Goal: Task Accomplishment & Management: Use online tool/utility

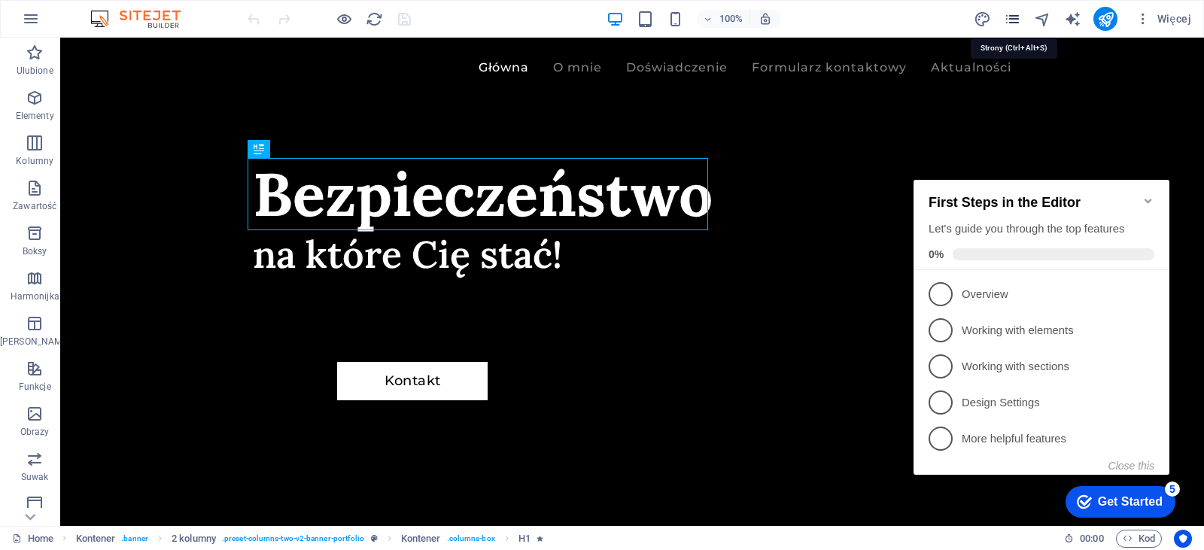
click at [1020, 16] on icon "pages" at bounding box center [1012, 19] width 17 height 17
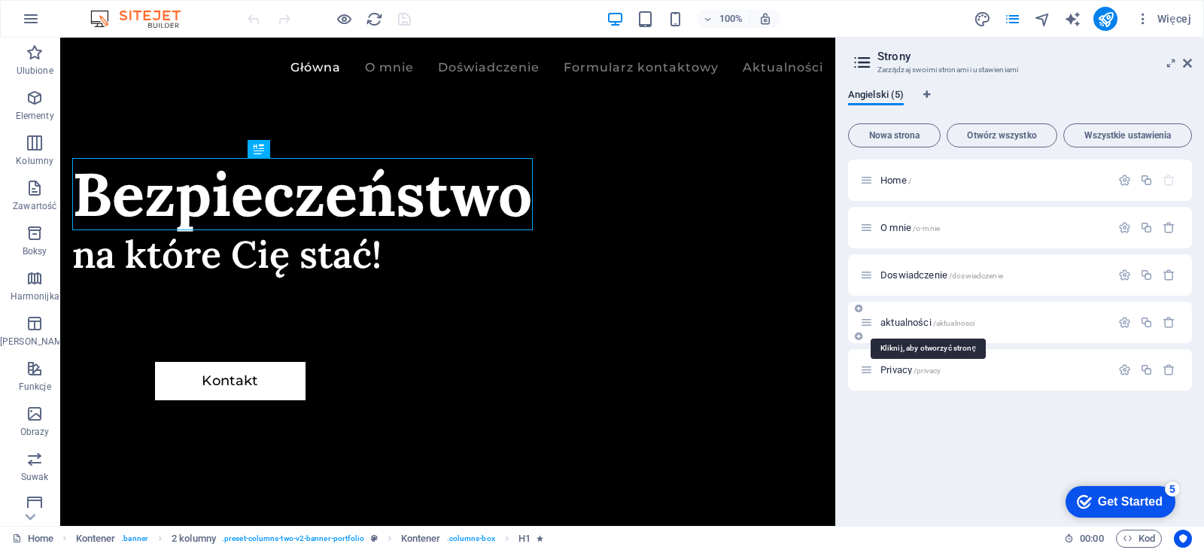
click at [905, 324] on span "aktualności /aktualnosci" at bounding box center [927, 322] width 94 height 11
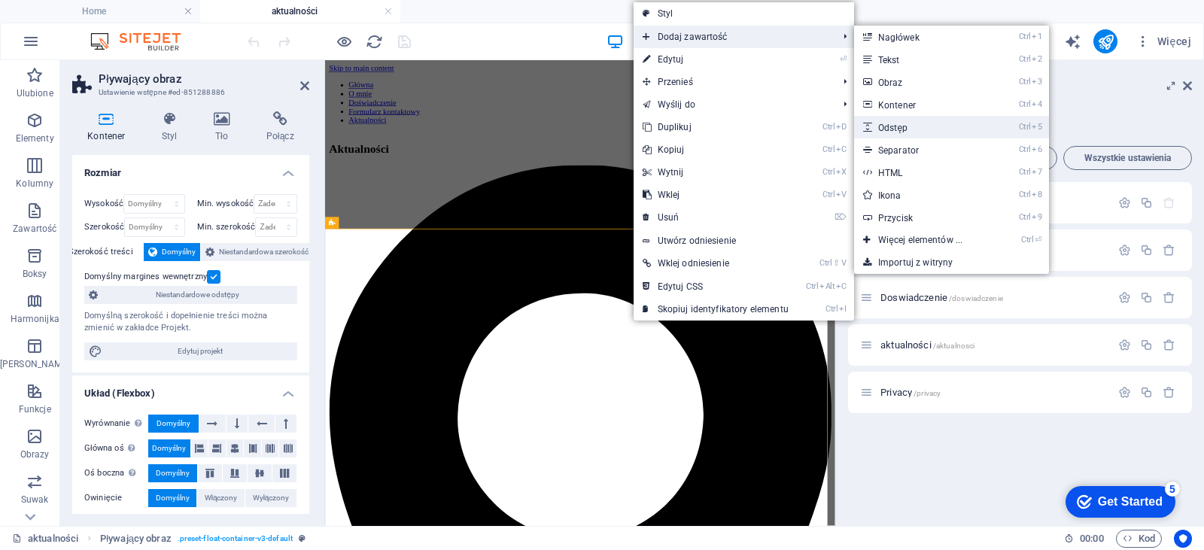
click at [964, 117] on link "Ctrl 5 Odstęp" at bounding box center [923, 127] width 138 height 23
select select "px"
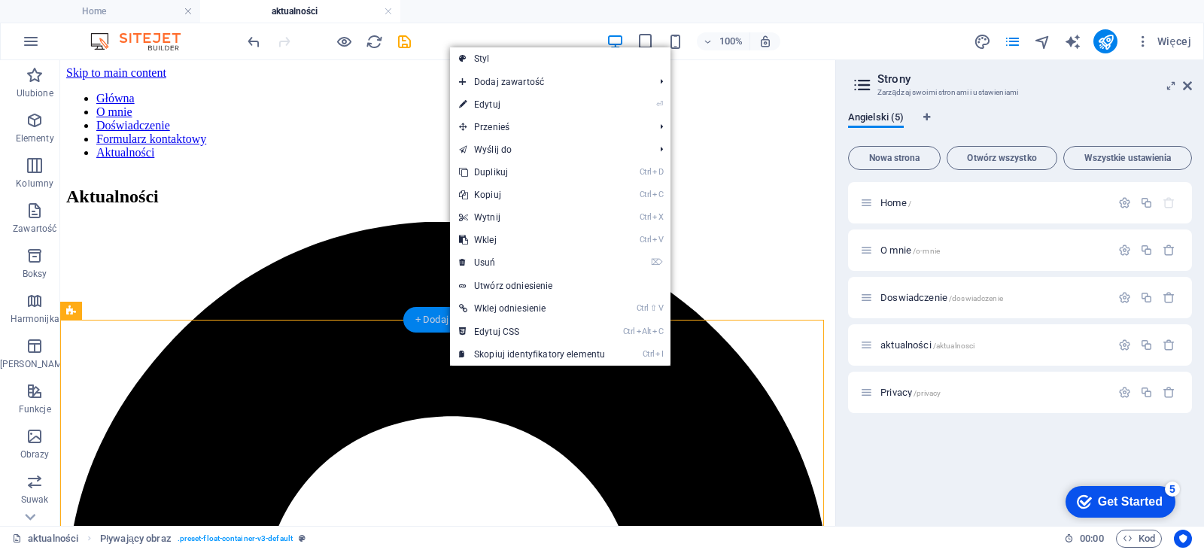
click at [427, 329] on div "+ Dodaj sekcję" at bounding box center [447, 320] width 89 height 26
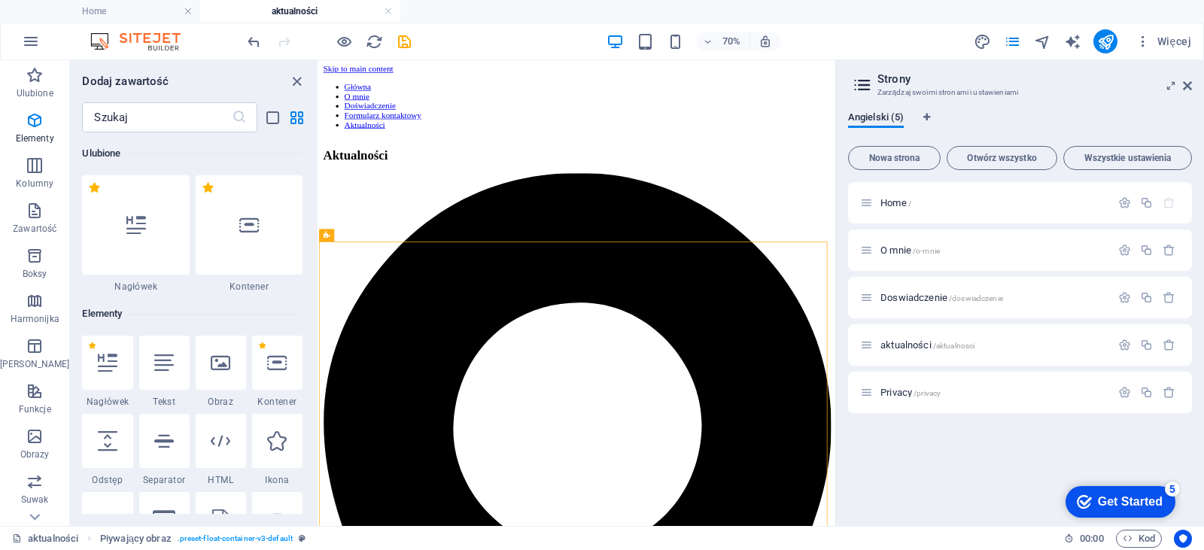
scroll to position [2632, 0]
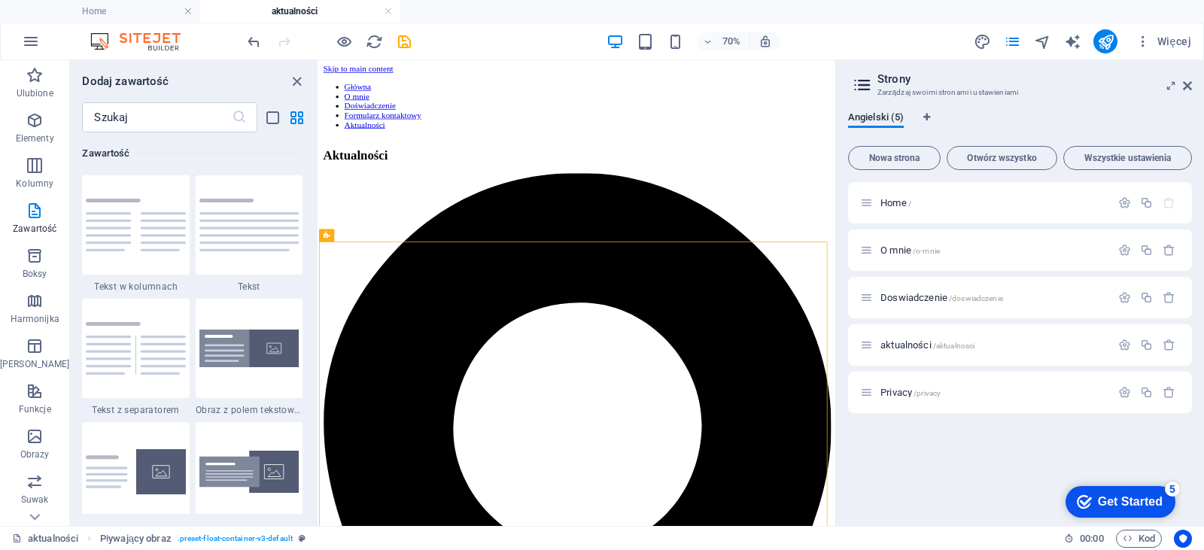
drag, startPoint x: 314, startPoint y: 207, endPoint x: 312, endPoint y: 237, distance: 30.1
click at [312, 237] on div "Ulubione 1 Star Nagłówek 1 Star Kontener Elementy 1 Star Nagłówek 1 Star Tekst …" at bounding box center [194, 322] width 248 height 381
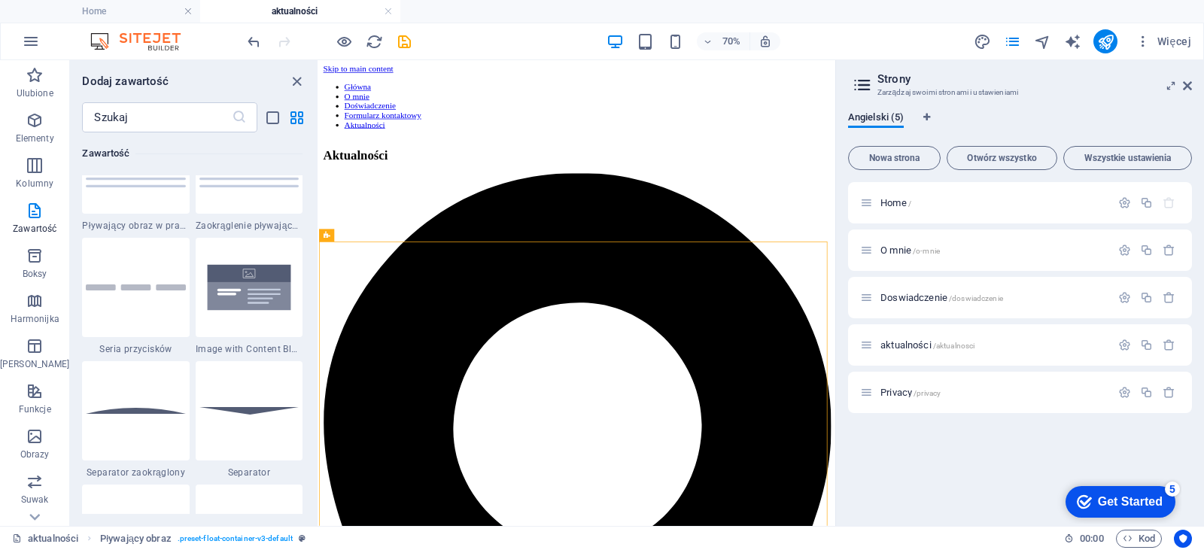
scroll to position [3199, 0]
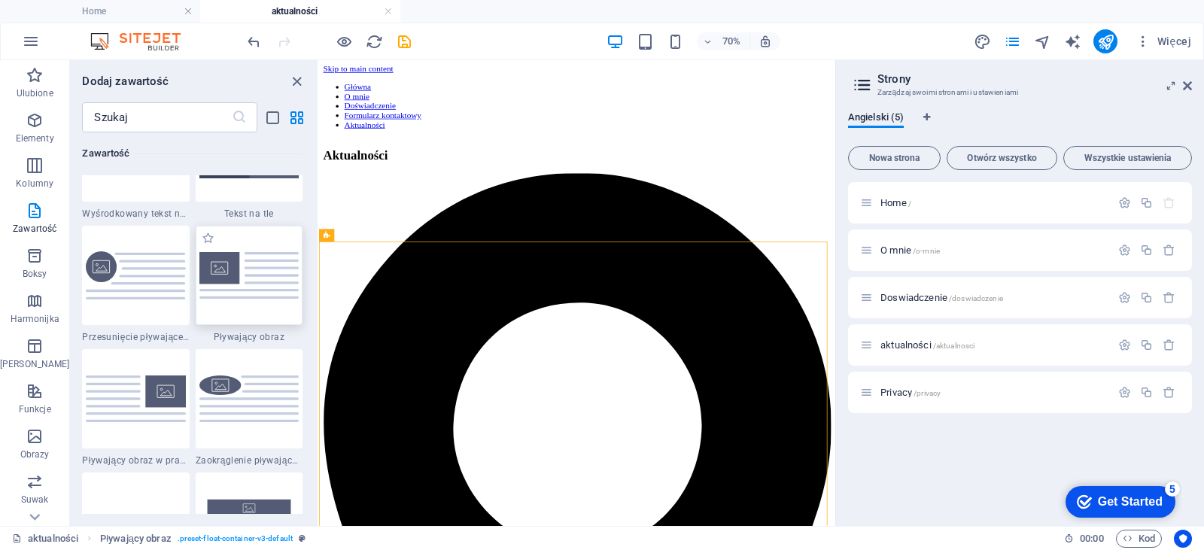
click at [233, 281] on img at bounding box center [248, 275] width 99 height 47
click at [319, 281] on div "H2 Kontener Pływający obraz Pasek informacyjny Kontener Tekst Kontener Obraz Te…" at bounding box center [577, 293] width 516 height 466
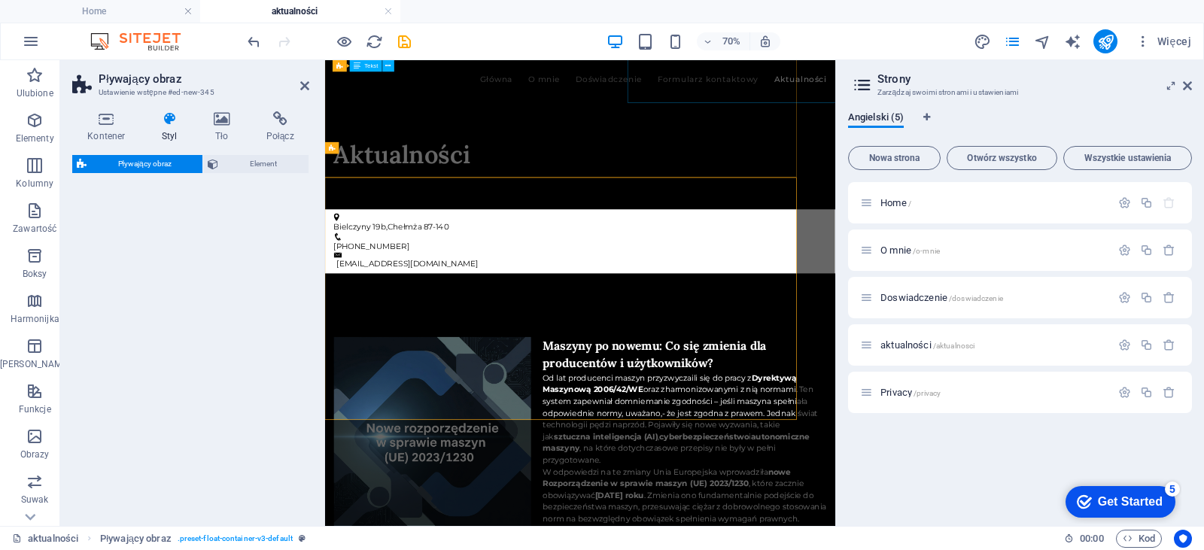
select select "%"
select select "rem"
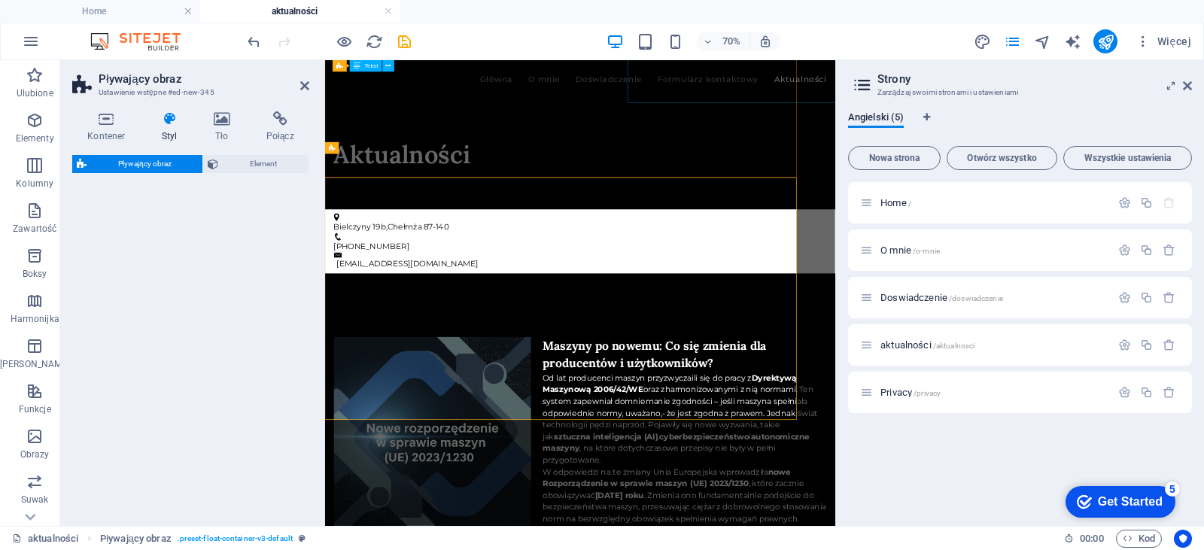
select select "preset-float-container-v3-default"
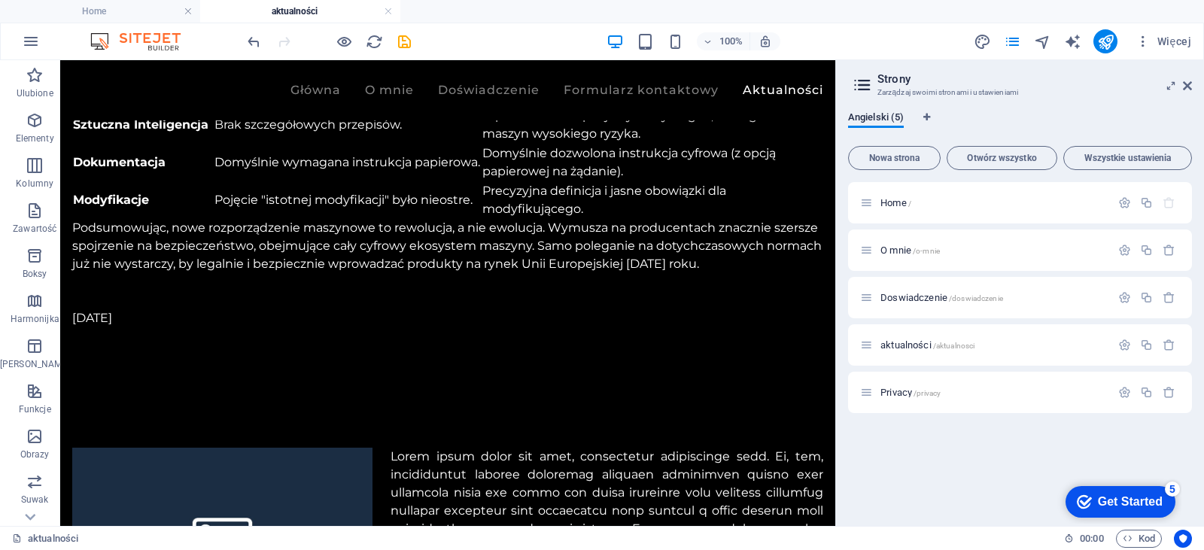
scroll to position [1694, 0]
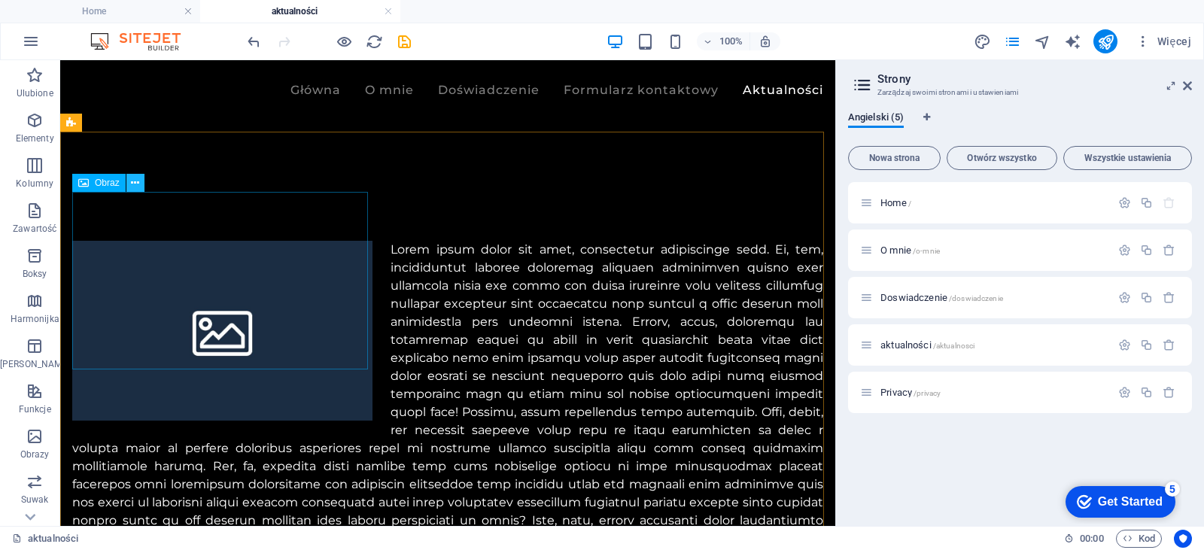
click at [129, 179] on button at bounding box center [135, 183] width 18 height 18
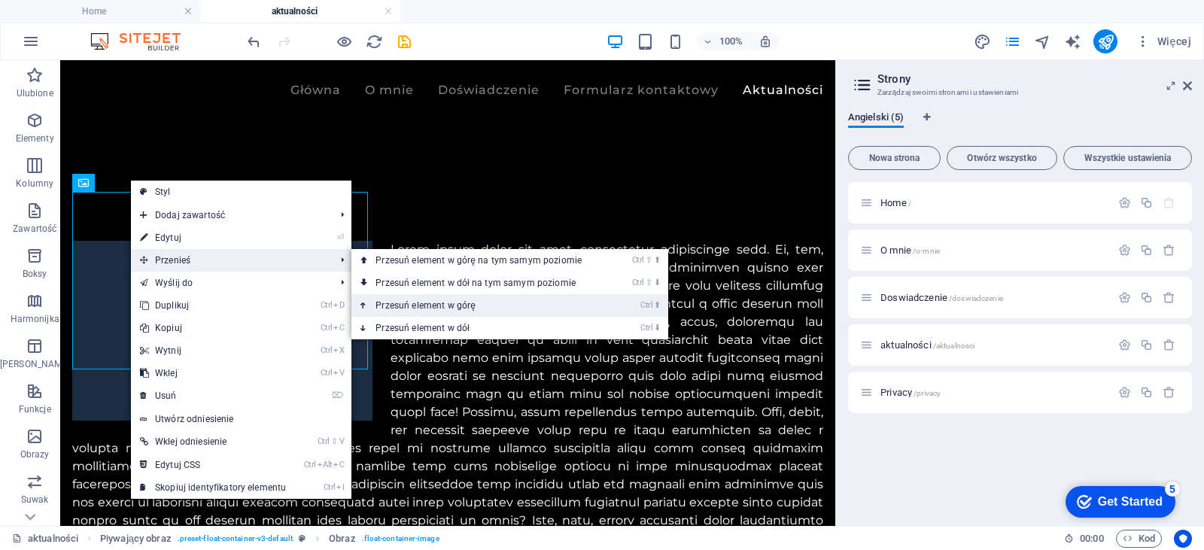
click at [418, 296] on link "Ctrl ⬆ Przesuń element w górę" at bounding box center [481, 305] width 260 height 23
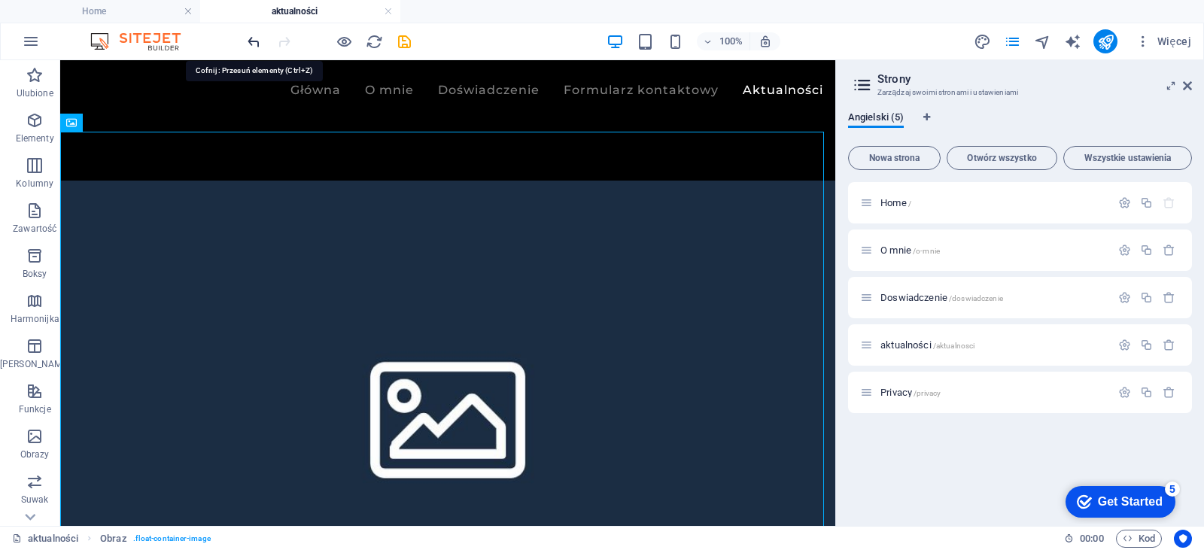
click at [255, 47] on icon "undo" at bounding box center [253, 41] width 17 height 17
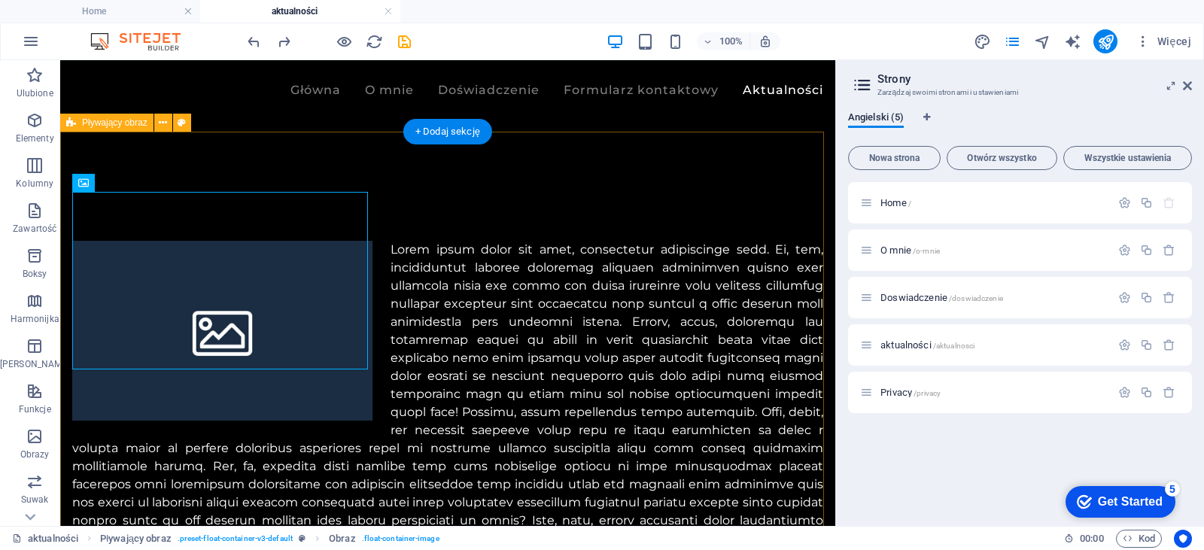
click at [432, 181] on div at bounding box center [447, 403] width 775 height 445
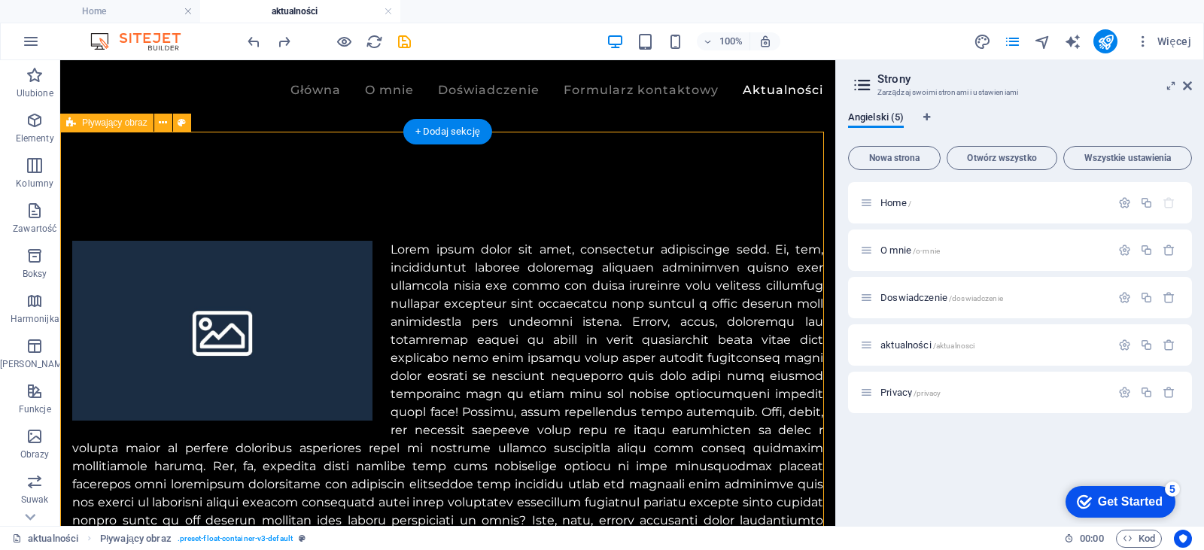
click at [285, 183] on div at bounding box center [447, 403] width 775 height 445
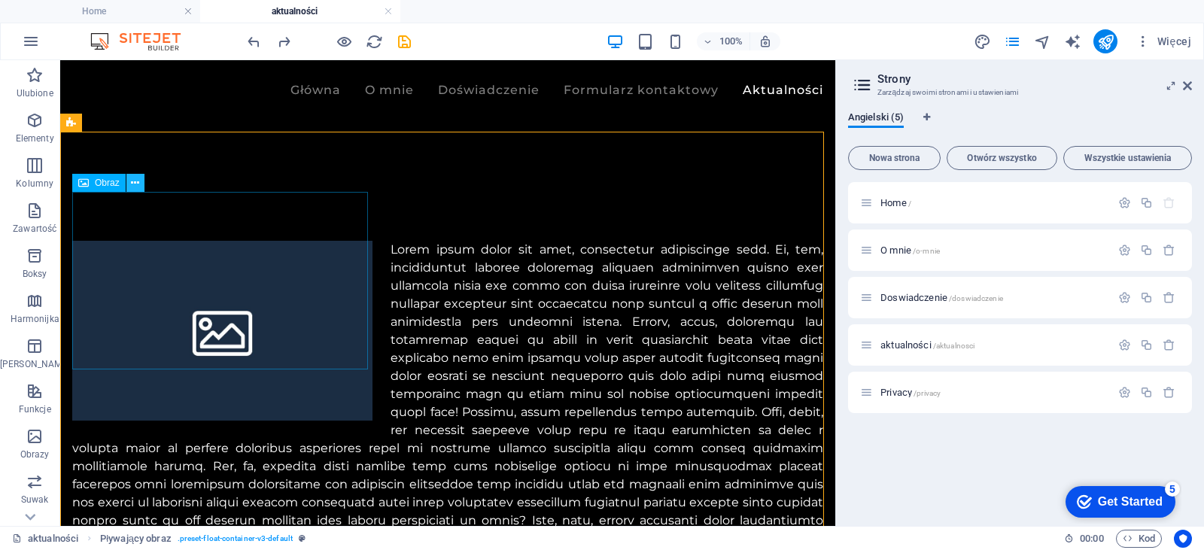
click at [135, 182] on icon at bounding box center [135, 183] width 8 height 16
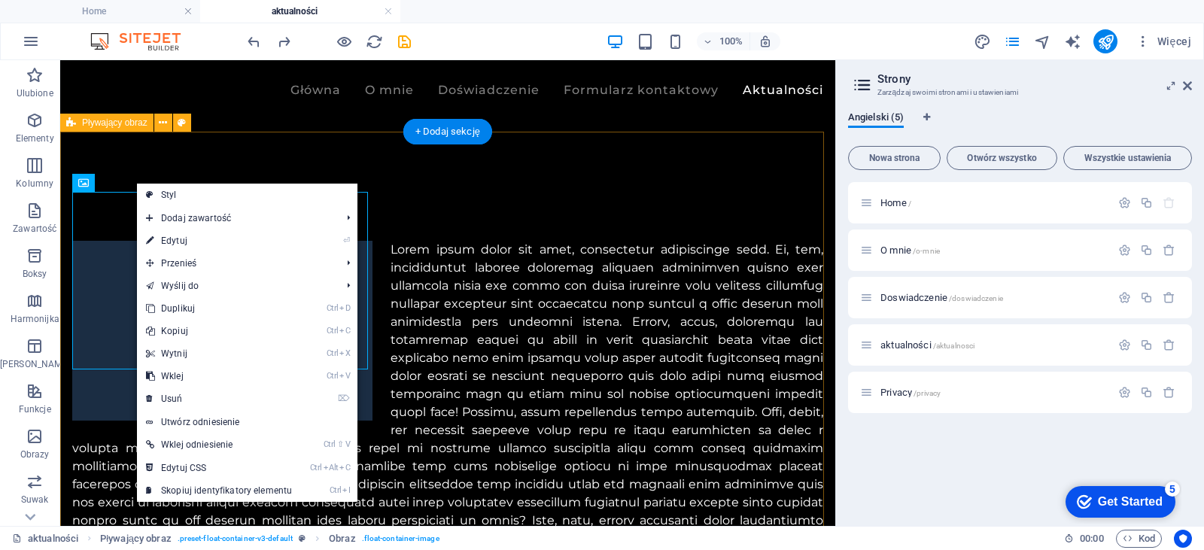
click at [450, 181] on div at bounding box center [447, 403] width 775 height 445
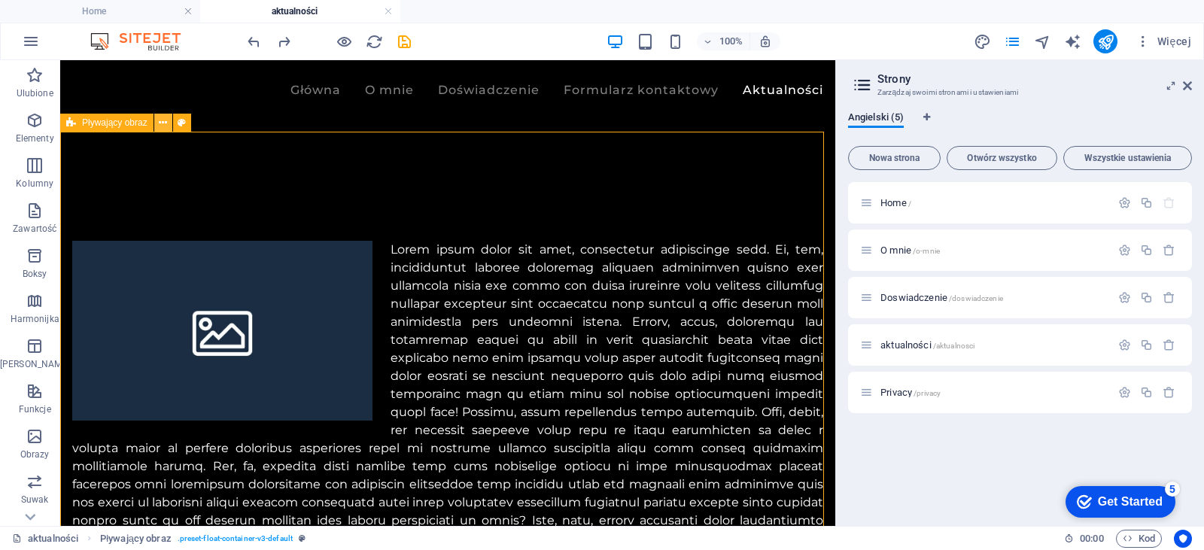
click at [166, 123] on icon at bounding box center [163, 123] width 8 height 16
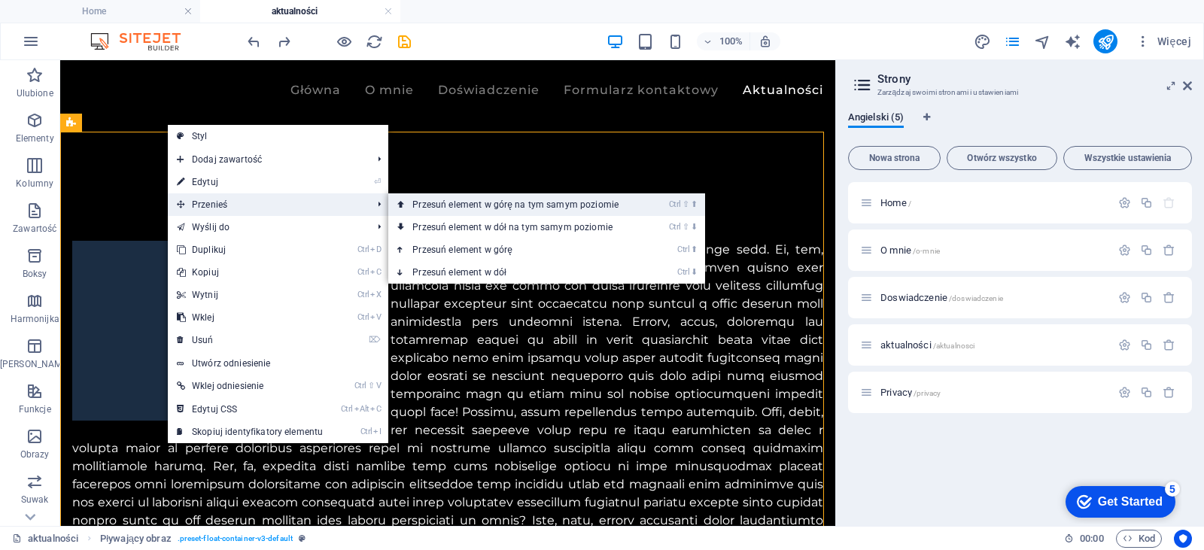
click at [413, 208] on link "Ctrl ⇧ ⬆ Przesuń element w górę na tym samym poziomie" at bounding box center [518, 204] width 260 height 23
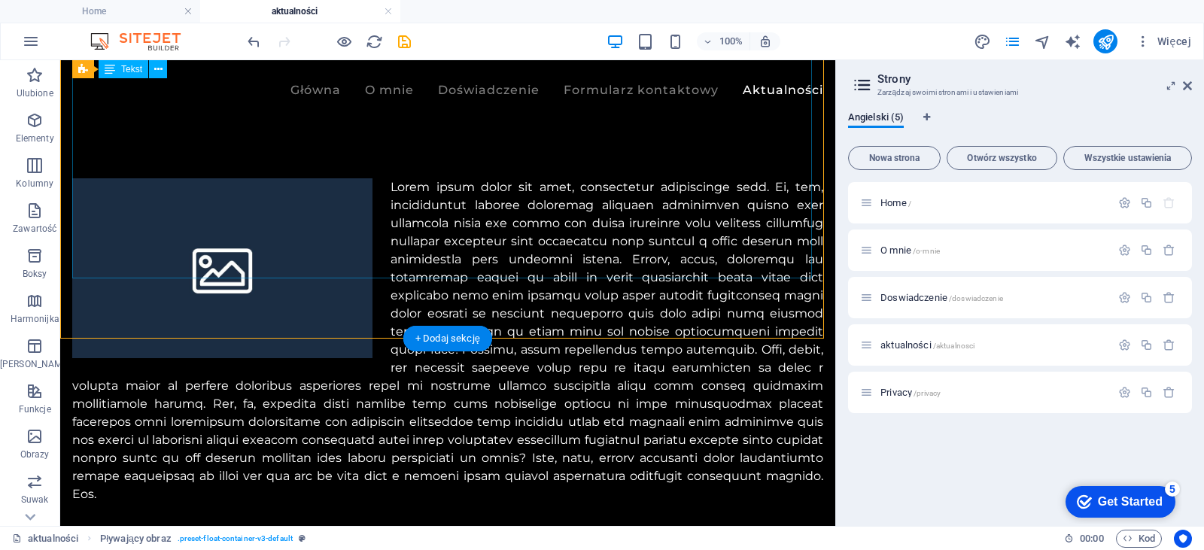
scroll to position [241, 0]
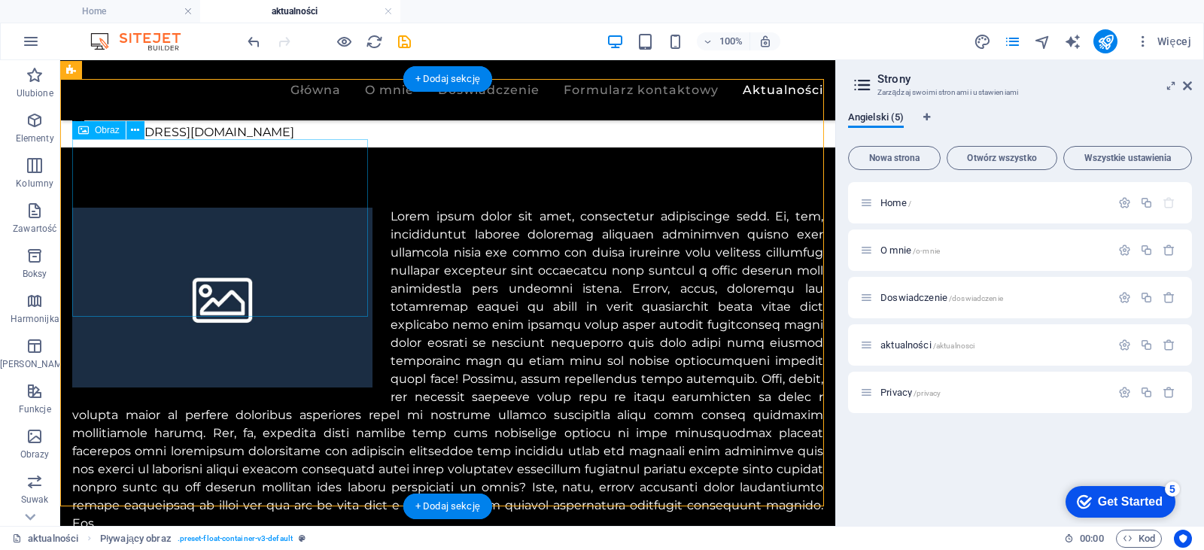
click at [277, 238] on figure at bounding box center [222, 298] width 300 height 181
click at [257, 220] on figure at bounding box center [222, 298] width 300 height 181
select select "%"
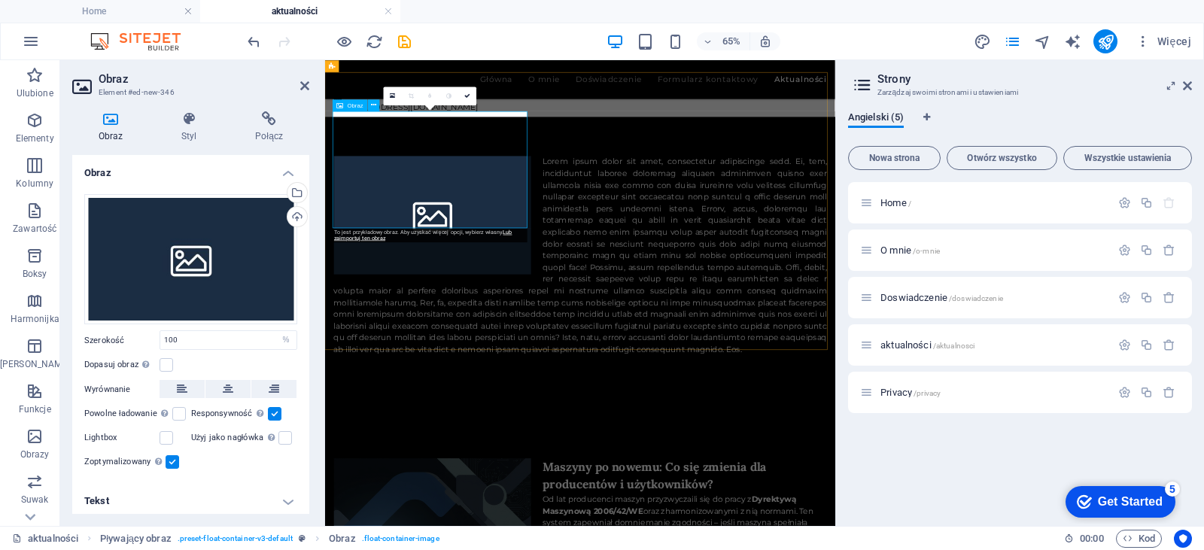
click at [498, 210] on figure at bounding box center [490, 299] width 303 height 182
click at [277, 130] on h4 "Połącz" at bounding box center [269, 127] width 80 height 32
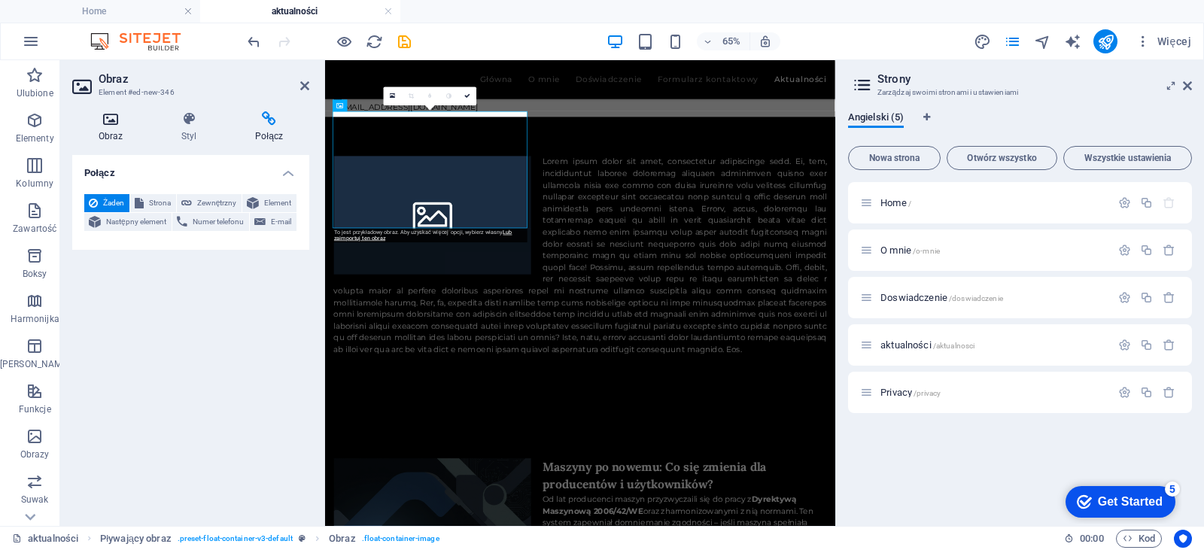
click at [111, 126] on h4 "Obraz" at bounding box center [113, 127] width 83 height 32
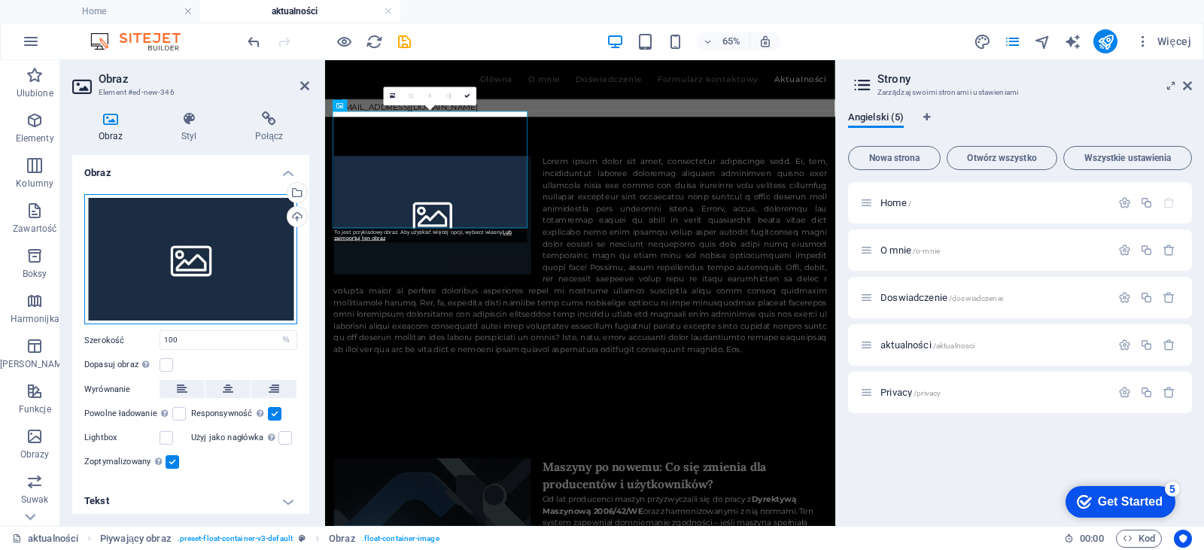
click at [216, 275] on div "Przeciągnij pliki tutaj, kliknij, aby wybrać pliki lub wybierz pliki z Plików l…" at bounding box center [190, 259] width 213 height 131
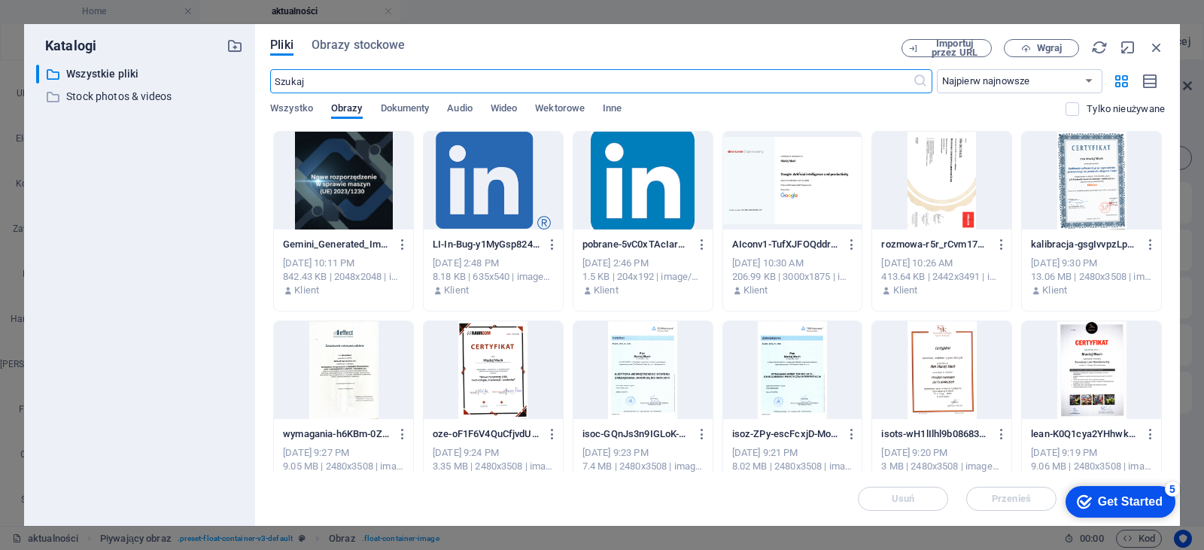
scroll to position [82, 0]
click at [1035, 44] on span "Wgraj" at bounding box center [1041, 49] width 62 height 10
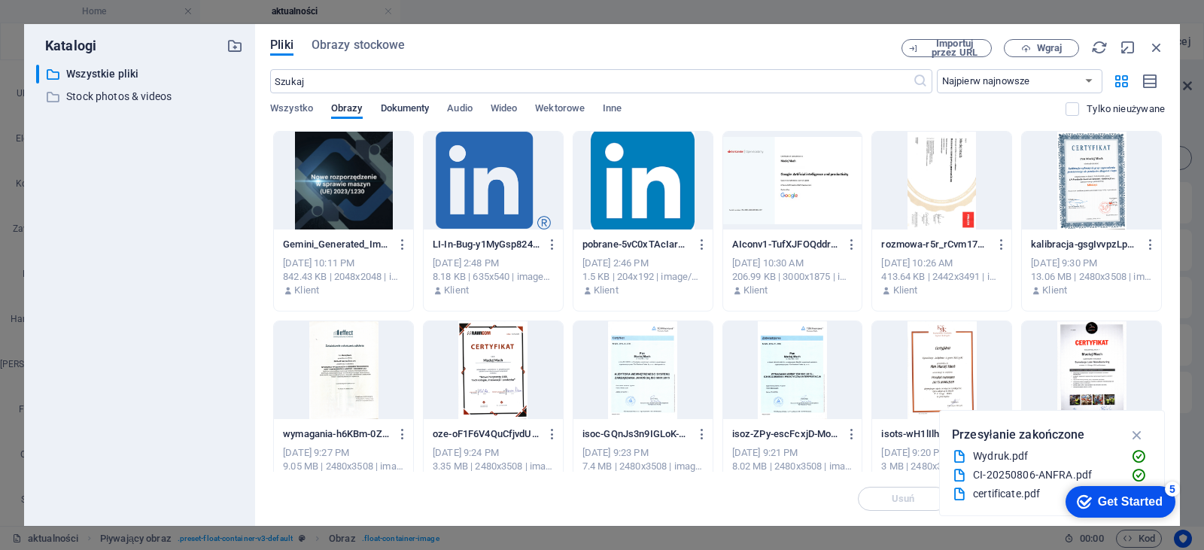
click at [395, 107] on span "Dokumenty" at bounding box center [405, 109] width 49 height 21
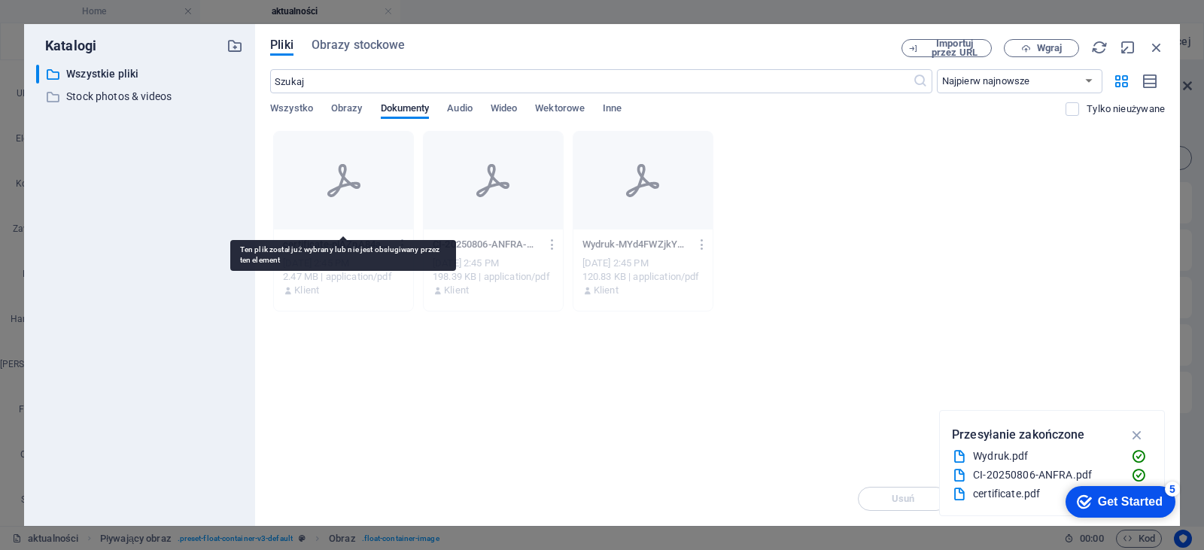
click at [366, 170] on div at bounding box center [343, 181] width 139 height 98
click at [354, 205] on div at bounding box center [343, 181] width 139 height 98
click at [376, 192] on div at bounding box center [343, 181] width 139 height 98
click at [343, 104] on span "Obrazy" at bounding box center [347, 109] width 32 height 21
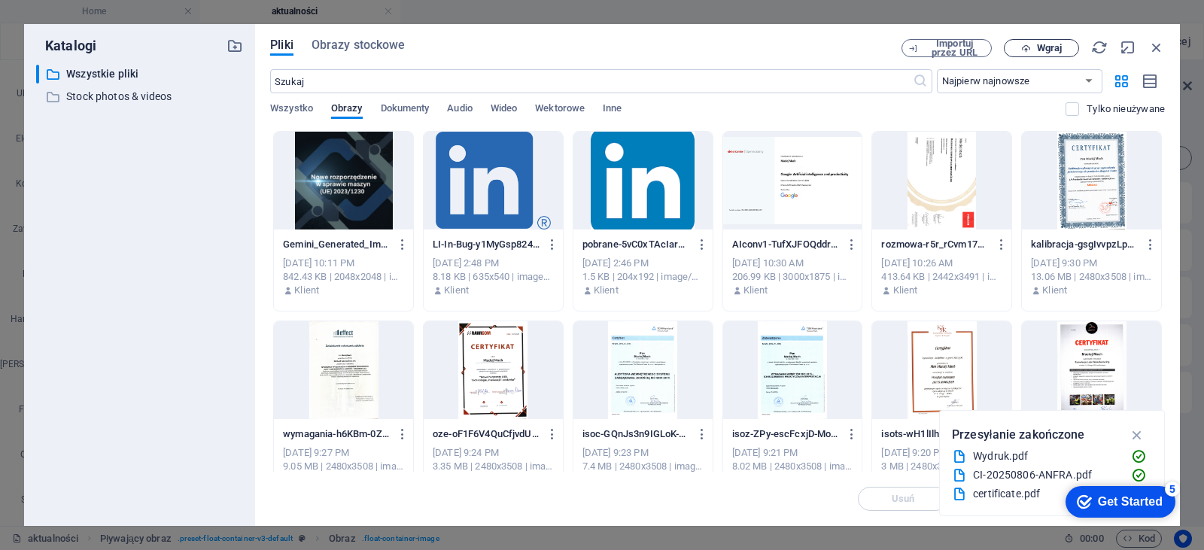
click at [1042, 49] on span "Wgraj" at bounding box center [1049, 48] width 25 height 9
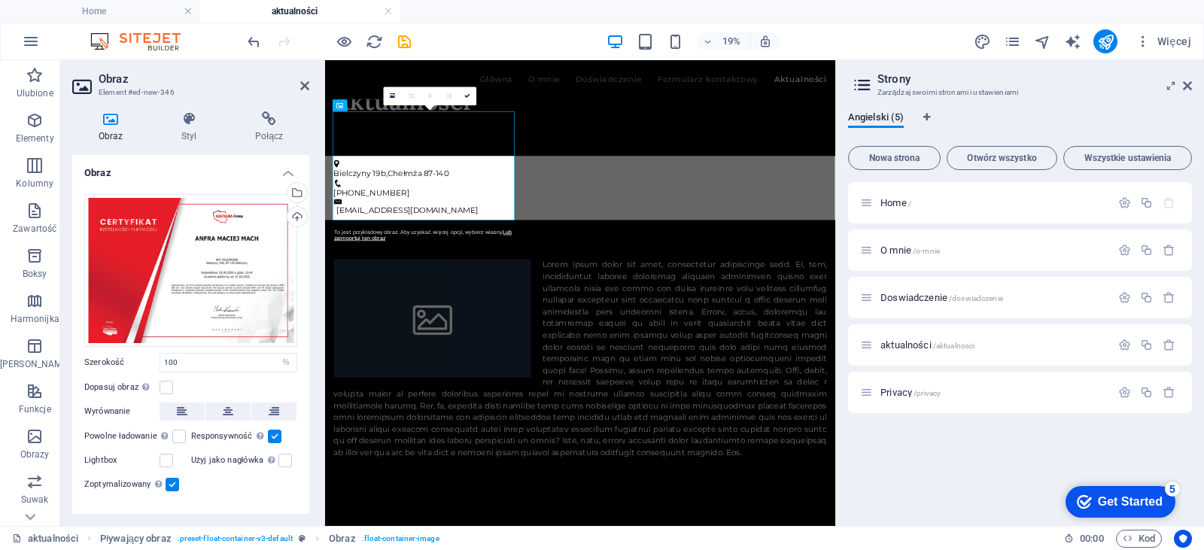
click at [1059, 44] on div "Więcej" at bounding box center [1085, 41] width 224 height 24
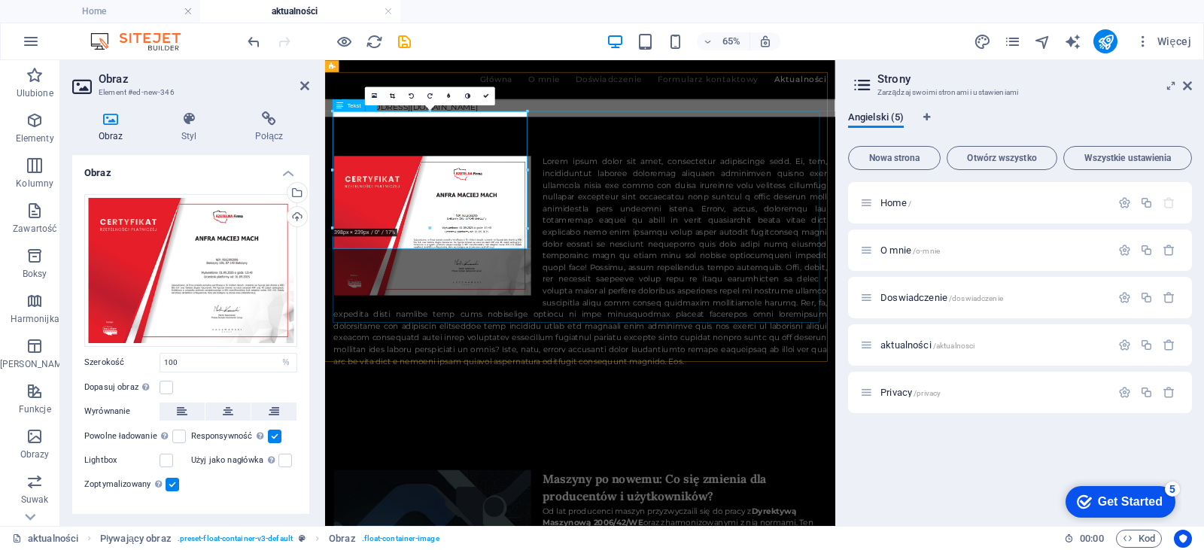
click at [949, 451] on div at bounding box center [718, 370] width 758 height 325
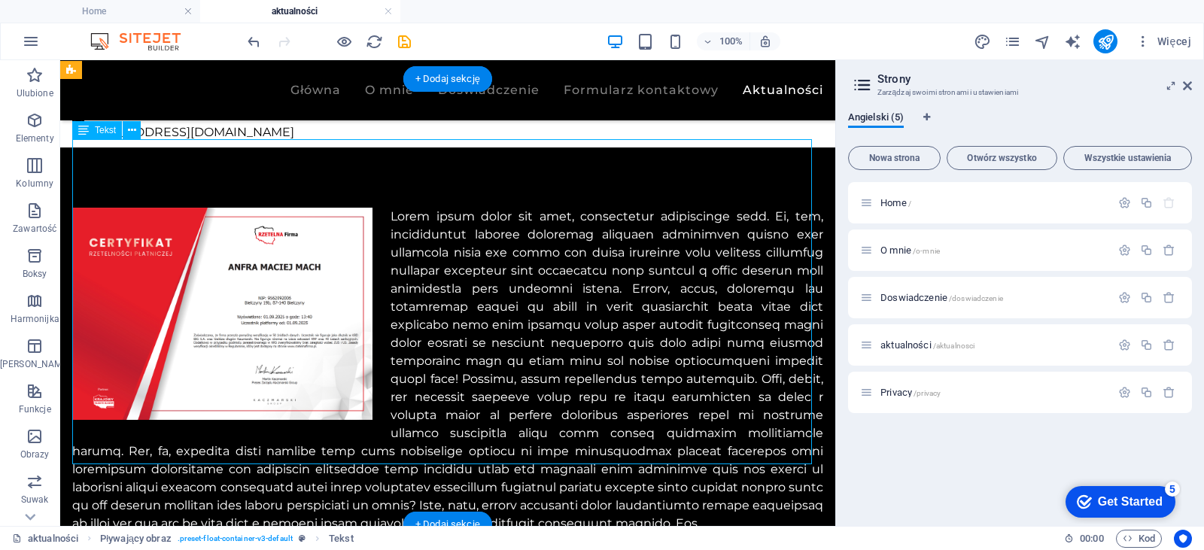
drag, startPoint x: 384, startPoint y: 145, endPoint x: 457, endPoint y: 211, distance: 98.5
click at [457, 211] on div at bounding box center [447, 370] width 751 height 325
click at [442, 326] on div at bounding box center [447, 370] width 751 height 325
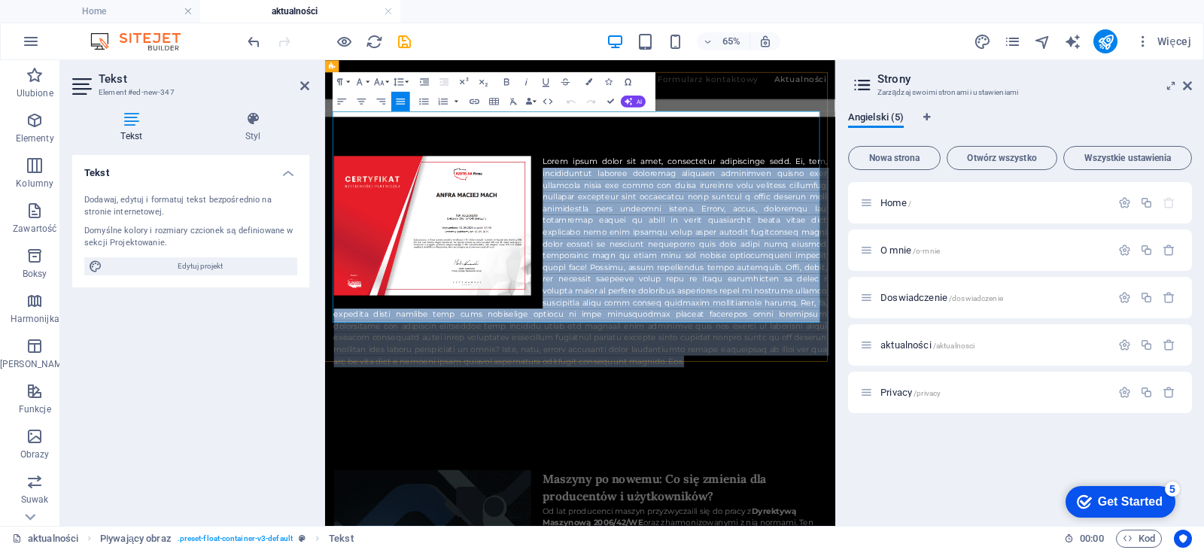
drag, startPoint x: 655, startPoint y: 157, endPoint x: 959, endPoint y: 448, distance: 420.4
click at [959, 448] on p at bounding box center [718, 370] width 758 height 325
drag, startPoint x: 649, startPoint y: 150, endPoint x: 982, endPoint y: 473, distance: 464.5
click at [982, 473] on div at bounding box center [717, 369] width 785 height 445
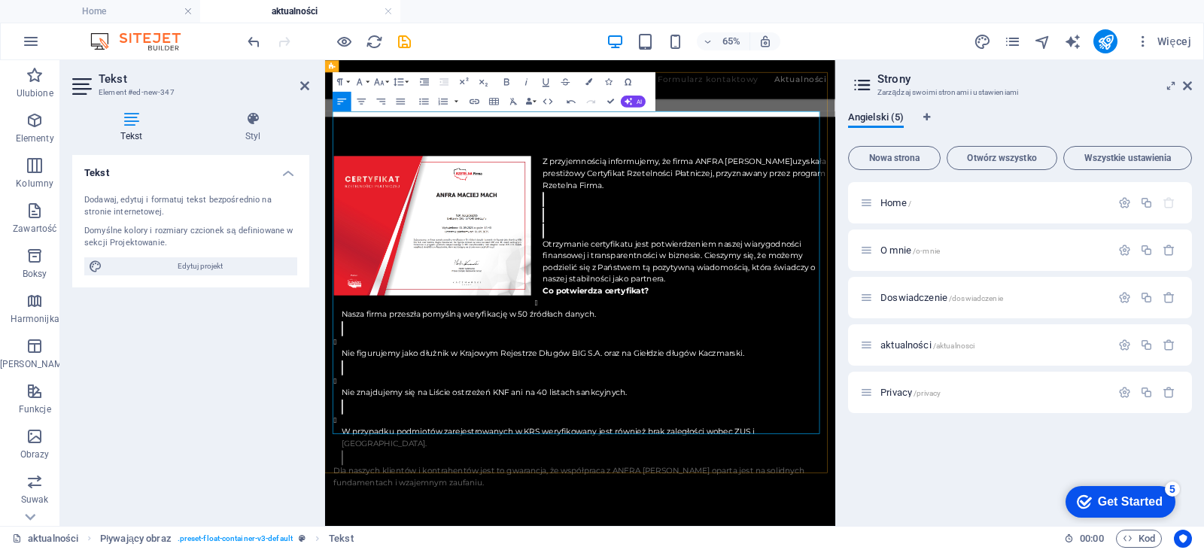
click at [478, 521] on div at bounding box center [724, 533] width 746 height 24
click at [412, 460] on div at bounding box center [724, 472] width 746 height 24
click at [369, 485] on li "Nie figurujemy jako dłużnik w Krajowym Rejestrze Długów BIG S.A. oraz na Giełdz…" at bounding box center [724, 515] width 746 height 60
click at [364, 521] on div at bounding box center [724, 533] width 746 height 24
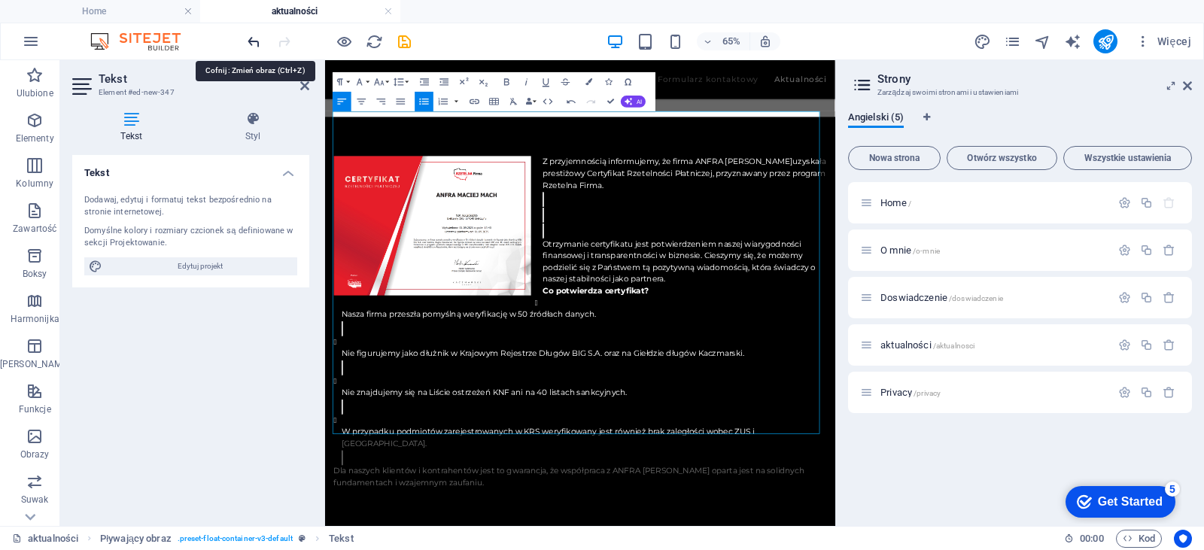
click at [257, 47] on icon "undo" at bounding box center [253, 41] width 17 height 17
click at [945, 310] on div at bounding box center [718, 322] width 758 height 24
click at [260, 41] on icon "undo" at bounding box center [253, 41] width 17 height 17
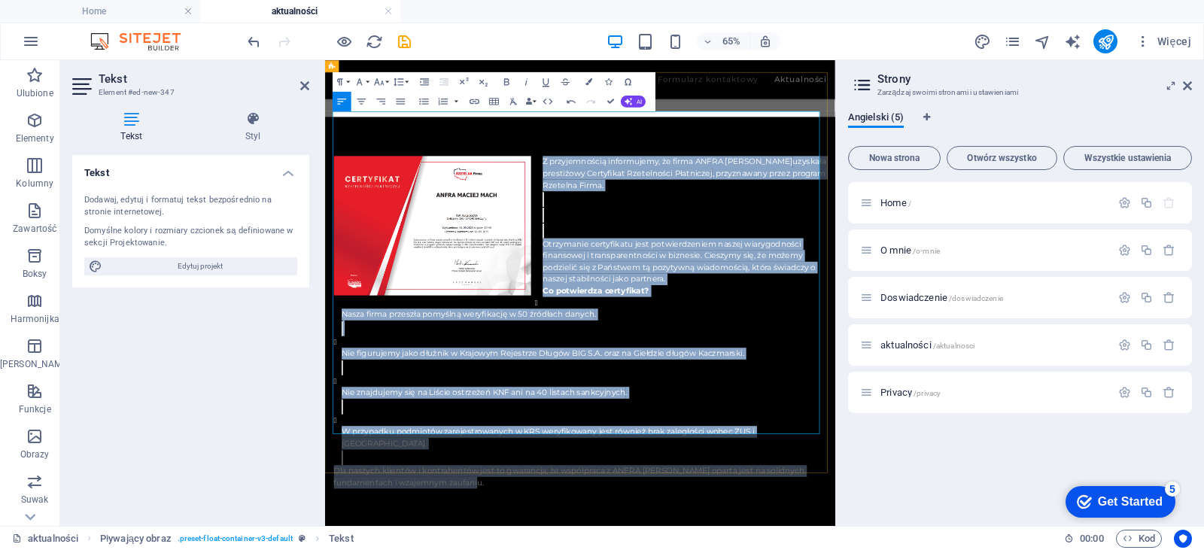
drag, startPoint x: 1031, startPoint y: 624, endPoint x: 652, endPoint y: 150, distance: 607.6
click at [652, 208] on div "Z przyjemnością informujemy, że firma ANFRA [PERSON_NAME] uzyskała prestiżowy C…" at bounding box center [718, 464] width 758 height 512
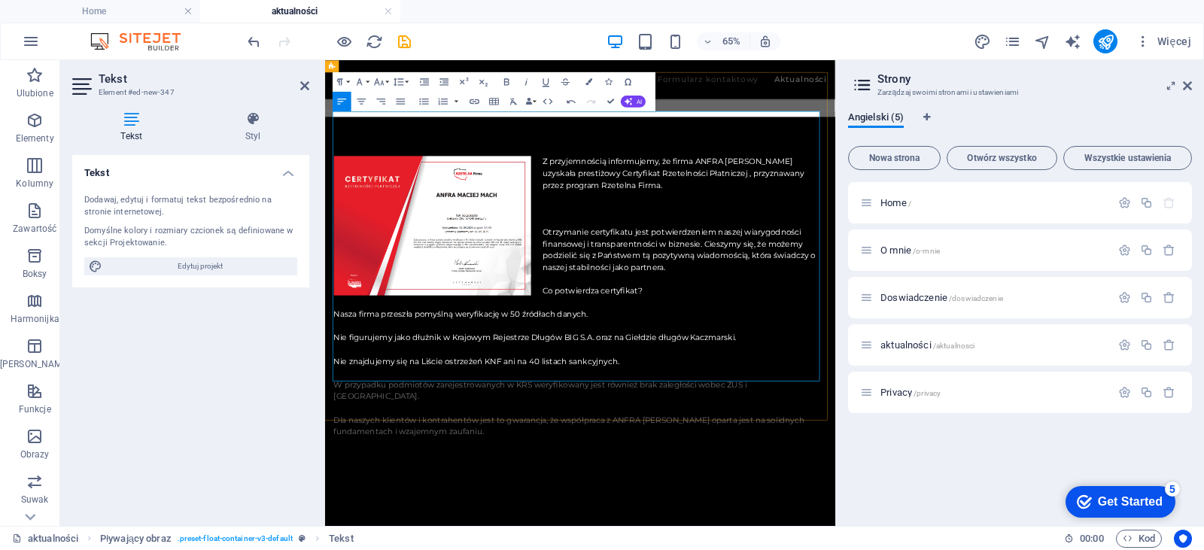
scroll to position [12565, 2]
drag, startPoint x: 841, startPoint y: 342, endPoint x: 657, endPoint y: 341, distance: 184.3
click at [657, 406] on p "Co potwierdza certyfikat?" at bounding box center [718, 415] width 758 height 18
click at [505, 78] on icon "button" at bounding box center [507, 82] width 12 height 12
click at [381, 83] on icon "button" at bounding box center [379, 82] width 12 height 12
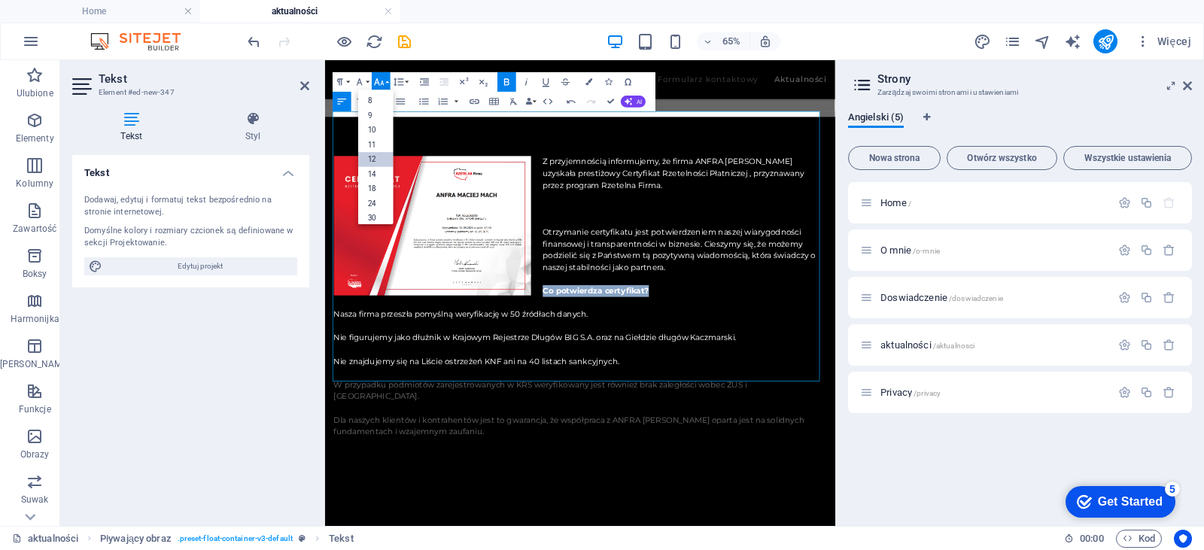
click at [377, 156] on link "12" at bounding box center [375, 160] width 35 height 14
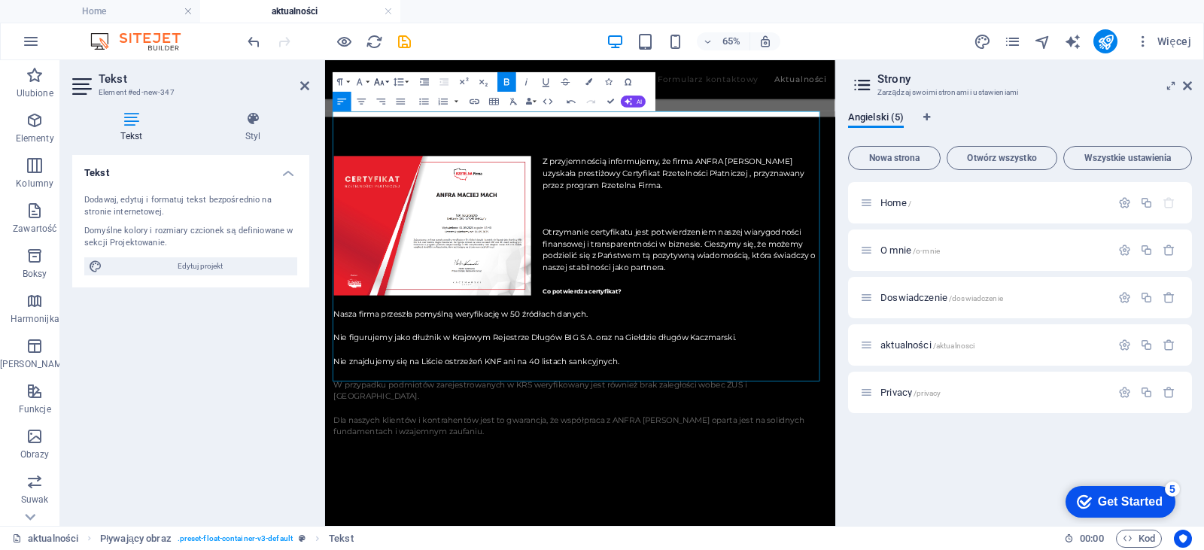
click at [387, 84] on button "Font Size" at bounding box center [381, 82] width 19 height 20
click at [383, 198] on link "24" at bounding box center [375, 203] width 35 height 15
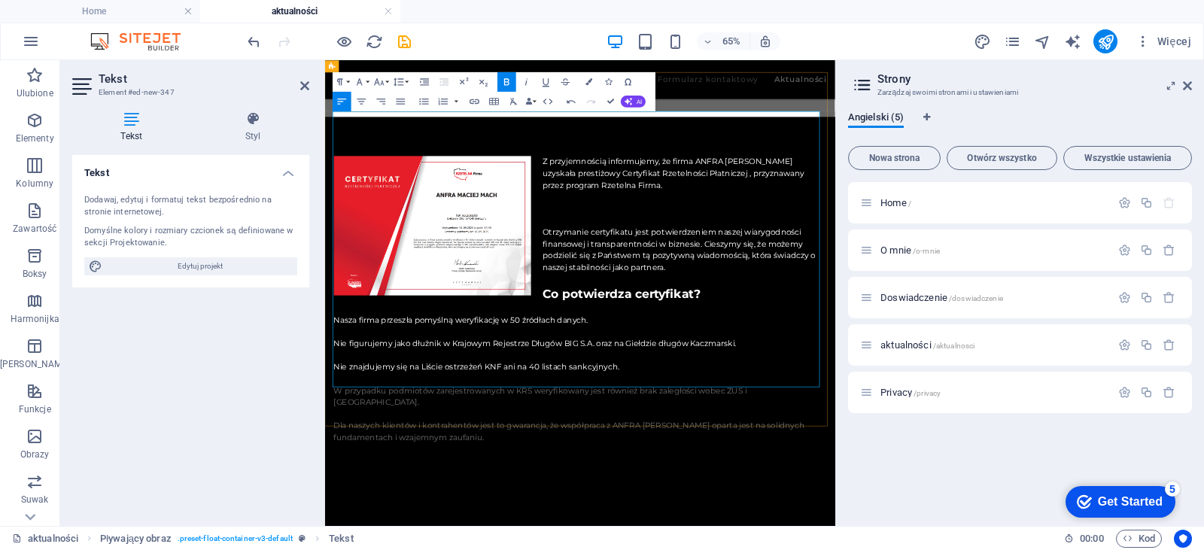
click at [973, 488] on p "Nie figurujemy jako dłużnik w Krajowym Rejestrze Długów BIG S.A. oraz na Giełdz…" at bounding box center [718, 497] width 758 height 18
click at [906, 280] on p at bounding box center [718, 289] width 758 height 18
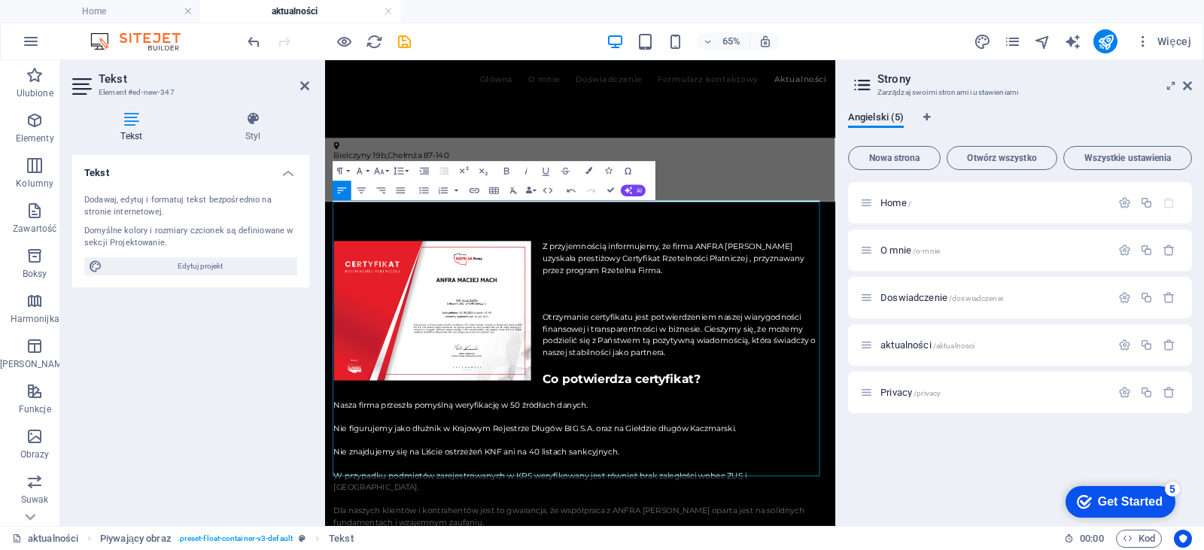
scroll to position [98, 0]
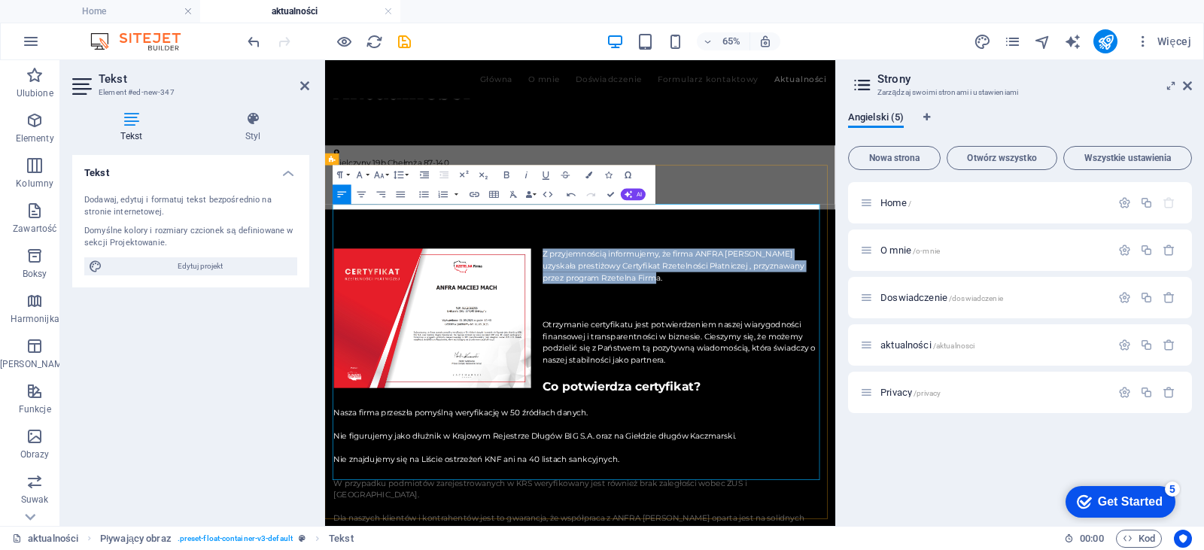
drag, startPoint x: 651, startPoint y: 291, endPoint x: 1043, endPoint y: 325, distance: 394.2
click at [1043, 351] on p "Z przyjemnością informujemy, że firma ANFRA [PERSON_NAME] uzyskała prestiżowy C…" at bounding box center [718, 378] width 758 height 54
click at [505, 172] on icon "button" at bounding box center [506, 175] width 5 height 7
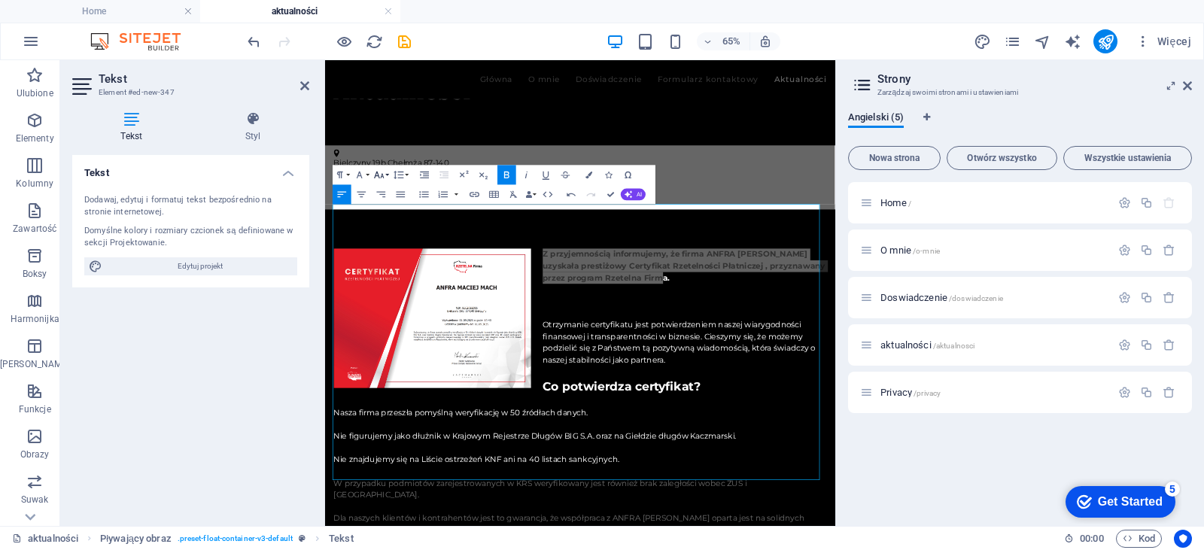
click at [384, 175] on icon "button" at bounding box center [379, 175] width 12 height 12
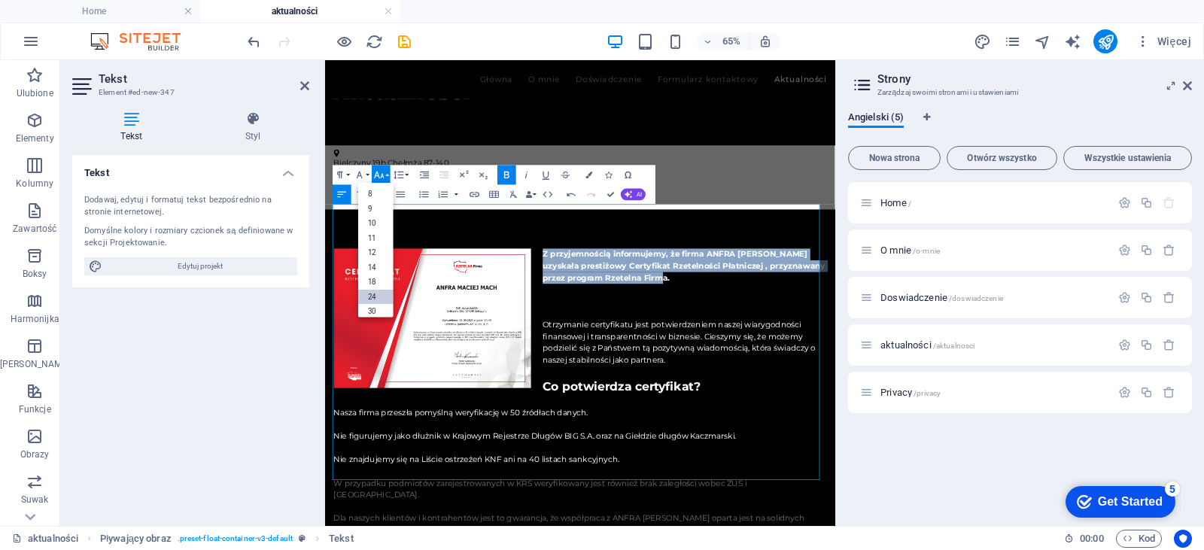
click at [373, 293] on link "24" at bounding box center [375, 297] width 35 height 15
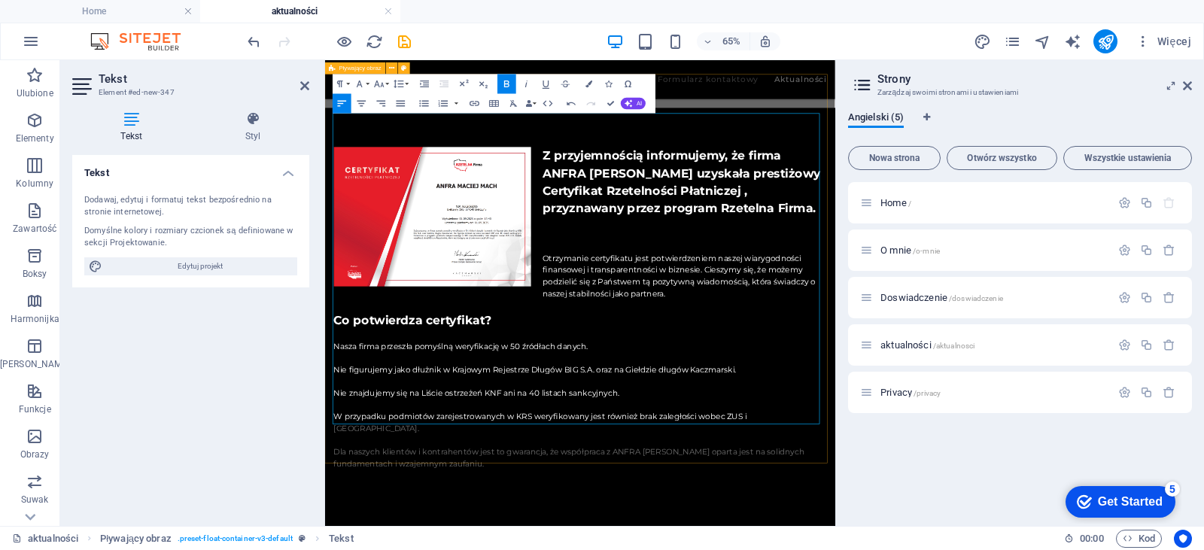
scroll to position [238, 0]
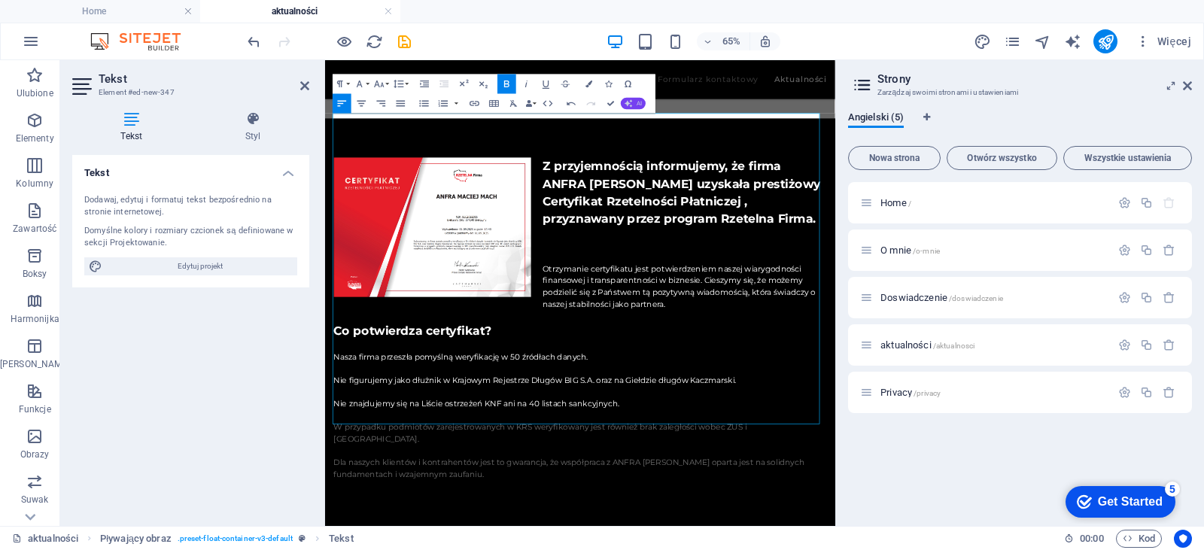
click at [644, 102] on button "AI" at bounding box center [633, 104] width 25 height 12
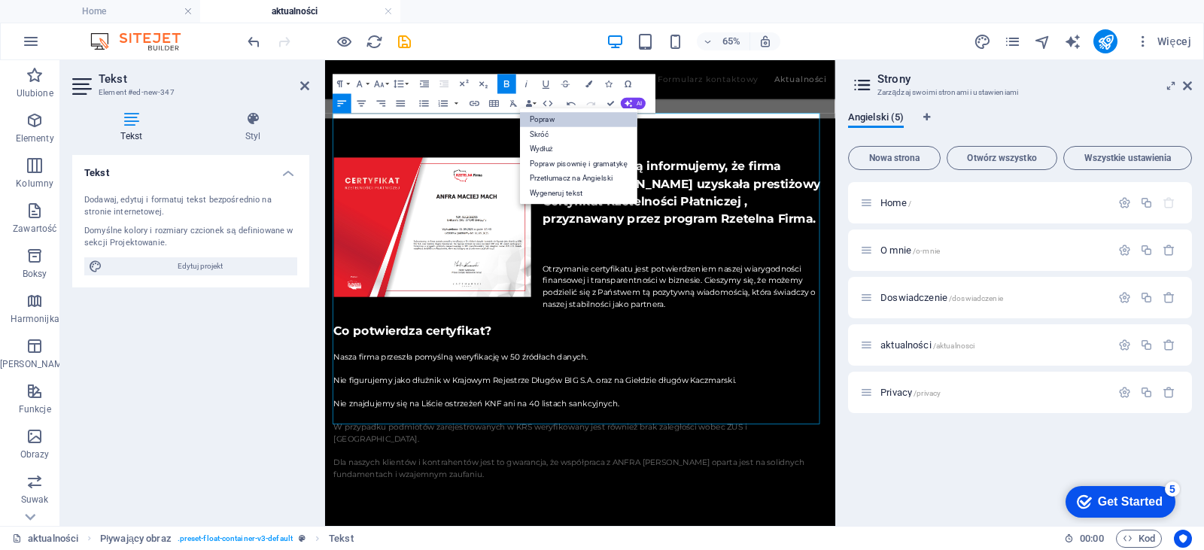
click at [601, 117] on link "Popraw" at bounding box center [578, 119] width 117 height 15
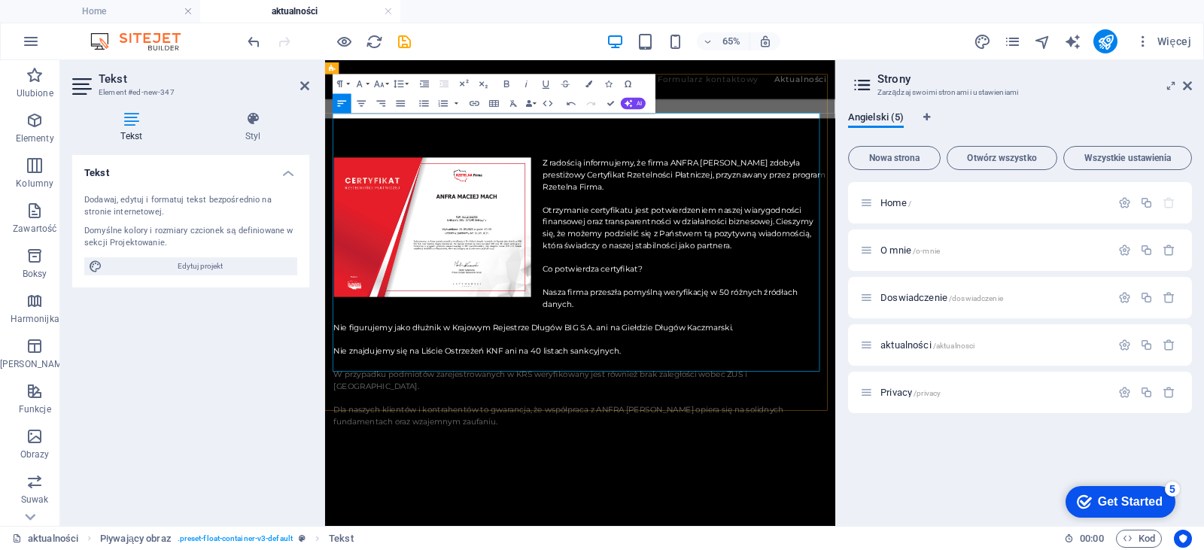
click at [960, 433] on p "Z radością informujemy, że firma ANFRA [PERSON_NAME] zdobyła prestiżowy Certyfi…" at bounding box center [718, 418] width 758 height 415
click at [977, 211] on p "Z radością informujemy, że firma ANFRA [PERSON_NAME] zdobyła prestiżowy Certyfi…" at bounding box center [718, 418] width 758 height 415
click at [584, 549] on div "Z radością informujemy, że firma ANFRA [PERSON_NAME] zdobyła prestiżowy Certyfi…" at bounding box center [717, 418] width 785 height 536
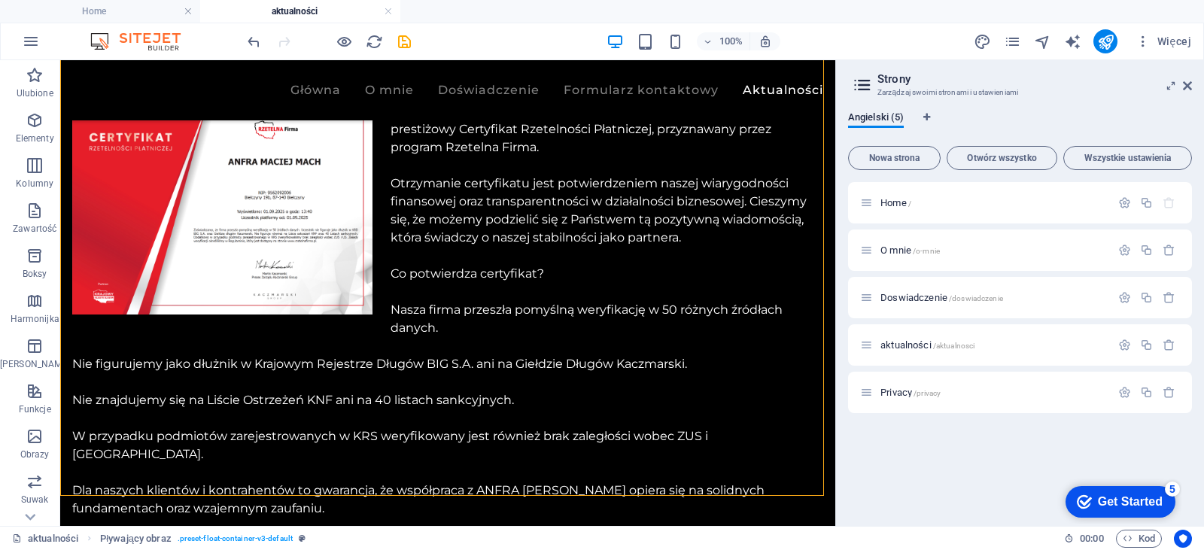
scroll to position [245, 0]
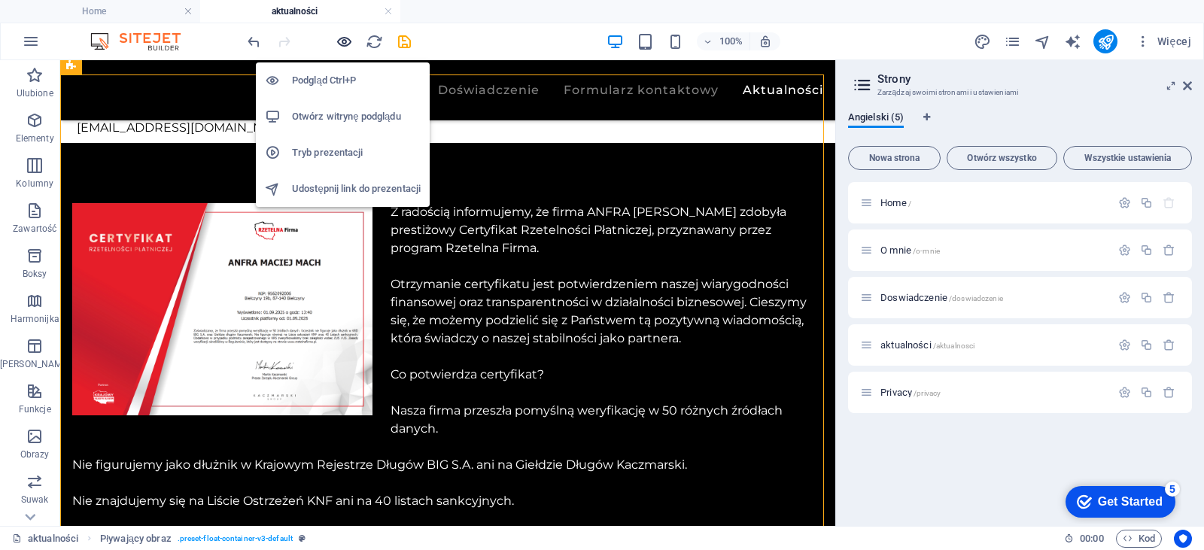
click at [345, 46] on icon "button" at bounding box center [344, 41] width 17 height 17
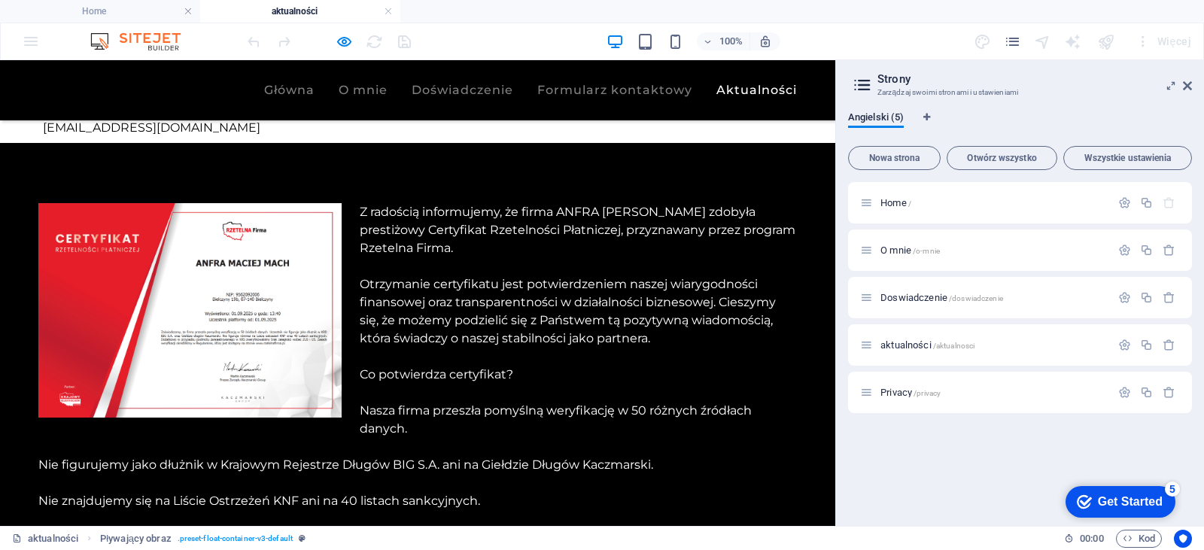
click at [189, 254] on img at bounding box center [189, 310] width 303 height 214
click at [218, 267] on img at bounding box center [189, 310] width 303 height 214
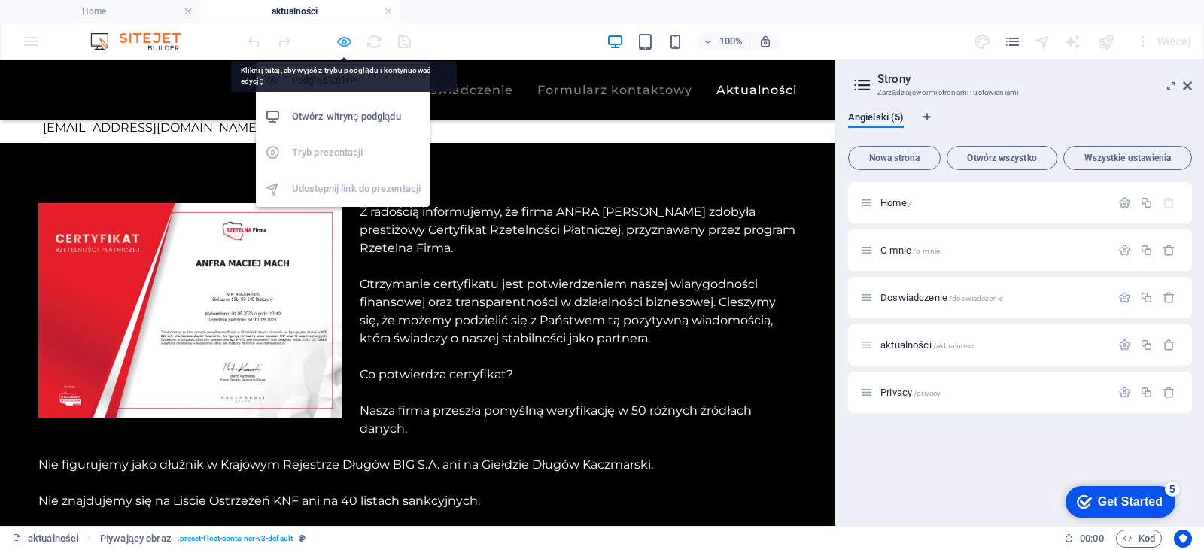
click at [343, 35] on icon "button" at bounding box center [344, 41] width 17 height 17
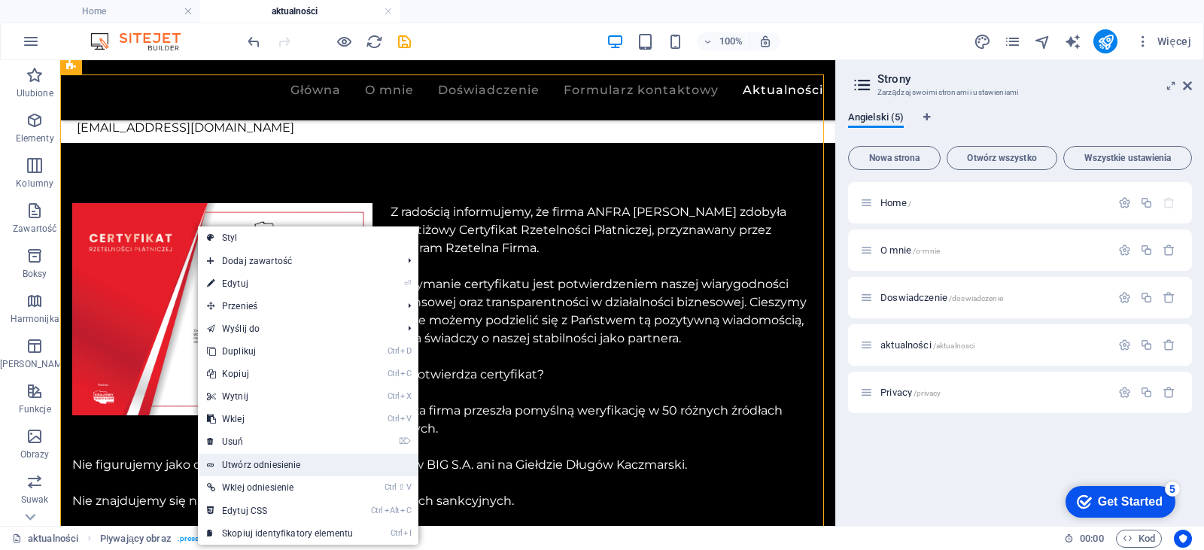
click at [251, 465] on link "Utwórz odniesienie" at bounding box center [308, 465] width 220 height 23
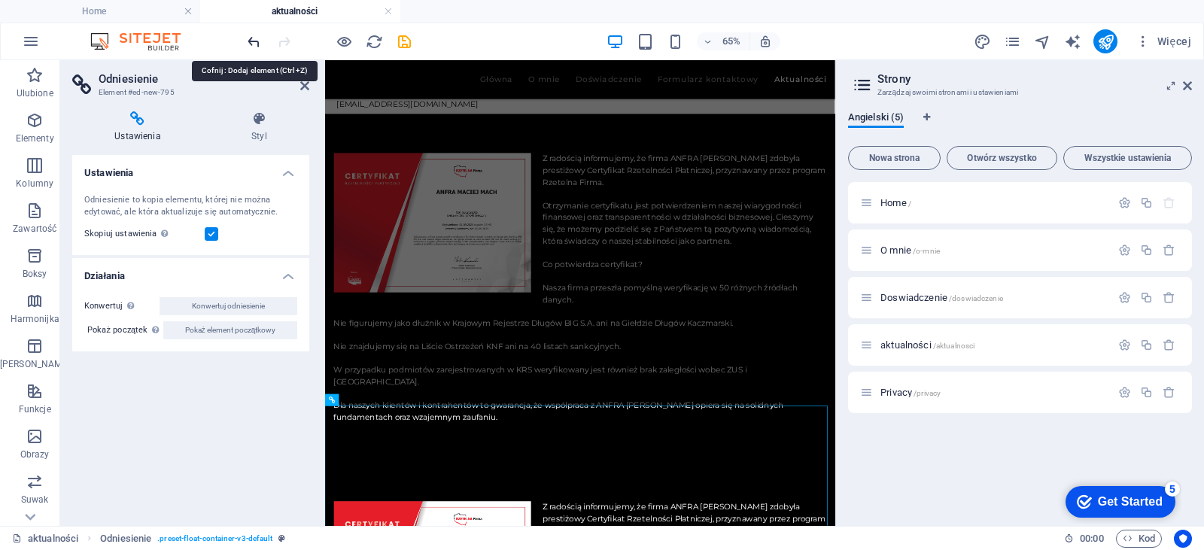
click at [251, 43] on icon "undo" at bounding box center [253, 41] width 17 height 17
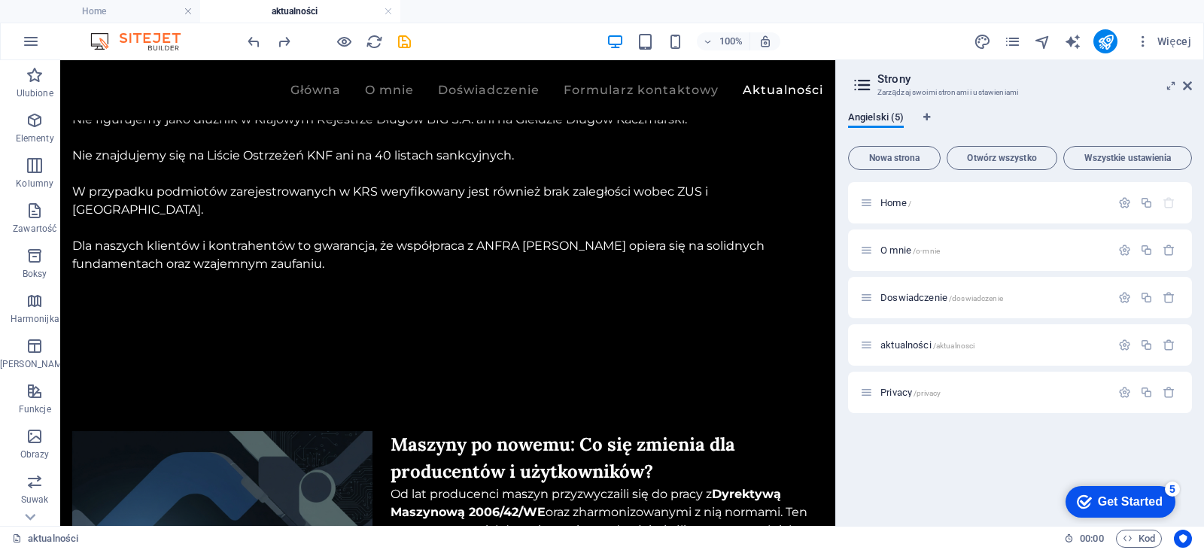
scroll to position [481, 0]
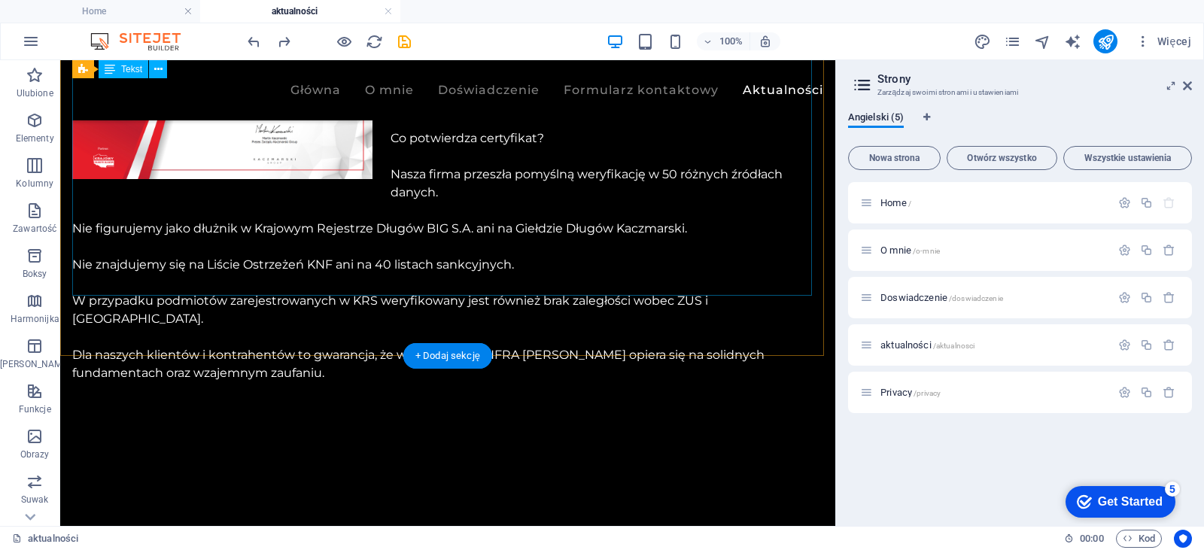
click at [363, 288] on div "Z radością informujemy, że firma ANFRA [PERSON_NAME] zdobyła prestiżowy Certyfi…" at bounding box center [447, 174] width 751 height 415
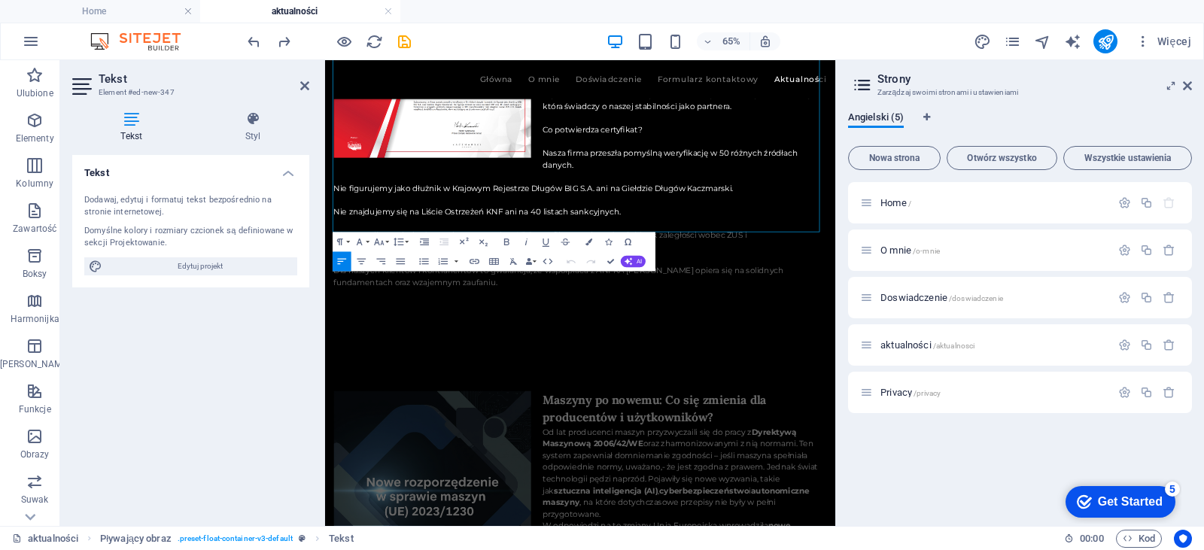
scroll to position [449, 0]
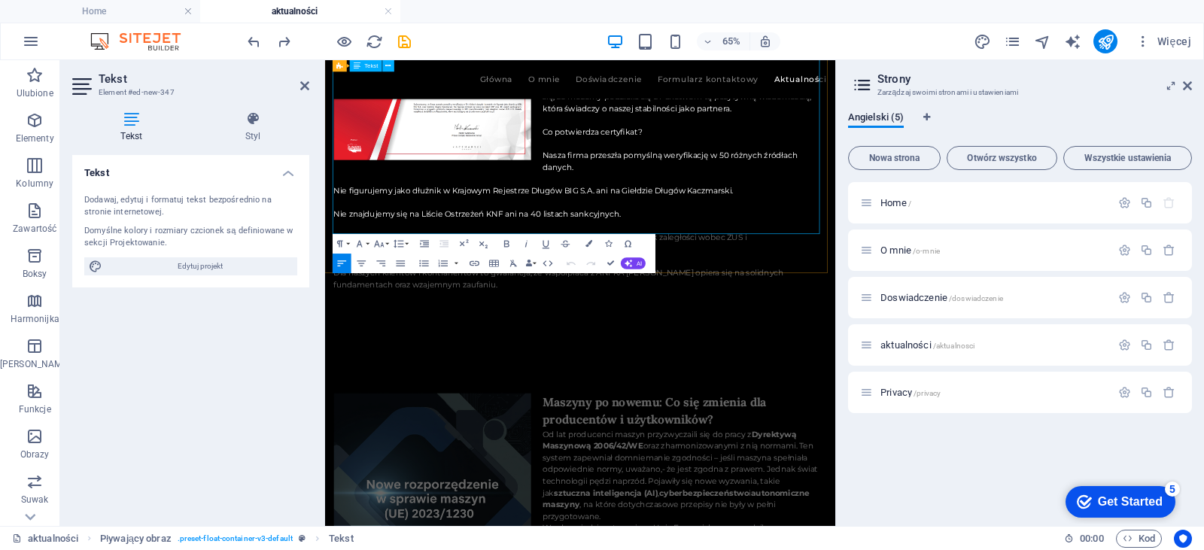
click at [664, 314] on p "Z radością informujemy, że firma ANFRA [PERSON_NAME] zdobyła prestiżowy Certyfi…" at bounding box center [718, 206] width 758 height 415
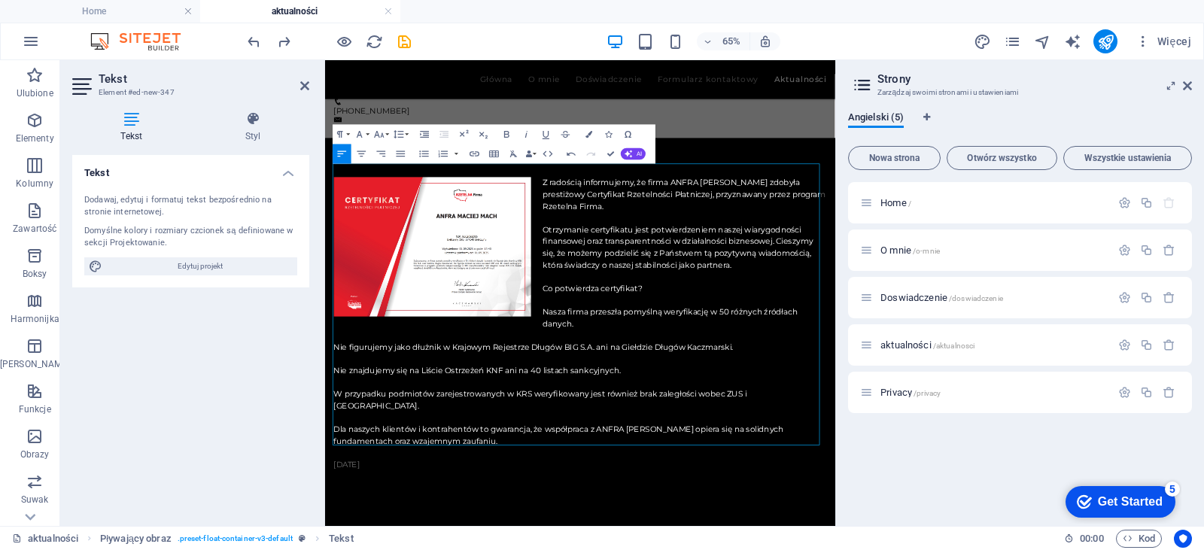
scroll to position [160, 0]
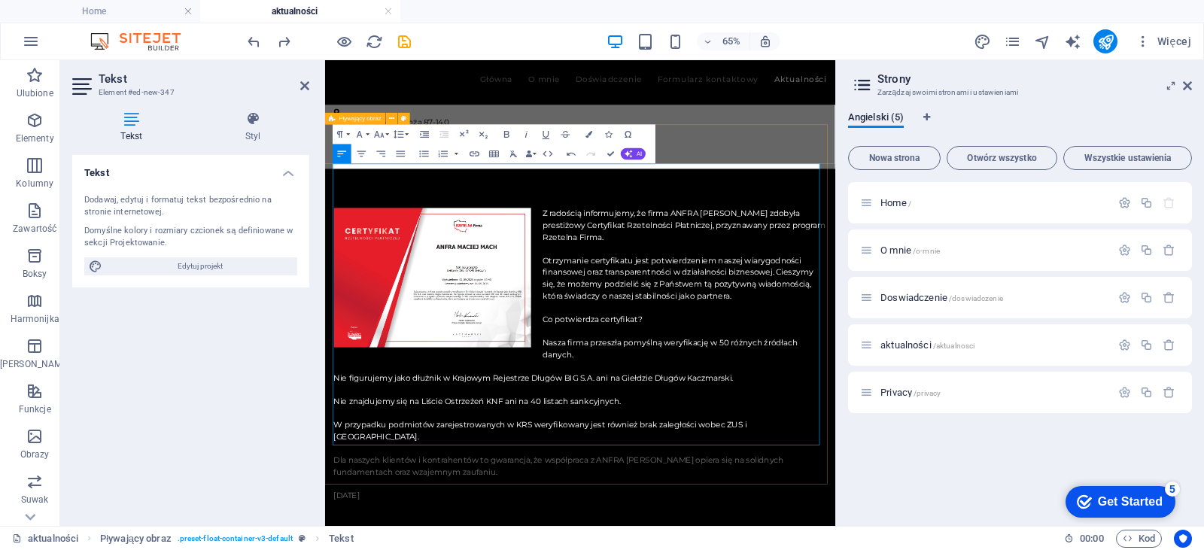
click at [803, 549] on div "Z radością informujemy, że firma ANFRA [PERSON_NAME] zdobyła prestiżowy Certyfi…" at bounding box center [717, 514] width 785 height 572
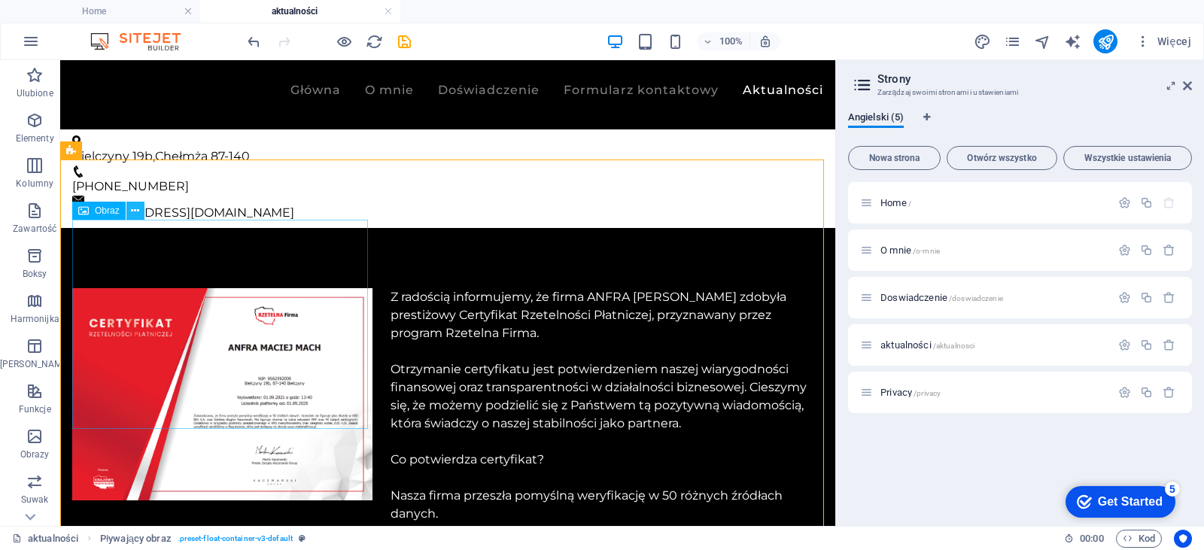
click at [130, 210] on button at bounding box center [135, 211] width 18 height 18
click at [104, 288] on figure at bounding box center [222, 394] width 300 height 212
select select "%"
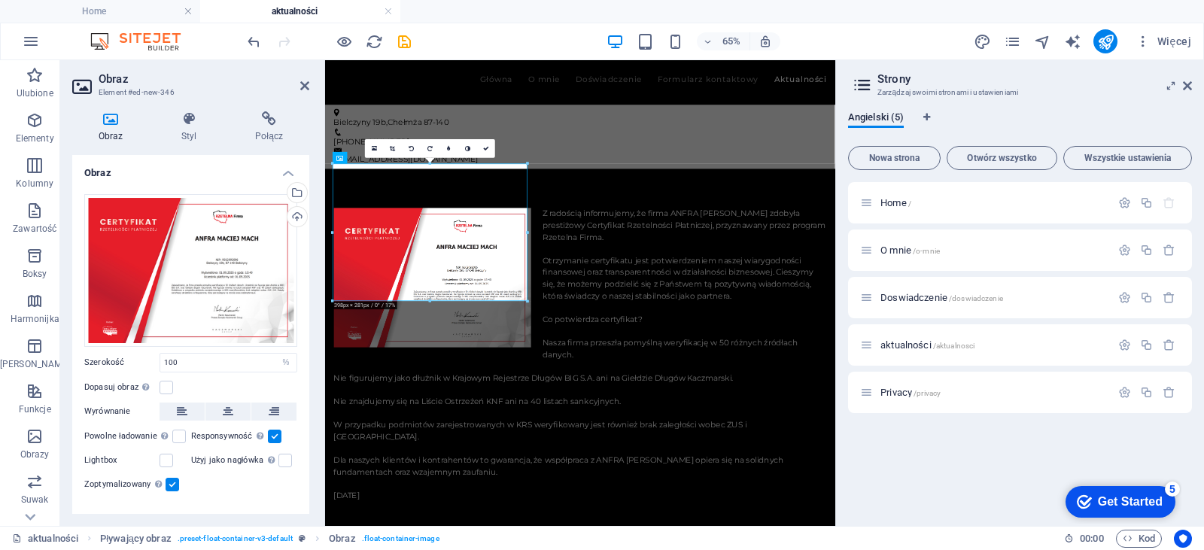
drag, startPoint x: 305, startPoint y: 235, endPoint x: 304, endPoint y: 312, distance: 77.5
click at [304, 312] on div "Przeciągnij pliki tutaj, kliknij, aby wybrać pliki lub wybierz pliki z Plików l…" at bounding box center [190, 344] width 237 height 324
click at [251, 134] on h4 "Połącz" at bounding box center [269, 127] width 80 height 32
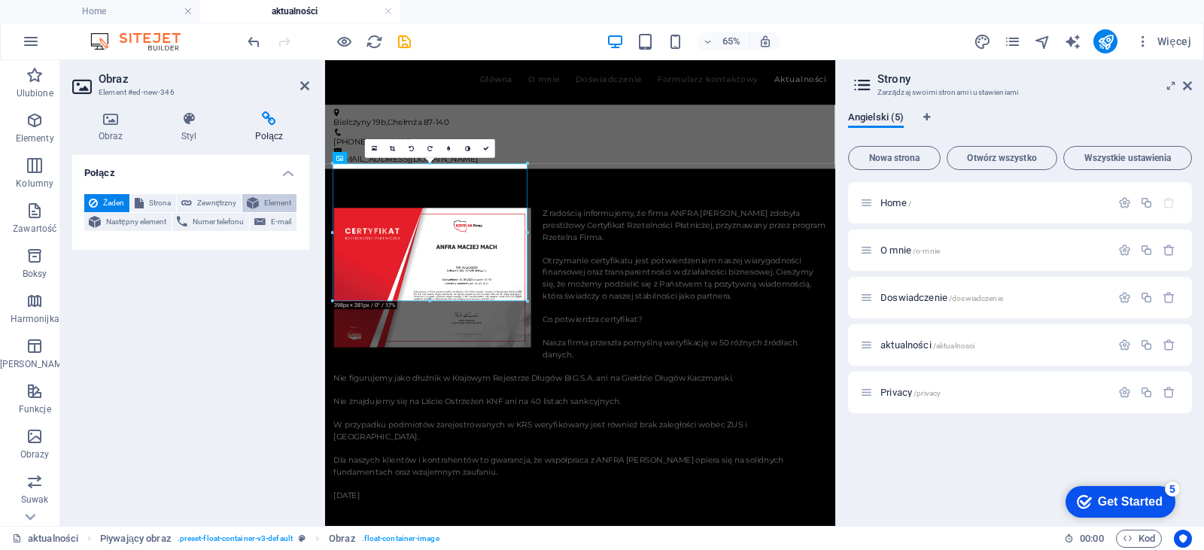
click at [264, 199] on span "Element" at bounding box center [277, 203] width 29 height 18
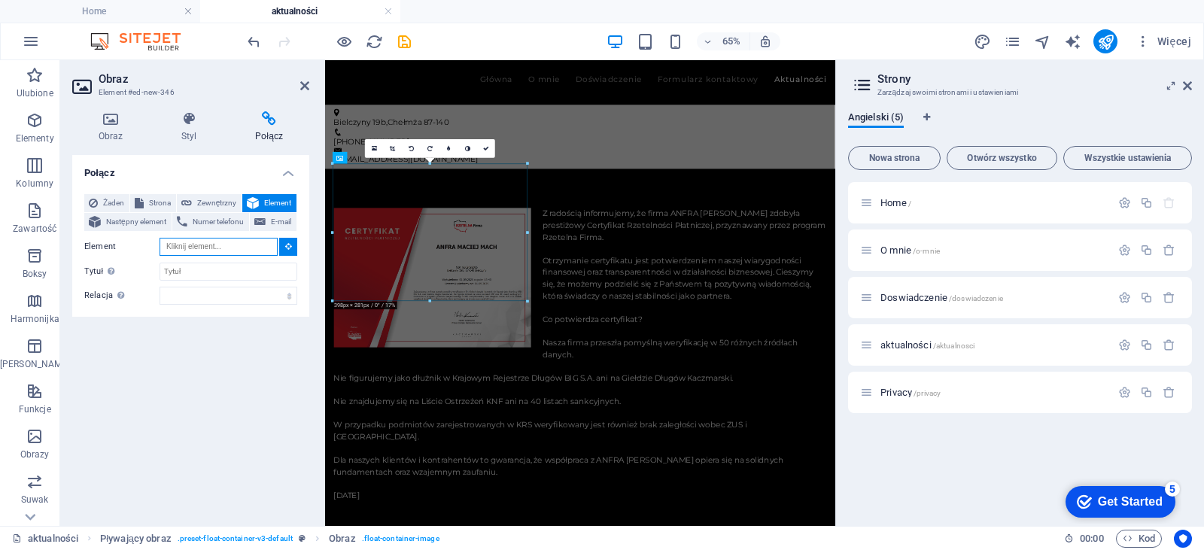
click at [248, 244] on input "Element" at bounding box center [218, 247] width 118 height 18
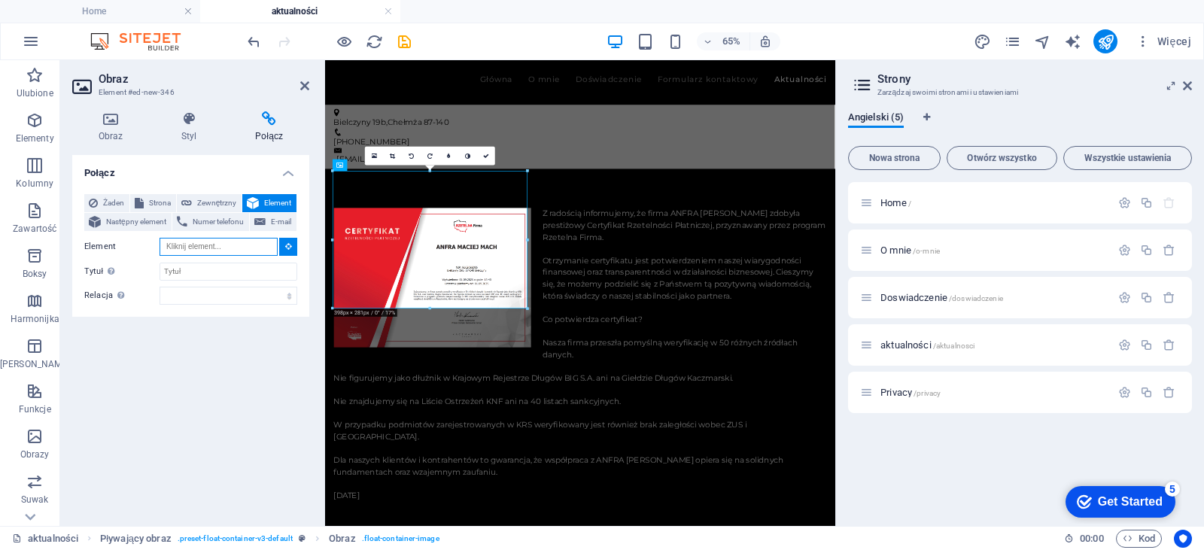
scroll to position [100, 0]
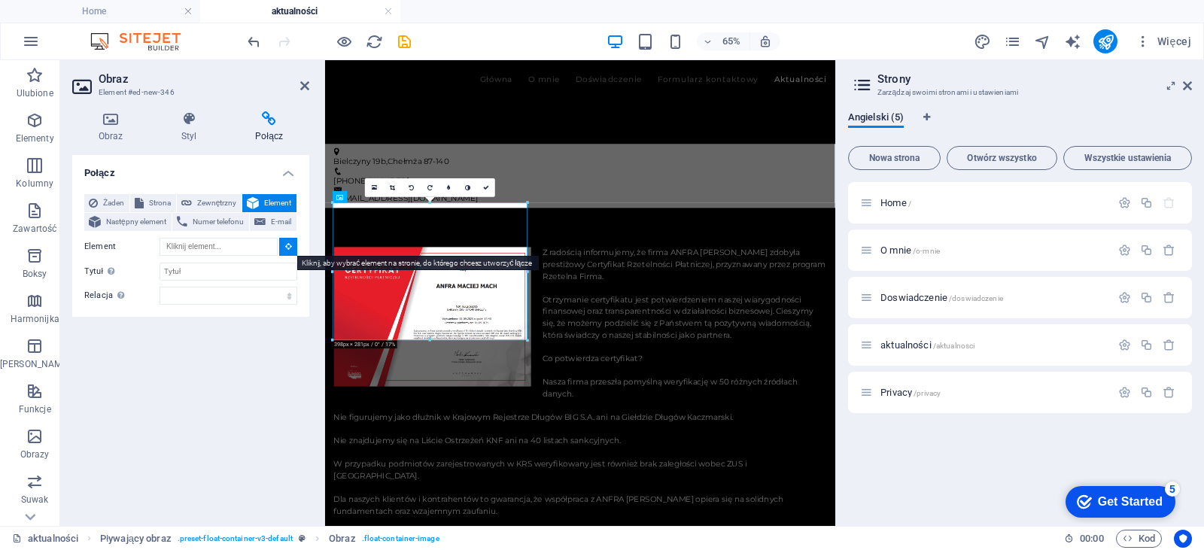
click at [283, 241] on button at bounding box center [288, 247] width 18 height 18
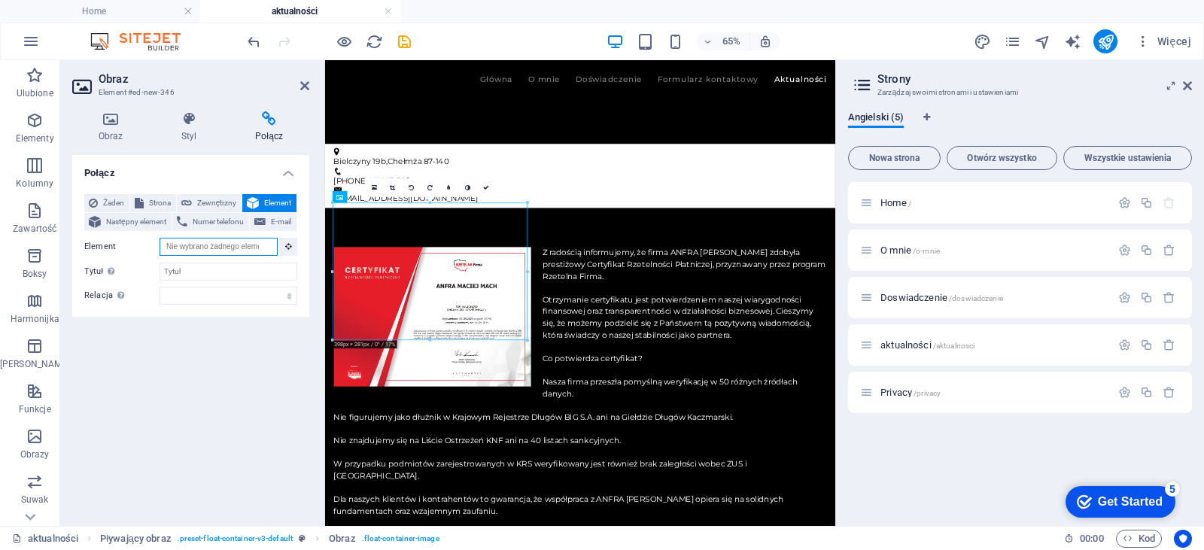
click at [246, 243] on input "Element" at bounding box center [218, 247] width 118 height 18
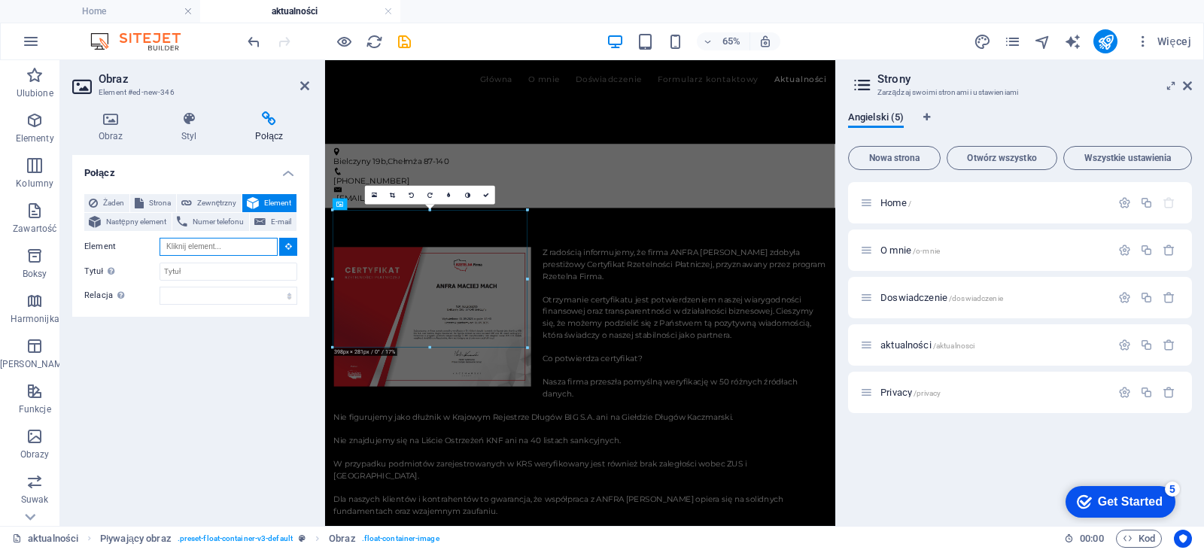
scroll to position [40, 0]
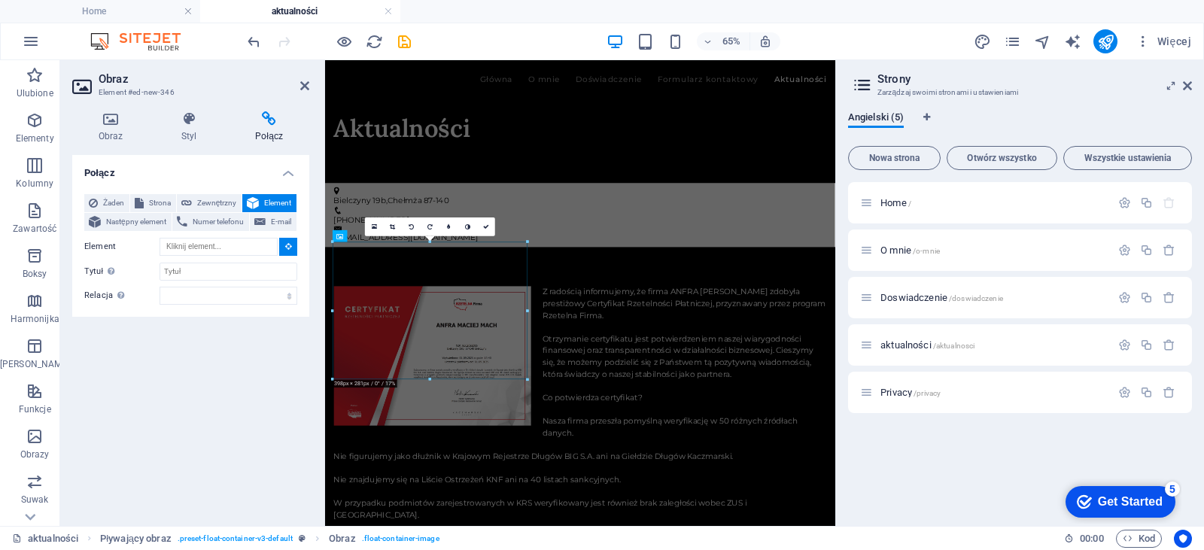
click at [205, 386] on div "Połącz Żaden Strona Zewnętrzny Element Następny element Numer telefonu E-mail S…" at bounding box center [190, 334] width 237 height 359
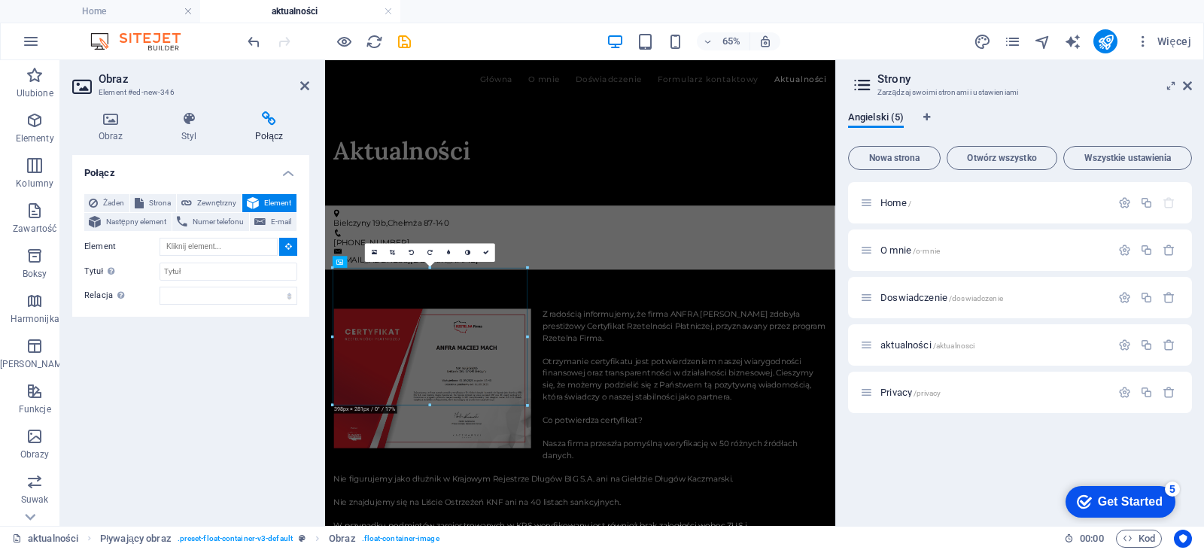
scroll to position [0, 0]
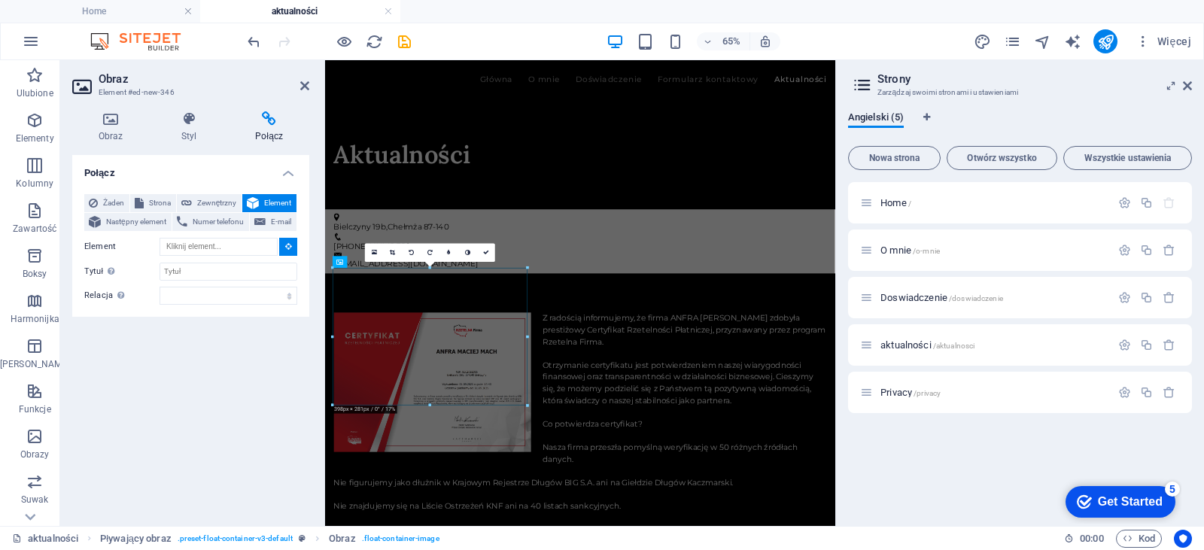
click at [266, 117] on icon at bounding box center [269, 118] width 80 height 15
click at [112, 200] on span "Żaden" at bounding box center [113, 203] width 23 height 18
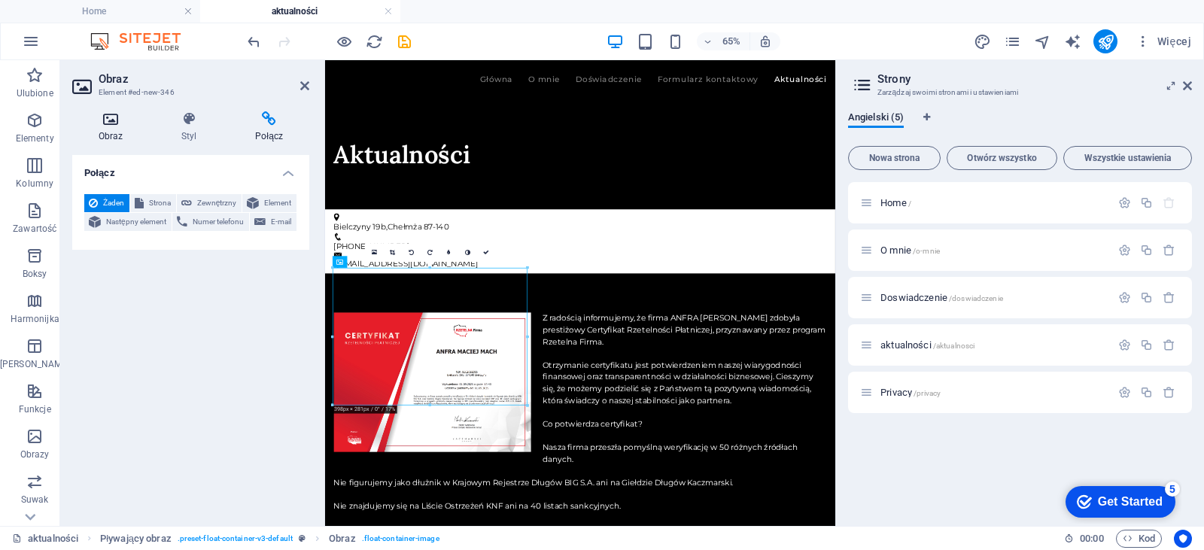
click at [107, 130] on h4 "Obraz" at bounding box center [113, 127] width 83 height 32
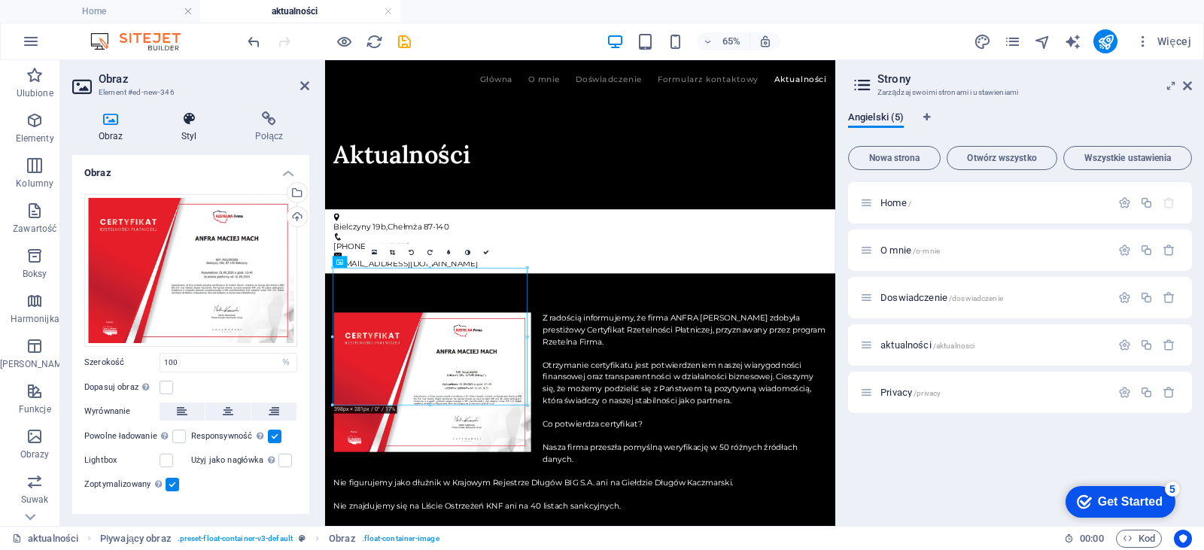
click at [191, 123] on icon at bounding box center [189, 118] width 68 height 15
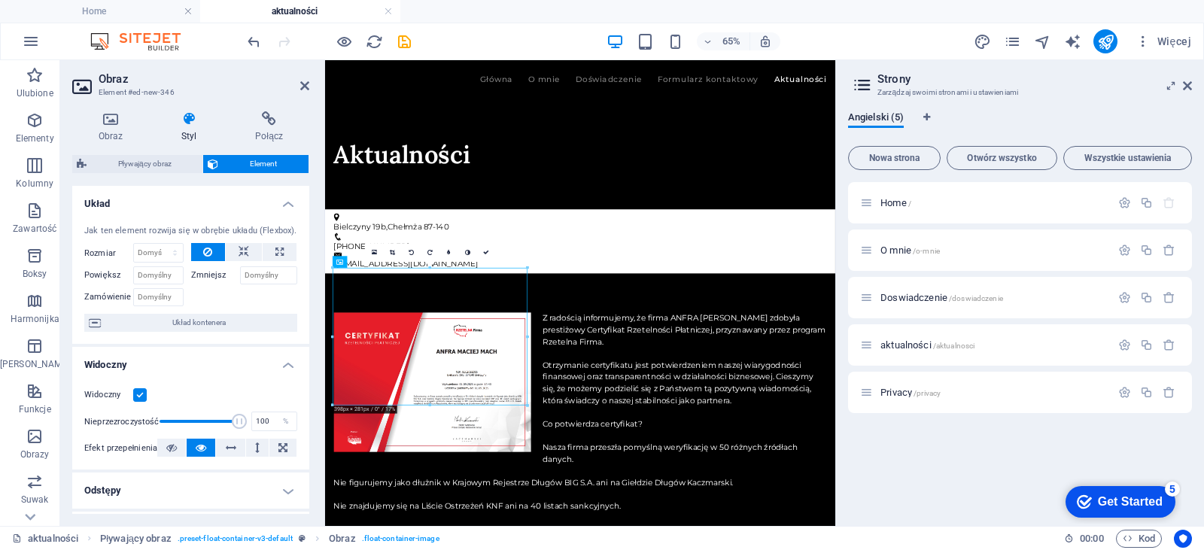
drag, startPoint x: 305, startPoint y: 249, endPoint x: 304, endPoint y: 328, distance: 79.0
click at [304, 328] on div "Jak ten element rozwija się w obrębie układu (Flexbox). Rozmiar Domyślny automa…" at bounding box center [190, 279] width 237 height 132
click at [278, 246] on icon at bounding box center [279, 252] width 8 height 18
type input "100"
select select "%"
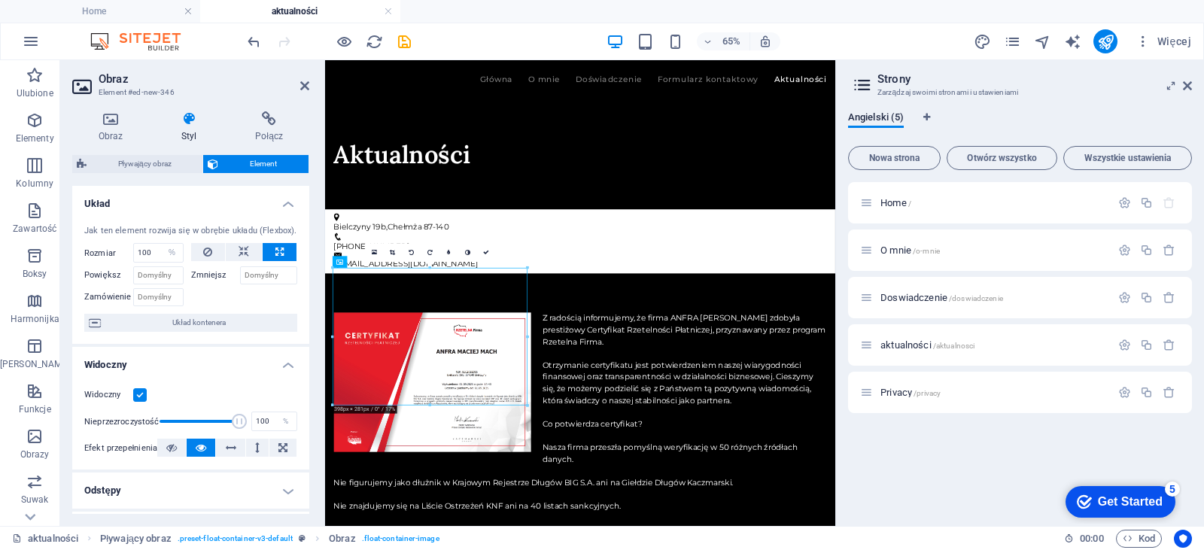
drag, startPoint x: 303, startPoint y: 401, endPoint x: 278, endPoint y: 510, distance: 112.0
drag, startPoint x: 603, startPoint y: 570, endPoint x: 723, endPoint y: 194, distance: 395.0
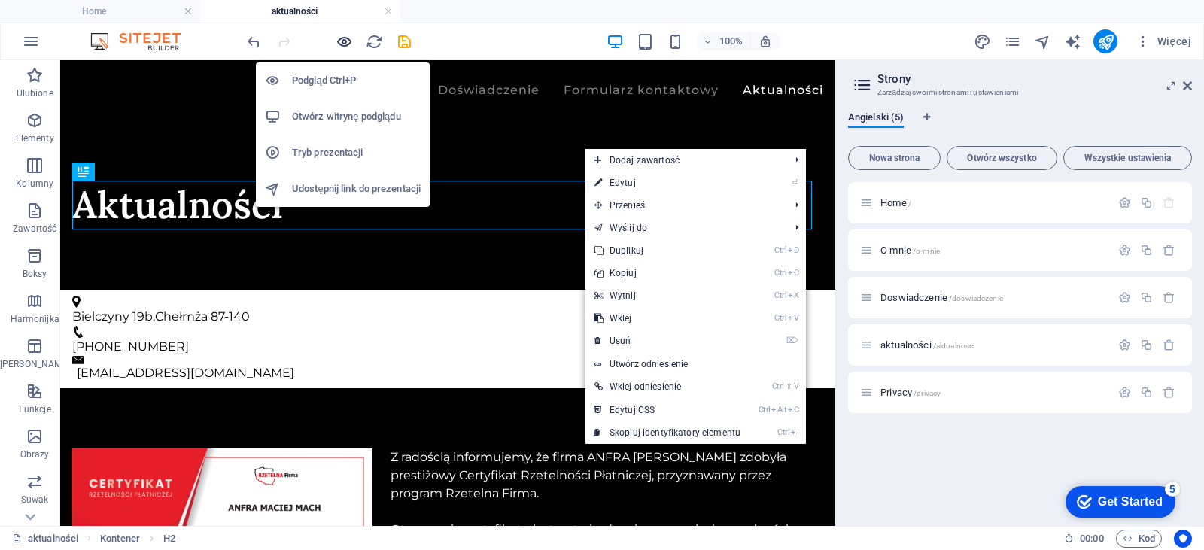
click at [340, 48] on icon "button" at bounding box center [344, 41] width 17 height 17
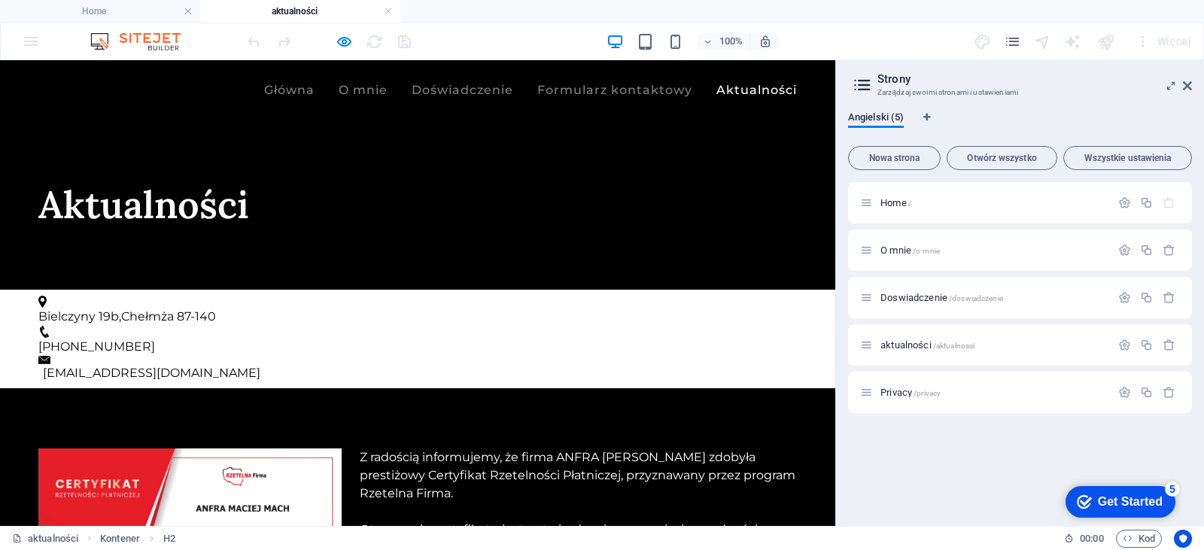
click at [241, 457] on img at bounding box center [189, 555] width 303 height 214
drag, startPoint x: 817, startPoint y: 132, endPoint x: 1195, endPoint y: 78, distance: 382.3
click at [1195, 78] on aside "Strony Zarządzaj swoimi stronami i ustawieniami Angielski (5) Nowa strona Otwór…" at bounding box center [1019, 293] width 369 height 466
click at [1191, 83] on icon at bounding box center [1187, 86] width 9 height 12
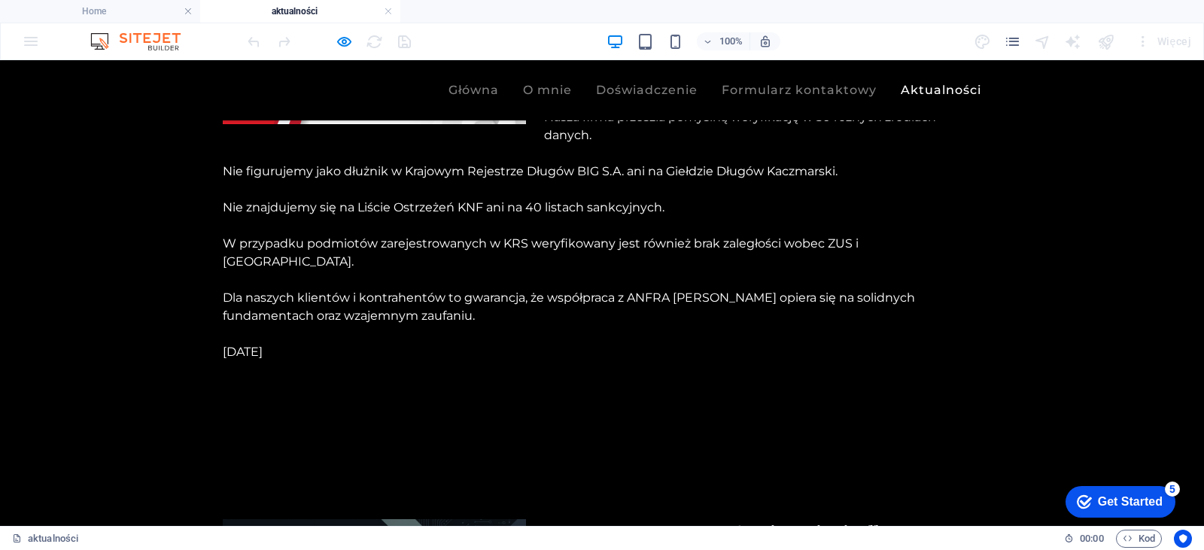
scroll to position [534, 0]
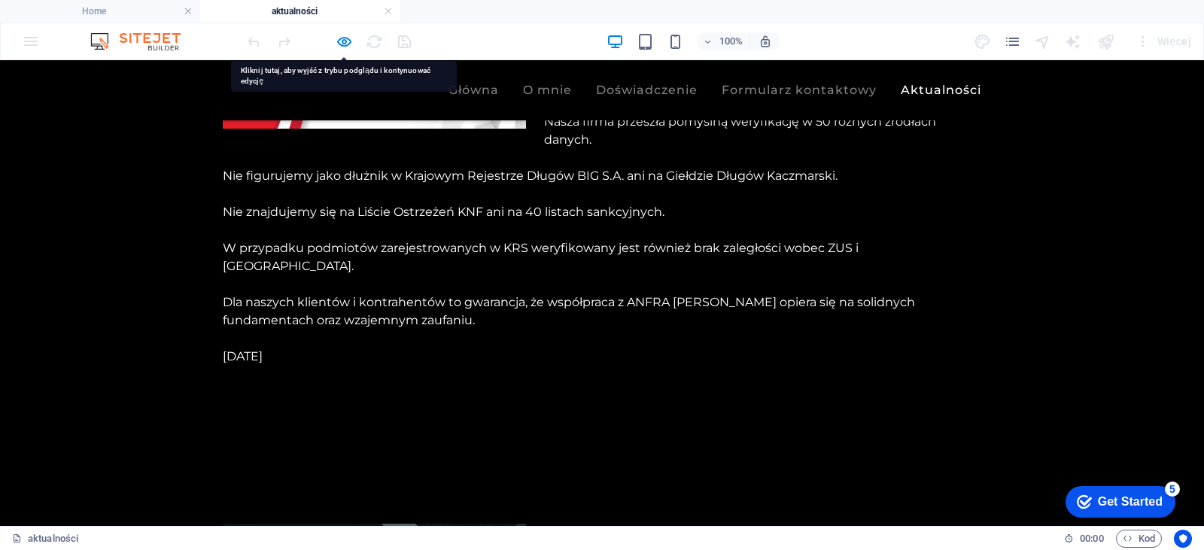
drag, startPoint x: 248, startPoint y: 339, endPoint x: 81, endPoint y: 173, distance: 235.7
click at [81, 173] on div "Z radością informujemy, że firma ANFRA [PERSON_NAME] zdobyła prestiżowy Certyfi…" at bounding box center [602, 140] width 1204 height 572
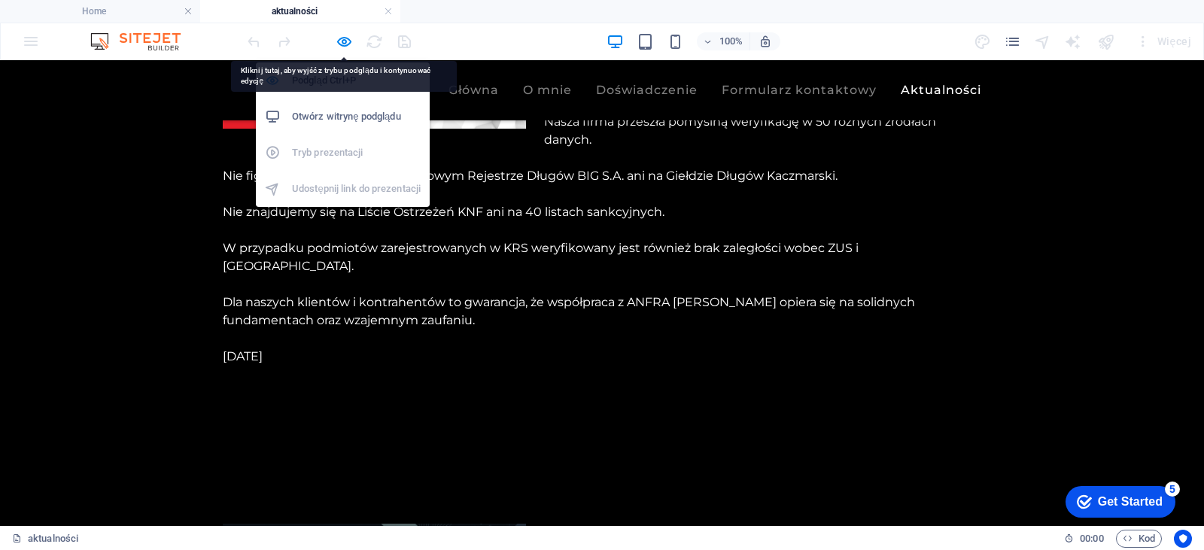
drag, startPoint x: 344, startPoint y: 39, endPoint x: 299, endPoint y: 123, distance: 94.6
click at [299, 123] on h6 "Otwórz witrynę podglądu" at bounding box center [356, 117] width 129 height 18
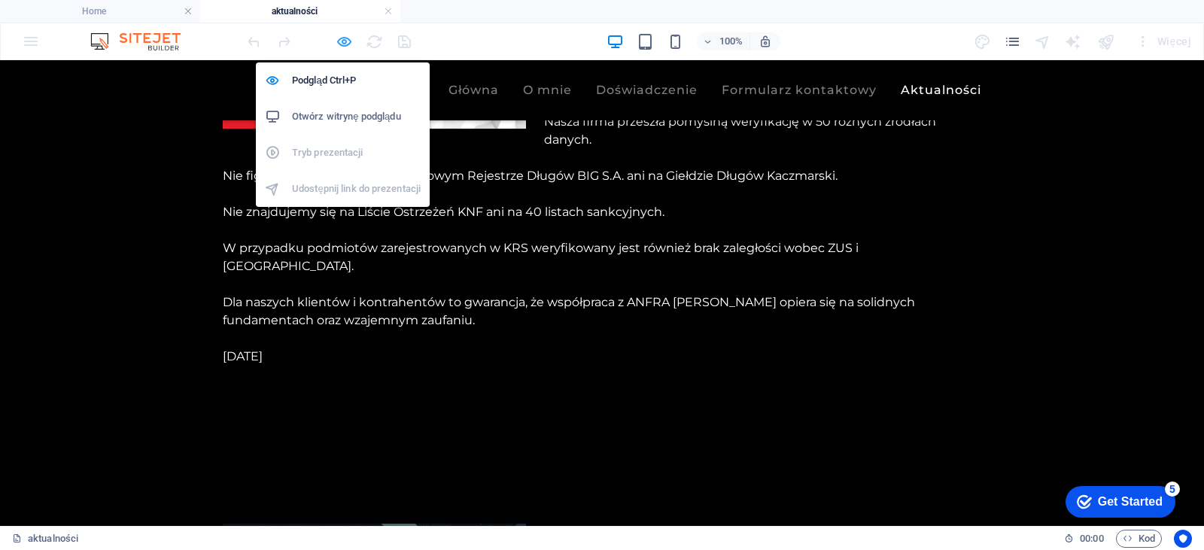
click at [339, 45] on icon "button" at bounding box center [344, 41] width 17 height 17
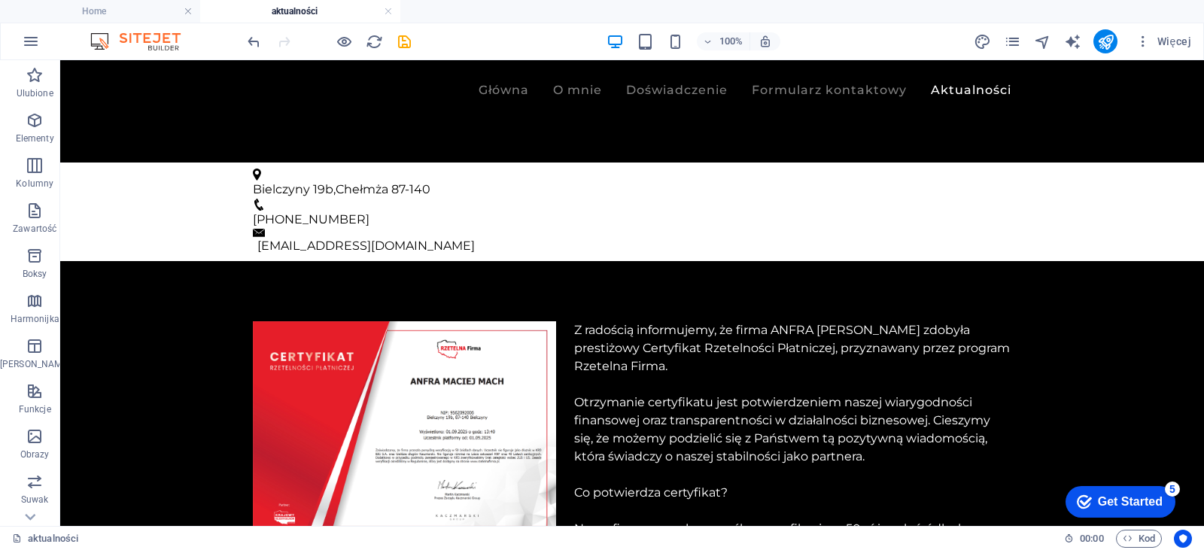
scroll to position [0, 0]
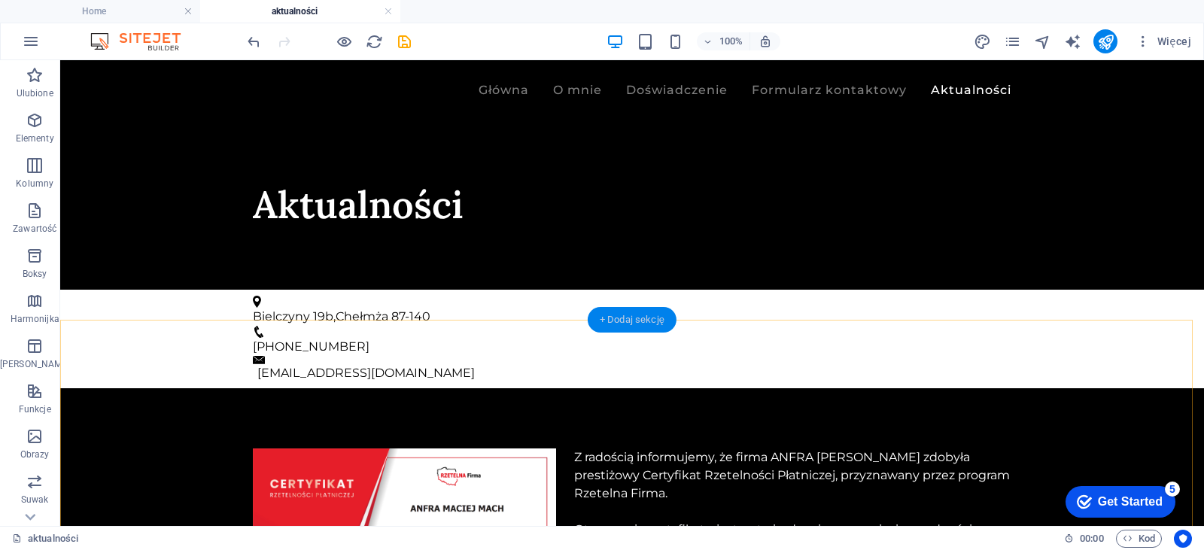
click at [655, 320] on div "+ Dodaj sekcję" at bounding box center [632, 320] width 89 height 26
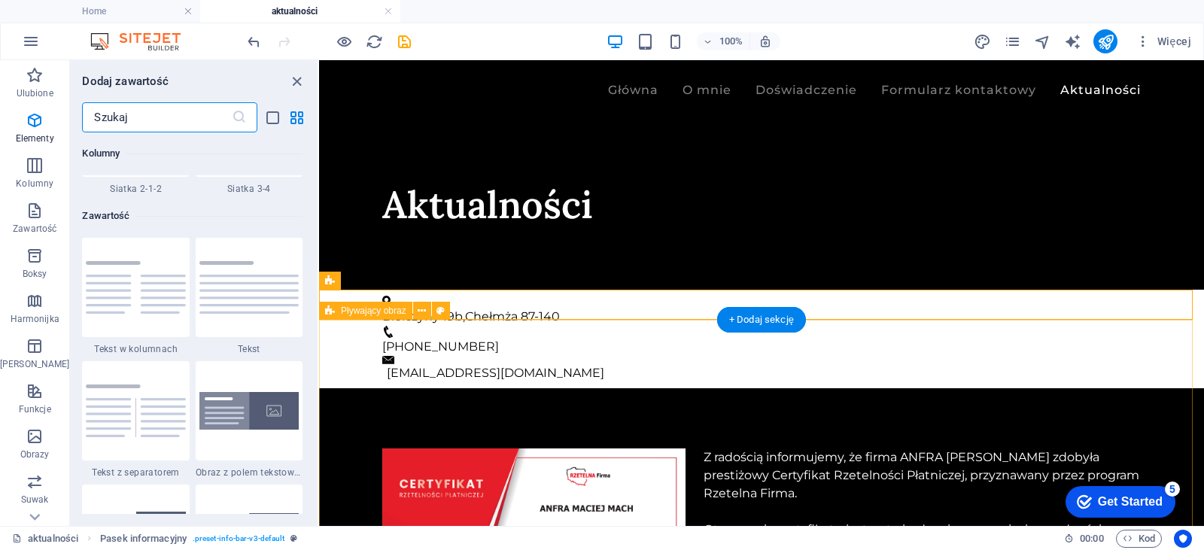
scroll to position [2632, 0]
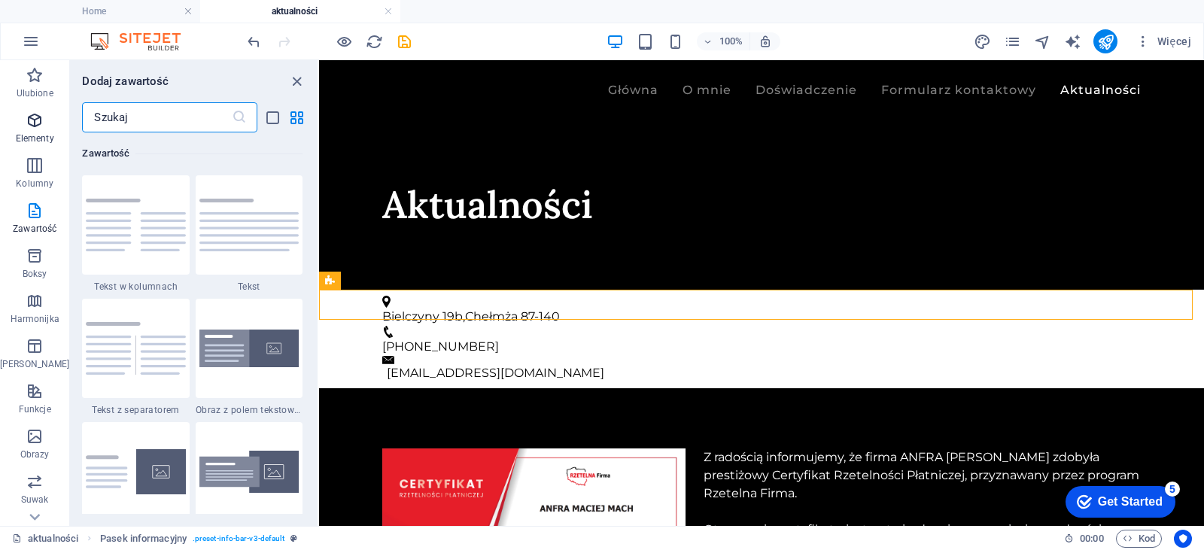
click at [15, 120] on span "Elementy" at bounding box center [34, 129] width 69 height 36
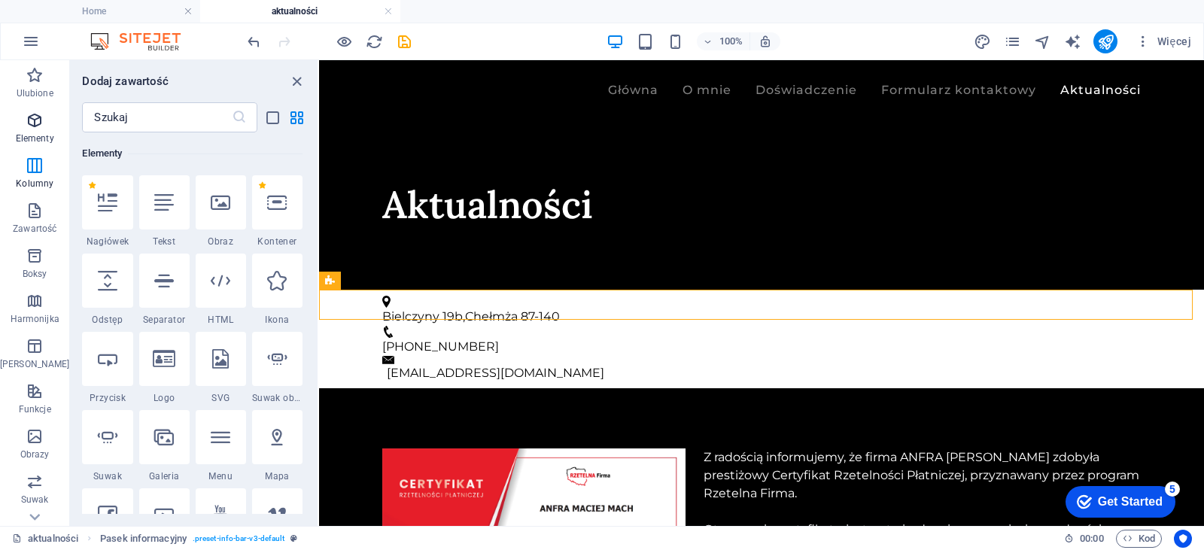
scroll to position [160, 0]
click at [114, 297] on div at bounding box center [107, 281] width 50 height 54
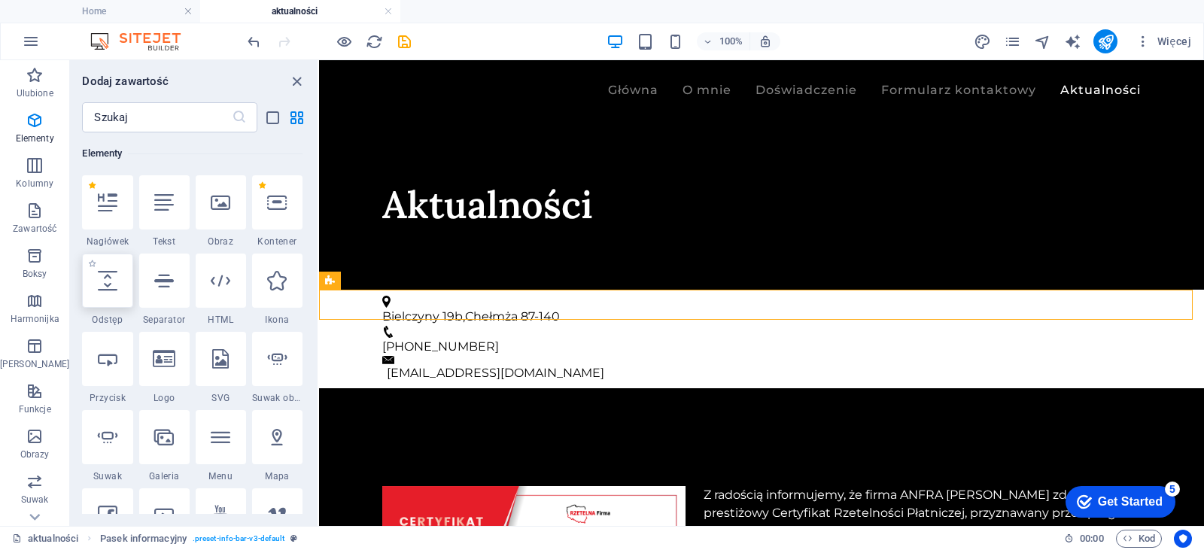
select select "px"
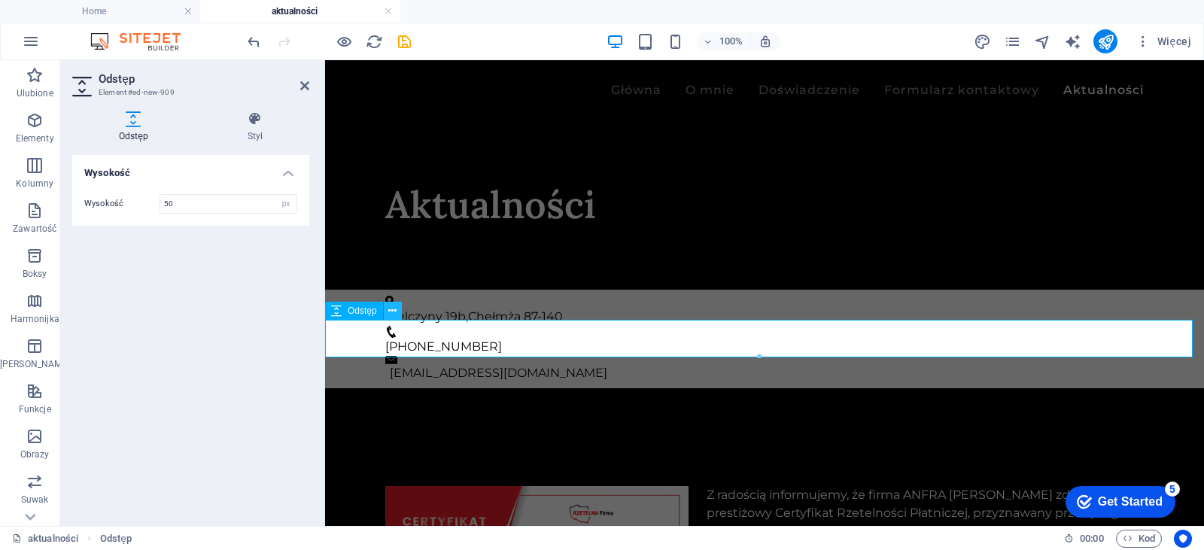
click at [393, 314] on icon at bounding box center [392, 311] width 8 height 16
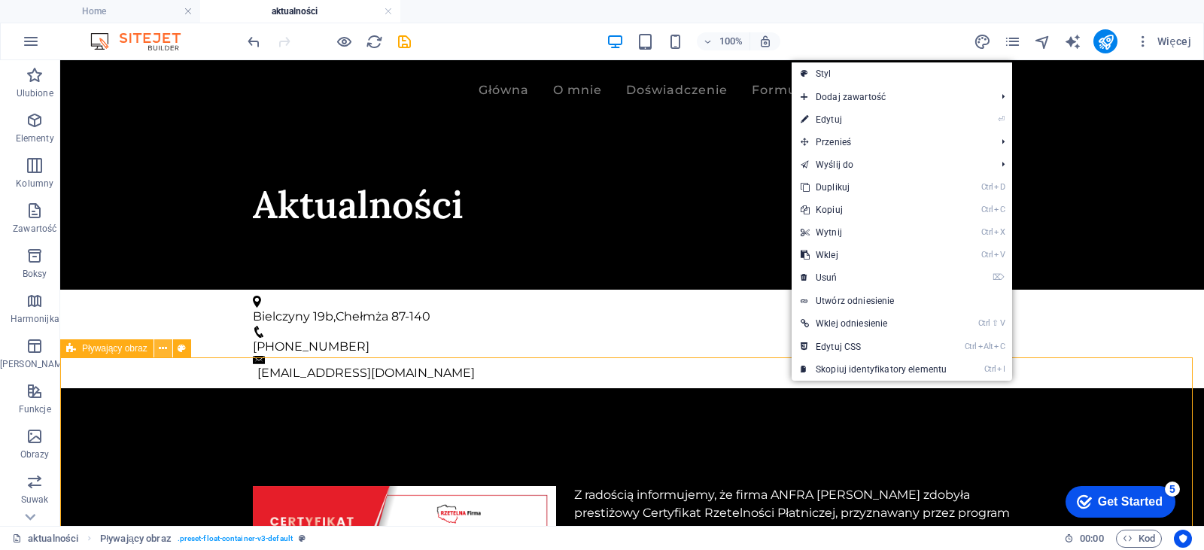
click at [161, 351] on icon at bounding box center [163, 349] width 8 height 16
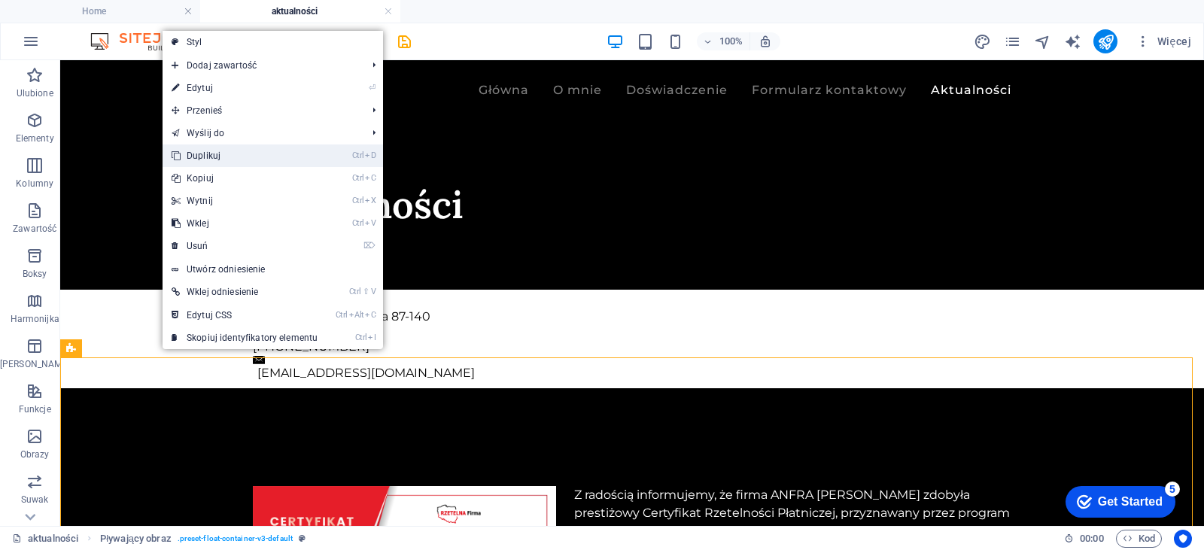
click at [323, 149] on link "Ctrl D Duplikuj" at bounding box center [245, 155] width 164 height 23
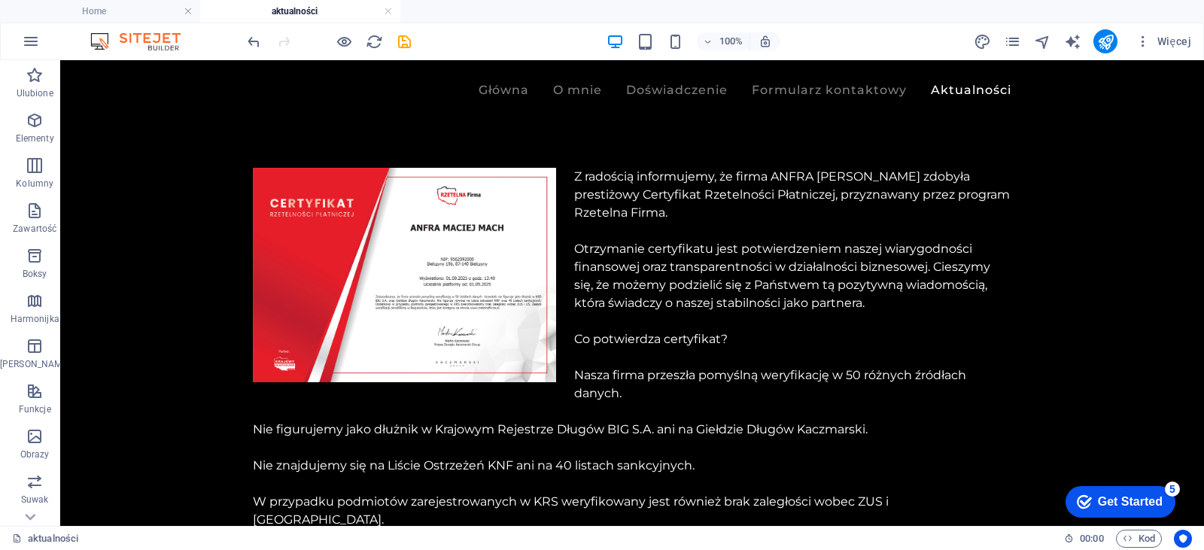
scroll to position [879, 0]
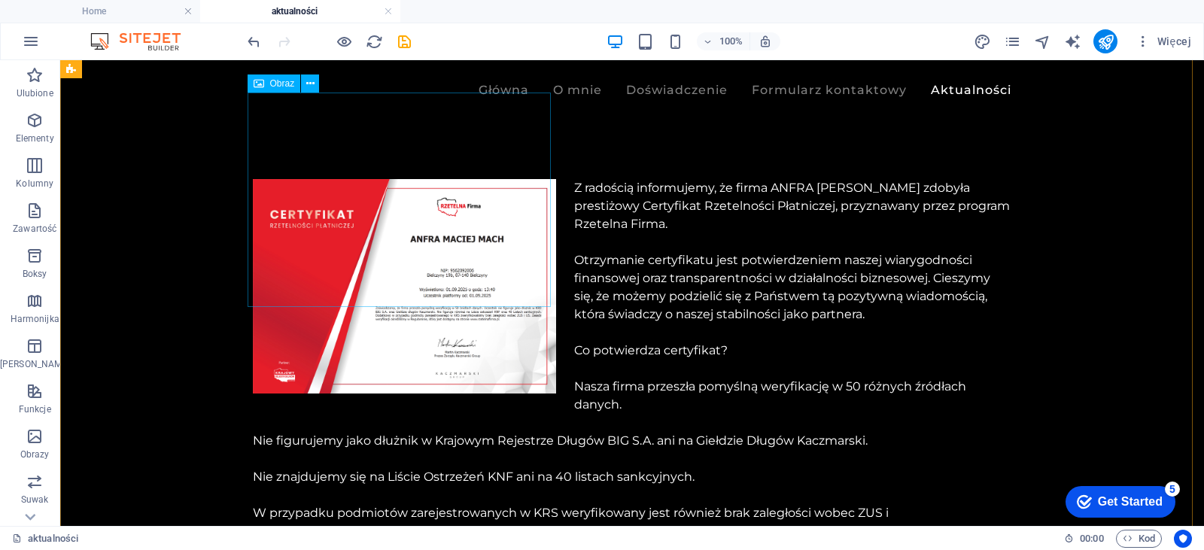
click at [405, 217] on figure at bounding box center [404, 286] width 303 height 214
select select "%"
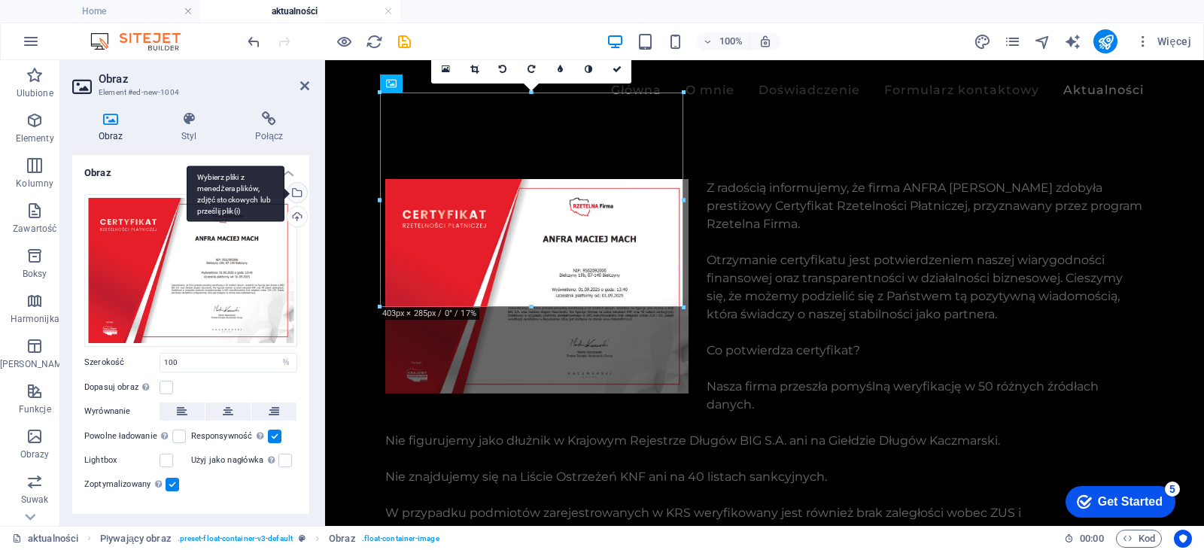
click at [296, 193] on div "Wybierz pliki z menedżera plików, zdjęć stockowych lub prześlij plik(i)" at bounding box center [295, 194] width 23 height 23
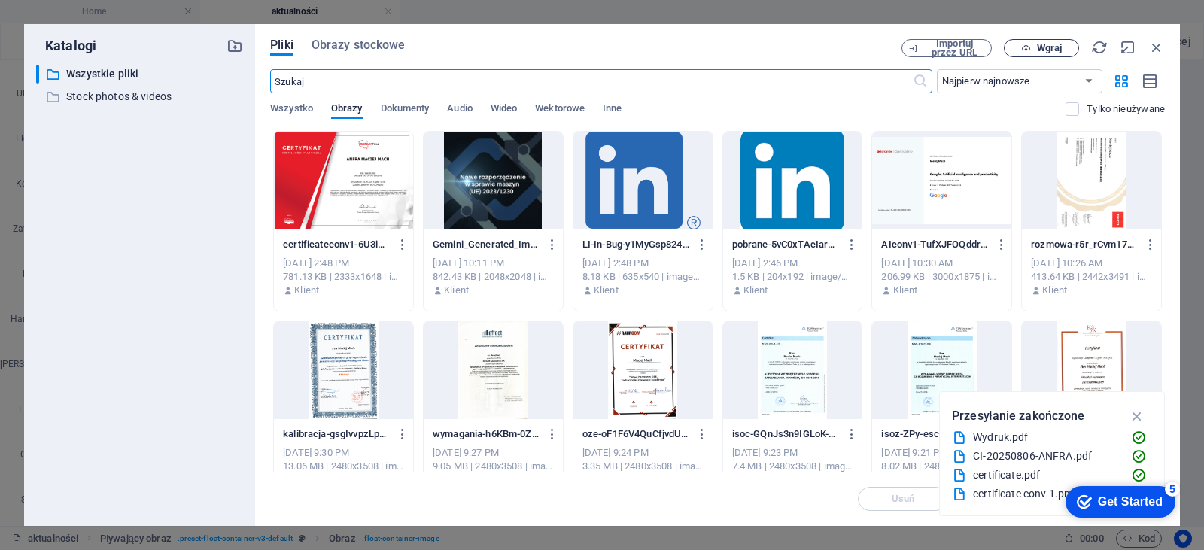
click at [1026, 45] on icon "button" at bounding box center [1026, 49] width 10 height 10
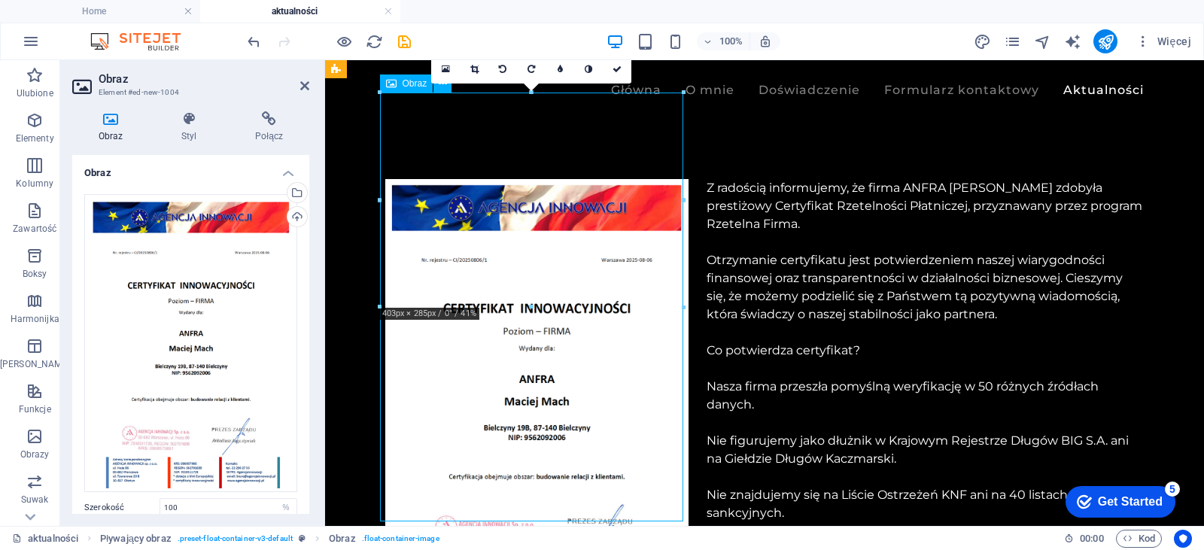
drag, startPoint x: 554, startPoint y: 251, endPoint x: 552, endPoint y: 282, distance: 31.6
click at [552, 282] on figure at bounding box center [536, 393] width 303 height 429
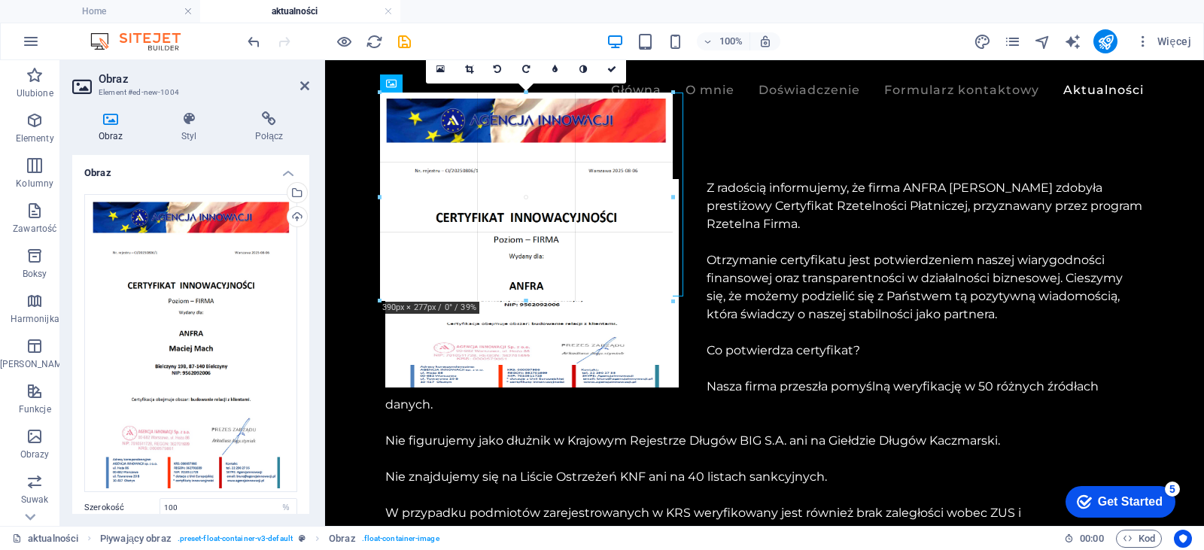
drag, startPoint x: 684, startPoint y: 90, endPoint x: 676, endPoint y: 96, distance: 10.2
type input "389"
select select "px"
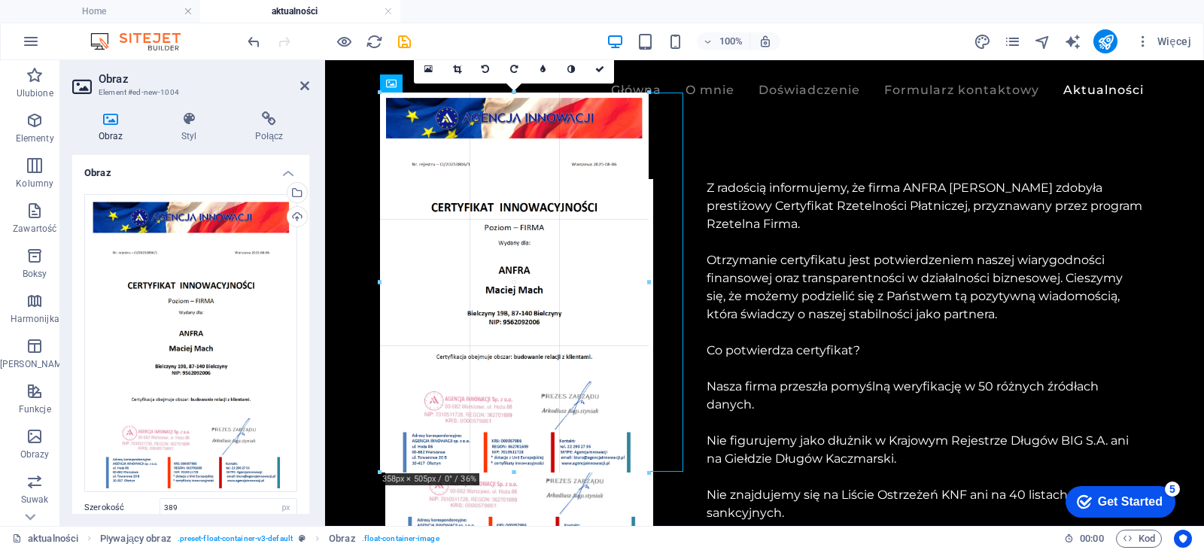
drag, startPoint x: 671, startPoint y: 90, endPoint x: 305, endPoint y: 66, distance: 367.1
type input "358"
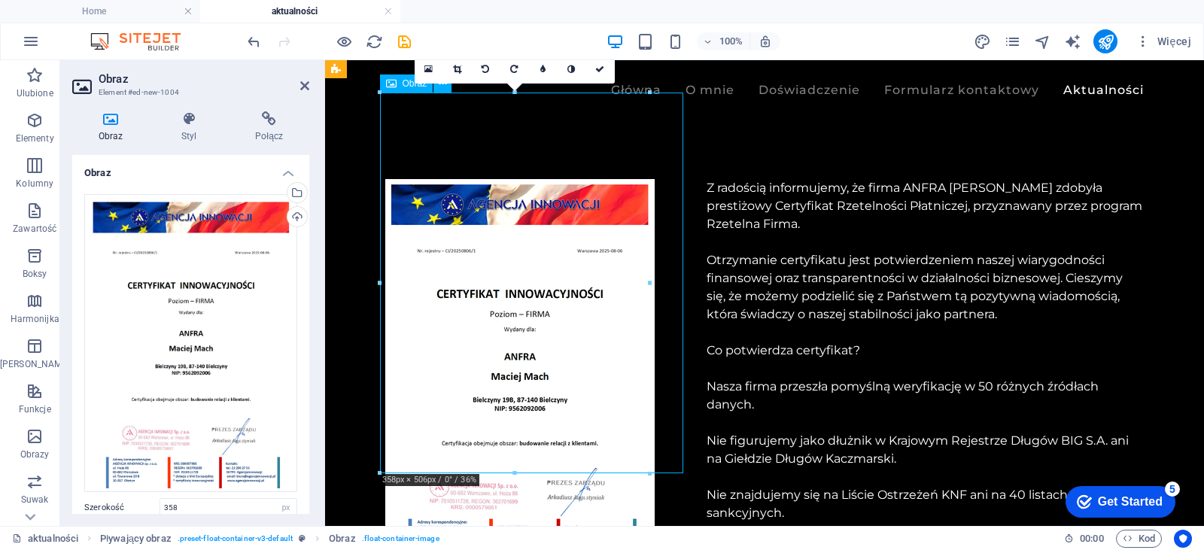
drag, startPoint x: 622, startPoint y: 159, endPoint x: 603, endPoint y: 224, distance: 68.1
click at [603, 224] on figure at bounding box center [536, 369] width 303 height 381
click at [195, 131] on h4 "Styl" at bounding box center [192, 127] width 74 height 32
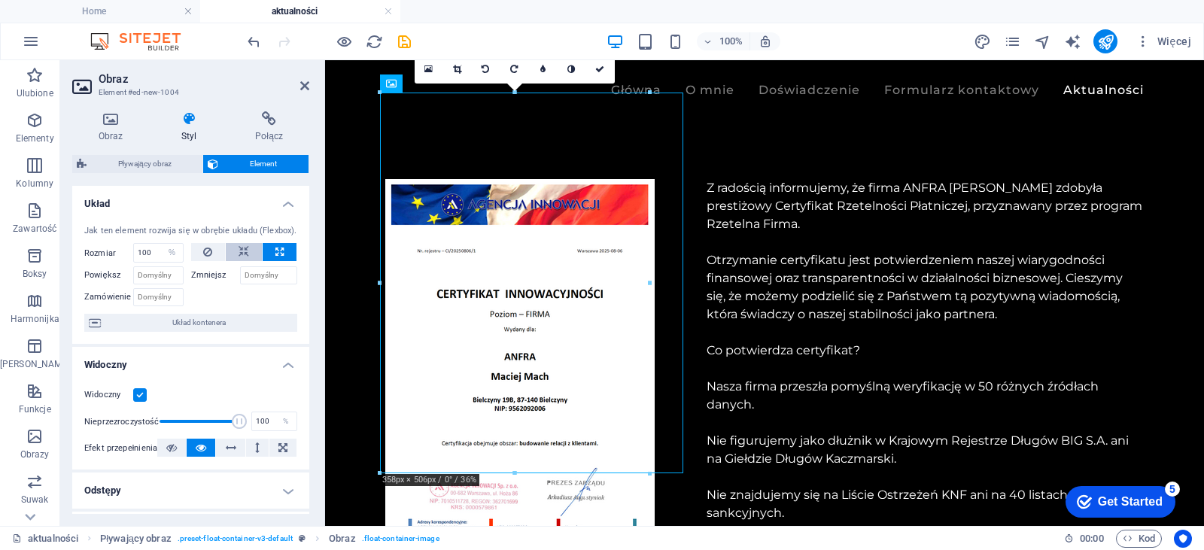
click at [243, 252] on icon at bounding box center [243, 252] width 11 height 18
select select "DISABLED_OPTION_VALUE"
click at [210, 257] on icon at bounding box center [207, 252] width 9 height 18
drag, startPoint x: 305, startPoint y: 304, endPoint x: 305, endPoint y: 348, distance: 44.4
click at [305, 348] on ul "Układ Jak ten element rozwija się w obrębie układu (Flexbox). Rozmiar Domyślny …" at bounding box center [190, 504] width 237 height 636
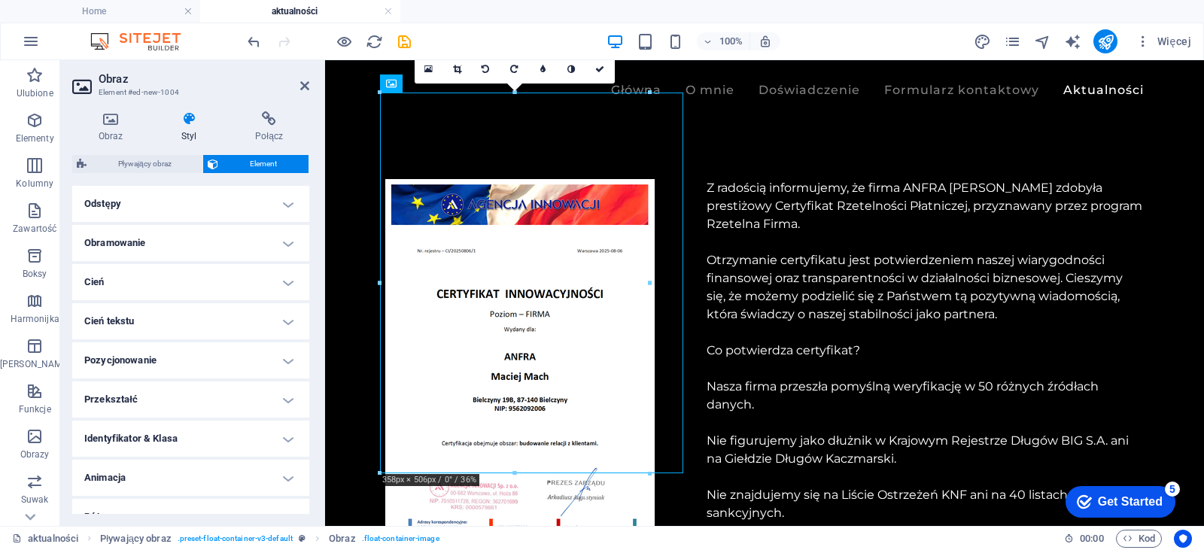
scroll to position [308, 0]
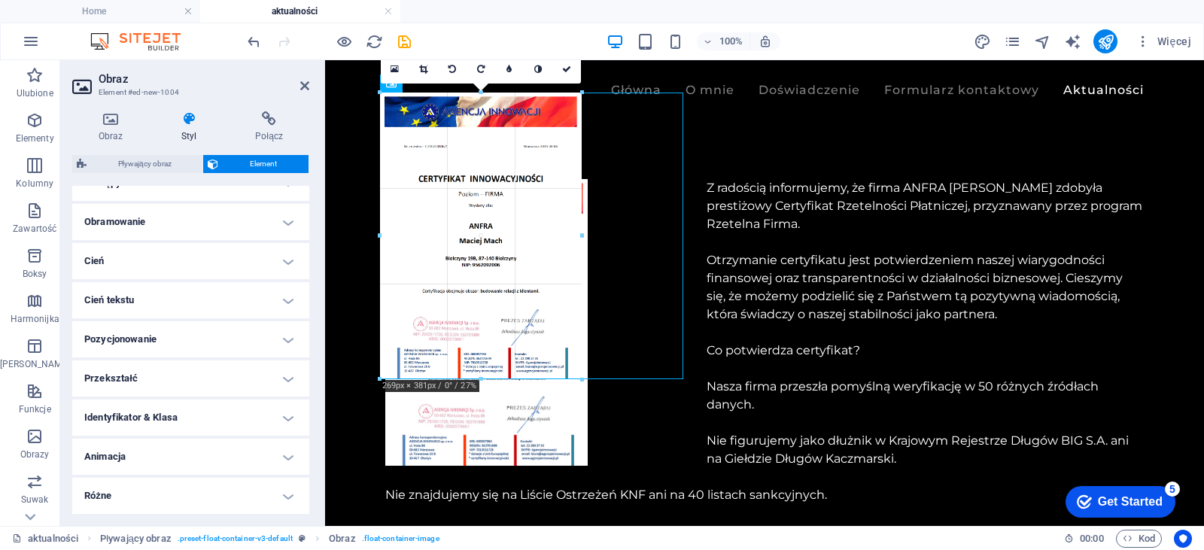
drag, startPoint x: 652, startPoint y: 469, endPoint x: 583, endPoint y: 418, distance: 85.9
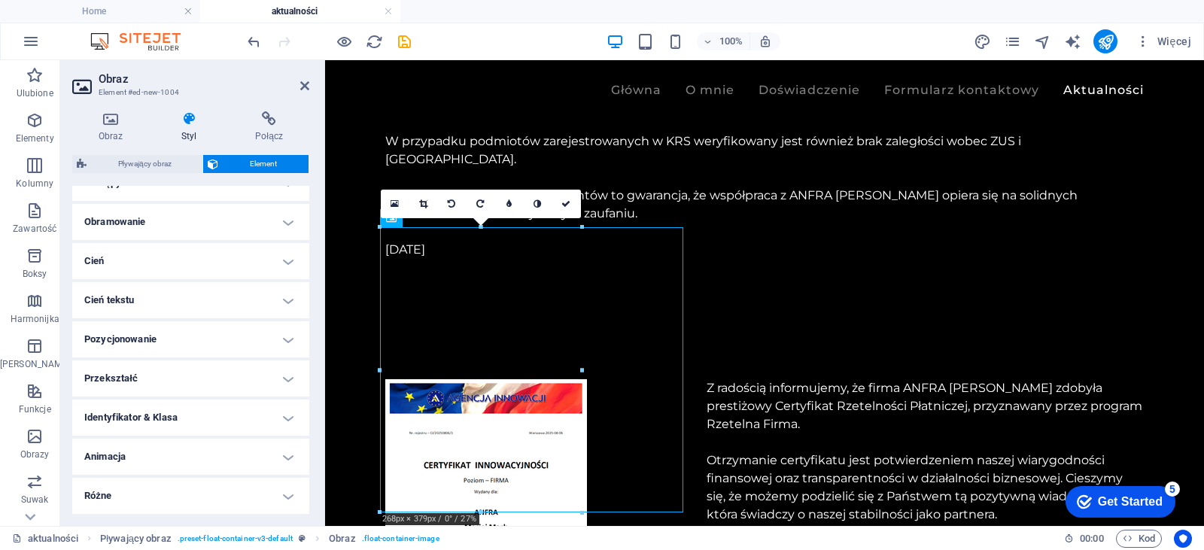
scroll to position [765, 0]
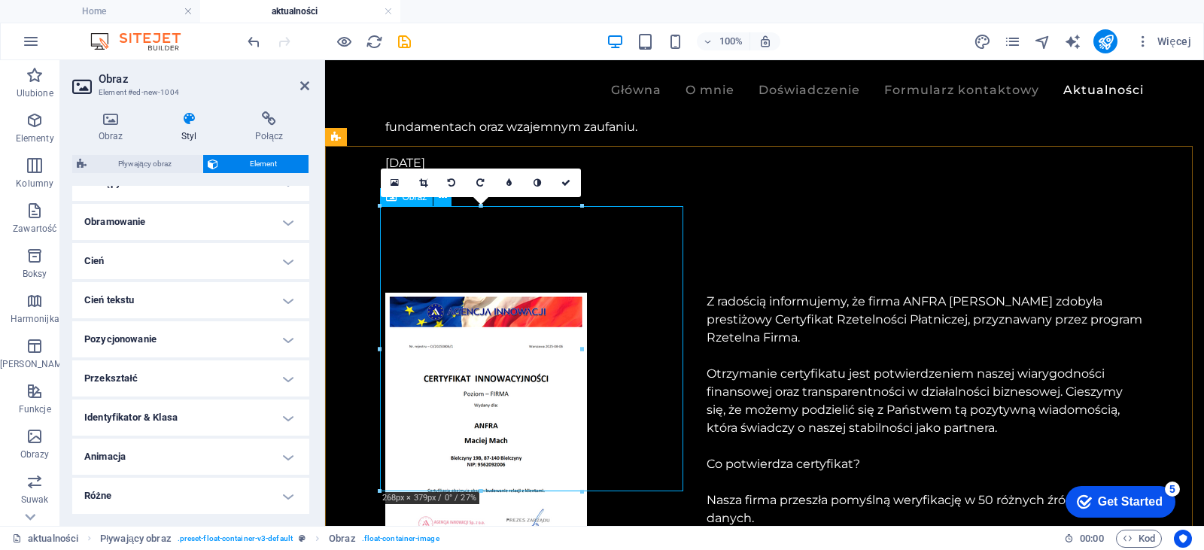
click at [511, 336] on figure at bounding box center [536, 435] width 303 height 285
drag, startPoint x: 907, startPoint y: 556, endPoint x: 604, endPoint y: 515, distance: 305.2
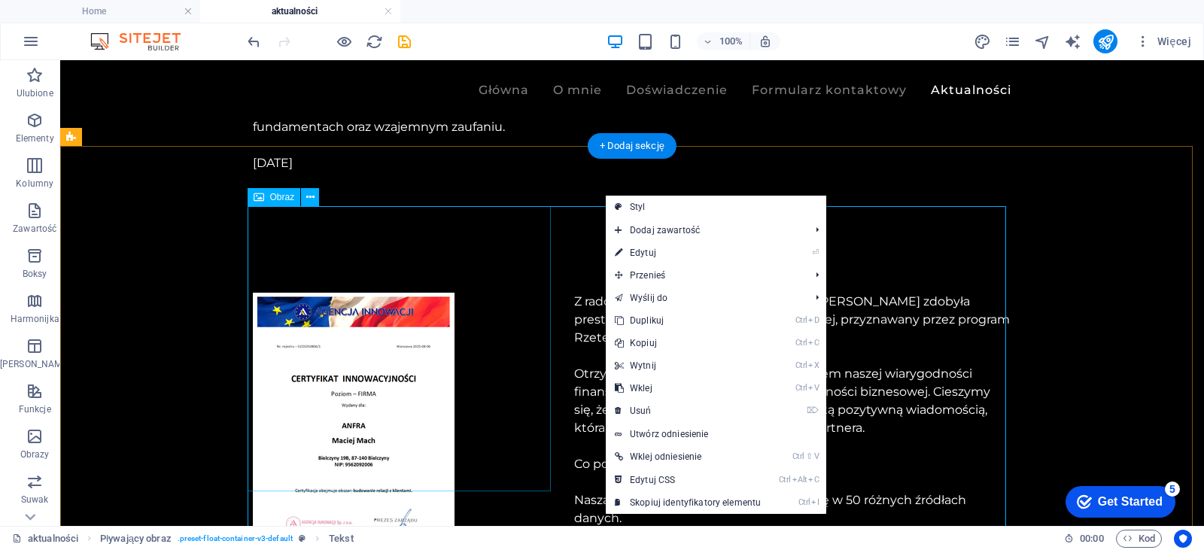
click at [455, 434] on figure at bounding box center [404, 435] width 303 height 285
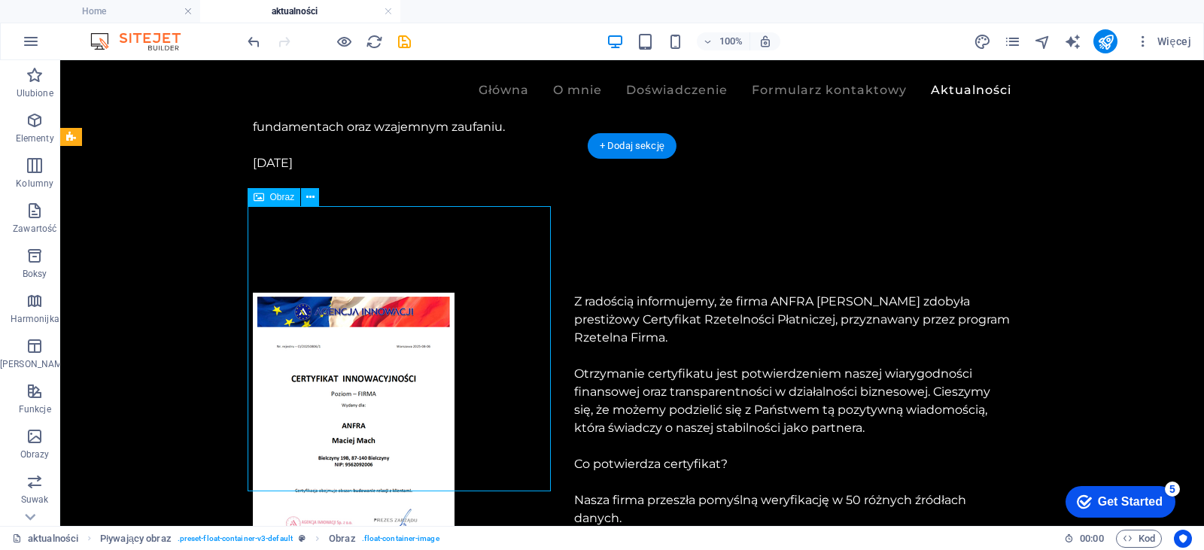
click at [436, 421] on figure at bounding box center [404, 435] width 303 height 285
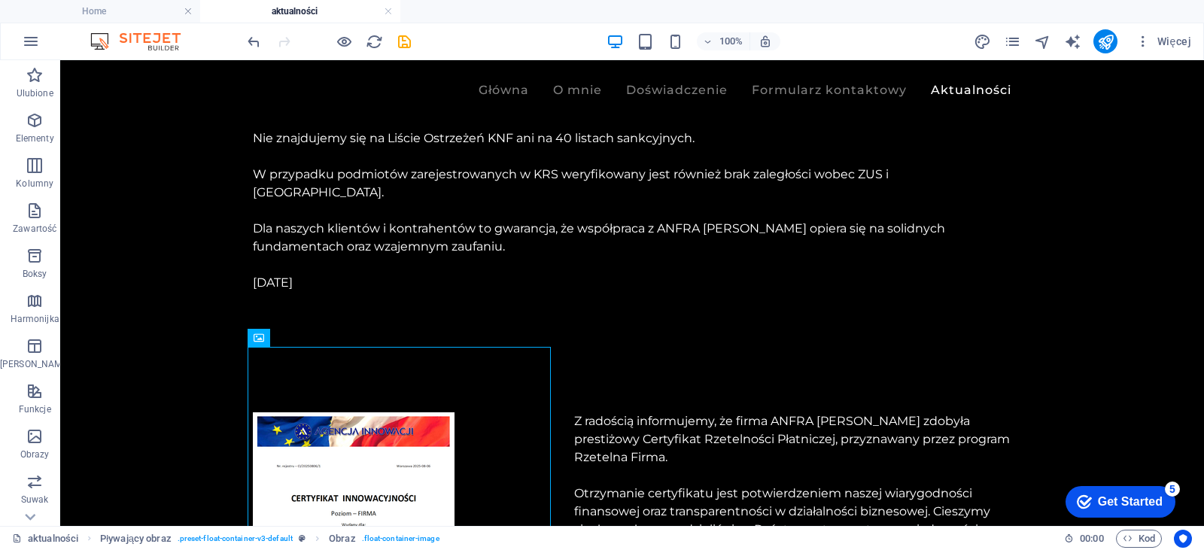
scroll to position [624, 0]
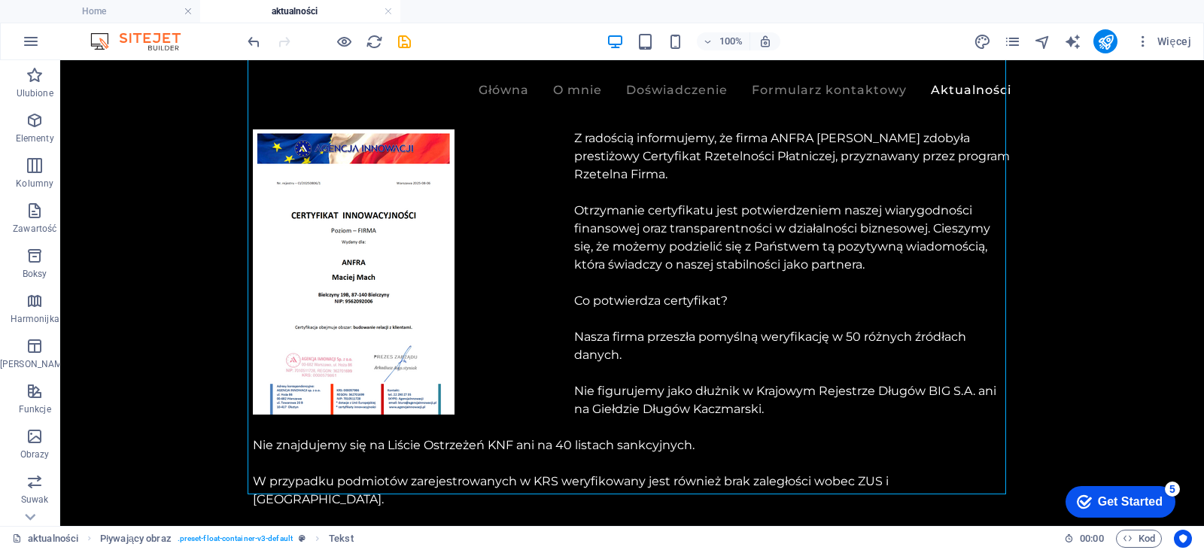
scroll to position [934, 0]
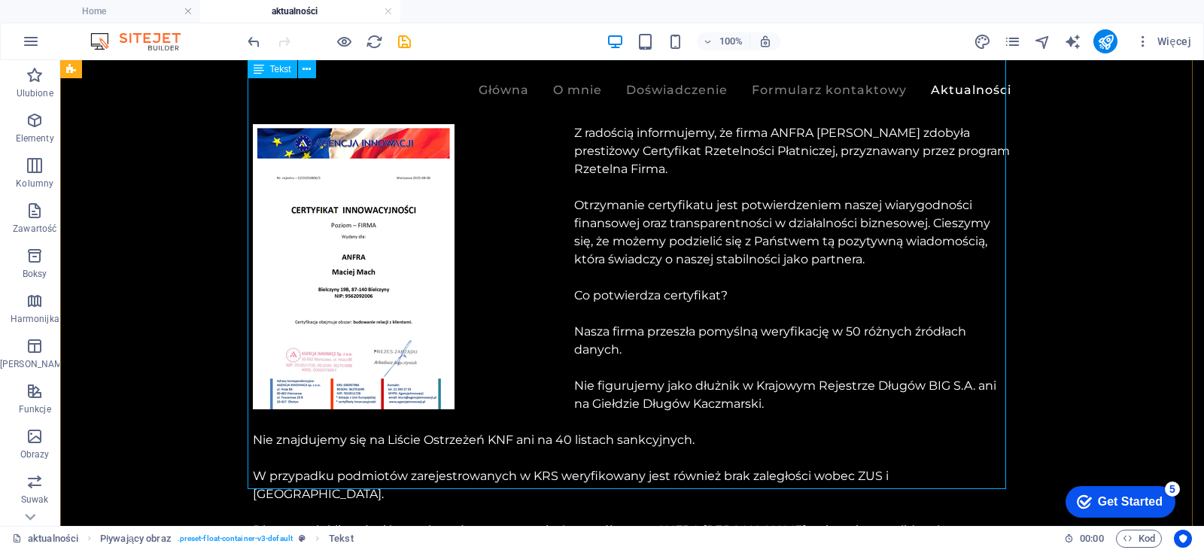
click at [518, 441] on div "Z radością informujemy, że firma ANFRA [PERSON_NAME] zdobyła prestiżowy Certyfi…" at bounding box center [632, 358] width 758 height 469
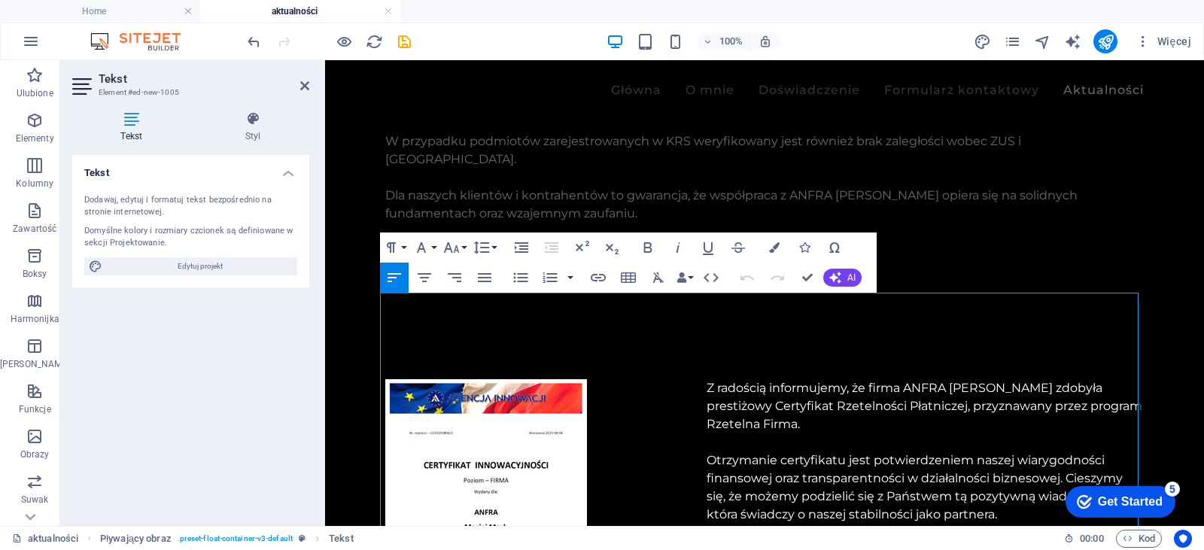
scroll to position [918, 0]
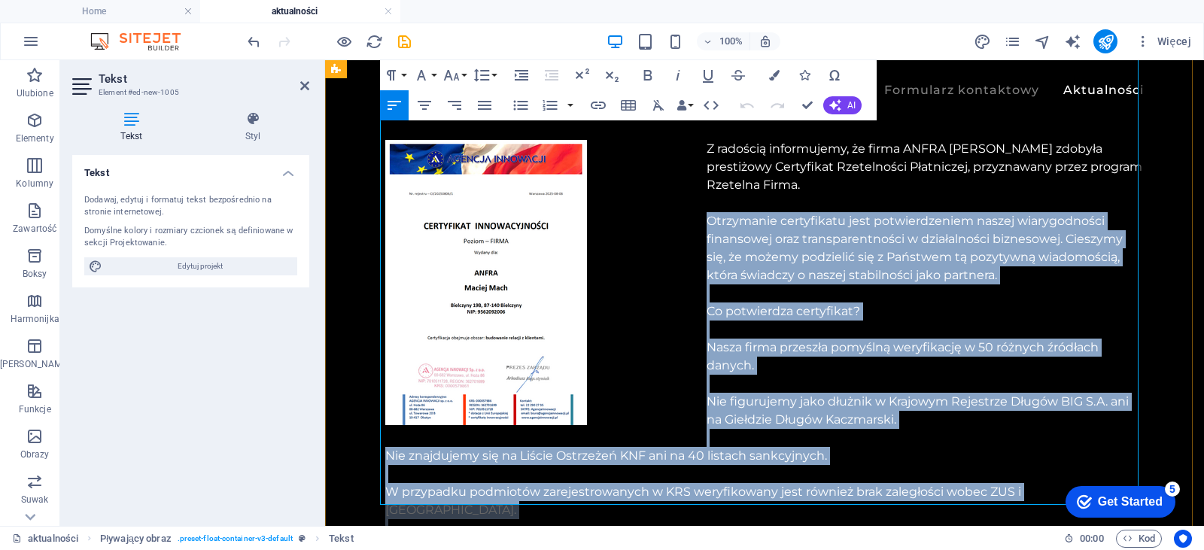
drag, startPoint x: 645, startPoint y: 454, endPoint x: 705, endPoint y: 129, distance: 330.5
click at [705, 140] on p "Z radością informujemy, że firma ANFRA [PERSON_NAME] zdobyła prestiżowy Certyfi…" at bounding box center [764, 356] width 758 height 433
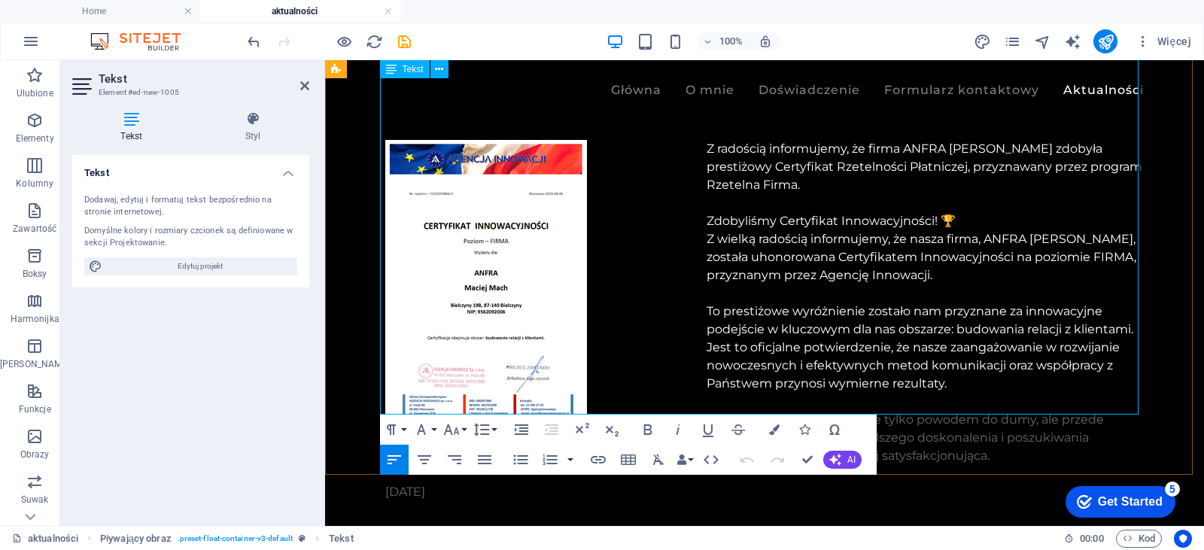
scroll to position [10439, 2]
drag, startPoint x: 929, startPoint y: 130, endPoint x: 698, endPoint y: 130, distance: 231.0
click at [698, 212] on p "Zdobyliśmy Certyfikat Innowacyjności! 🏆" at bounding box center [764, 221] width 758 height 18
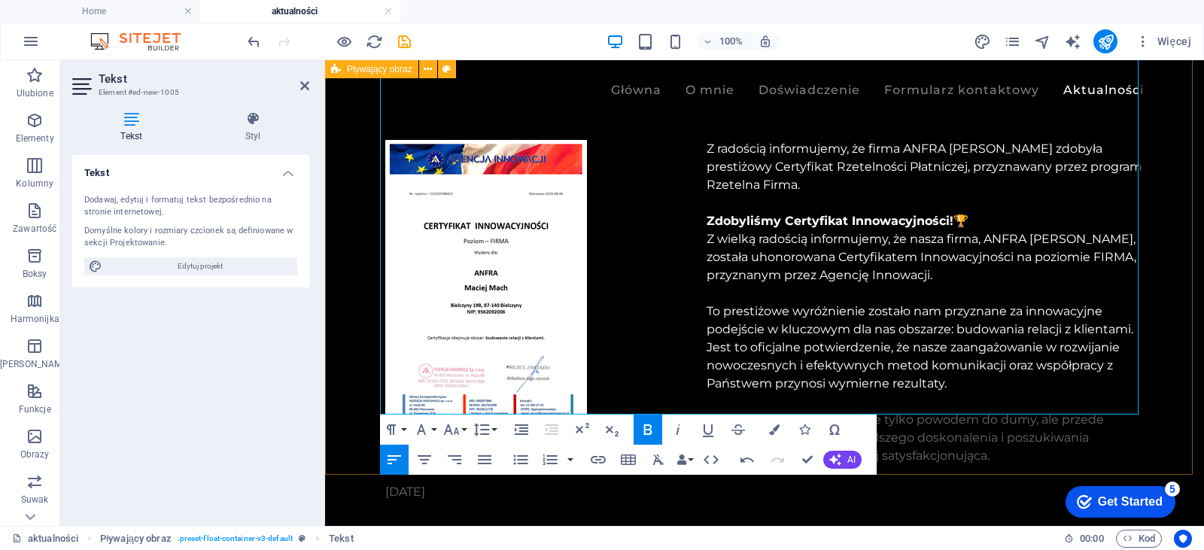
click at [1182, 281] on div "Z radością informujemy, że firma ANFRA [PERSON_NAME] zdobyła prestiżowy Certyfi…" at bounding box center [764, 320] width 879 height 481
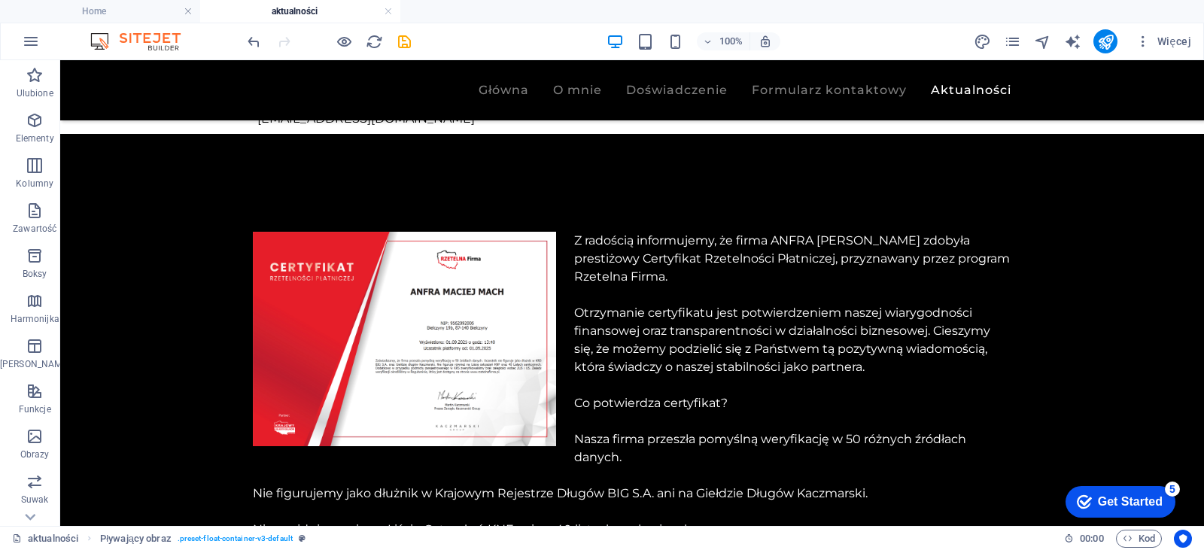
scroll to position [212, 0]
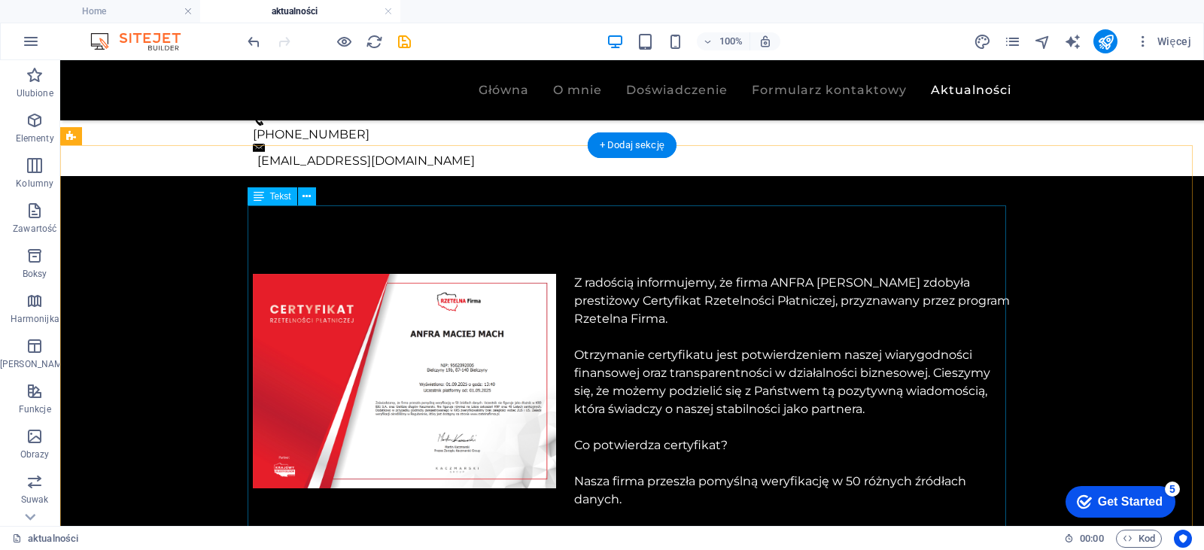
click at [621, 274] on div "Z radością informujemy, że firma ANFRA [PERSON_NAME] zdobyła prestiżowy Certyfi…" at bounding box center [632, 499] width 758 height 451
click at [671, 274] on div "Z radością informujemy, że firma ANFRA [PERSON_NAME] zdobyła prestiżowy Certyfi…" at bounding box center [632, 499] width 758 height 451
drag, startPoint x: 671, startPoint y: 251, endPoint x: 585, endPoint y: 217, distance: 92.9
click at [585, 274] on div "Z radością informujemy, że firma ANFRA [PERSON_NAME] zdobyła prestiżowy Certyfi…" at bounding box center [632, 499] width 758 height 451
click at [661, 274] on div "Z radością informujemy, że firma ANFRA [PERSON_NAME] zdobyła prestiżowy Certyfi…" at bounding box center [632, 499] width 758 height 451
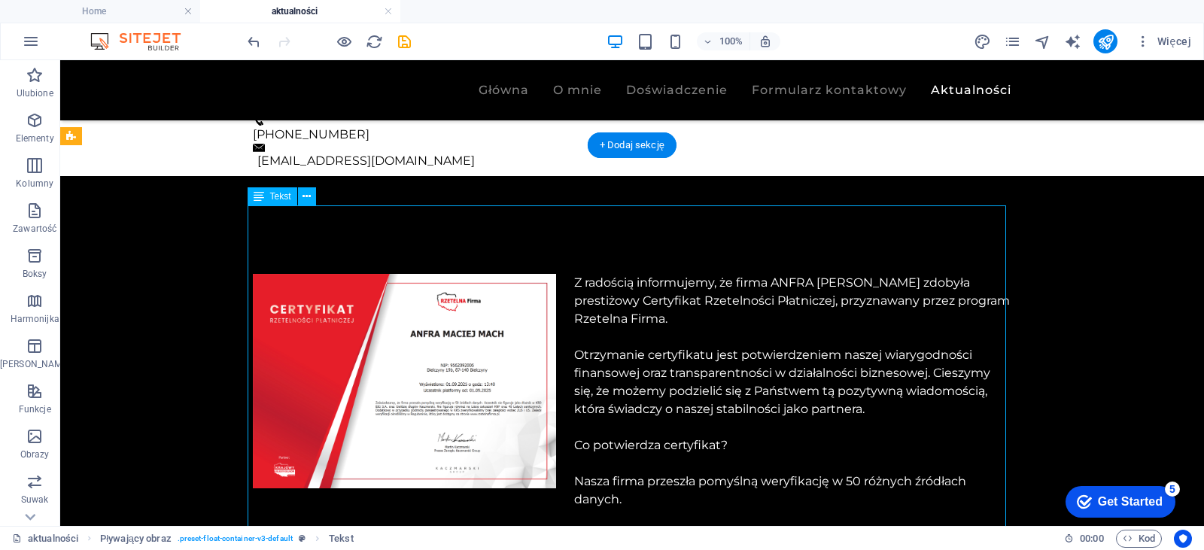
click at [661, 274] on div "Z radością informujemy, że firma ANFRA [PERSON_NAME] zdobyła prestiżowy Certyfi…" at bounding box center [632, 499] width 758 height 451
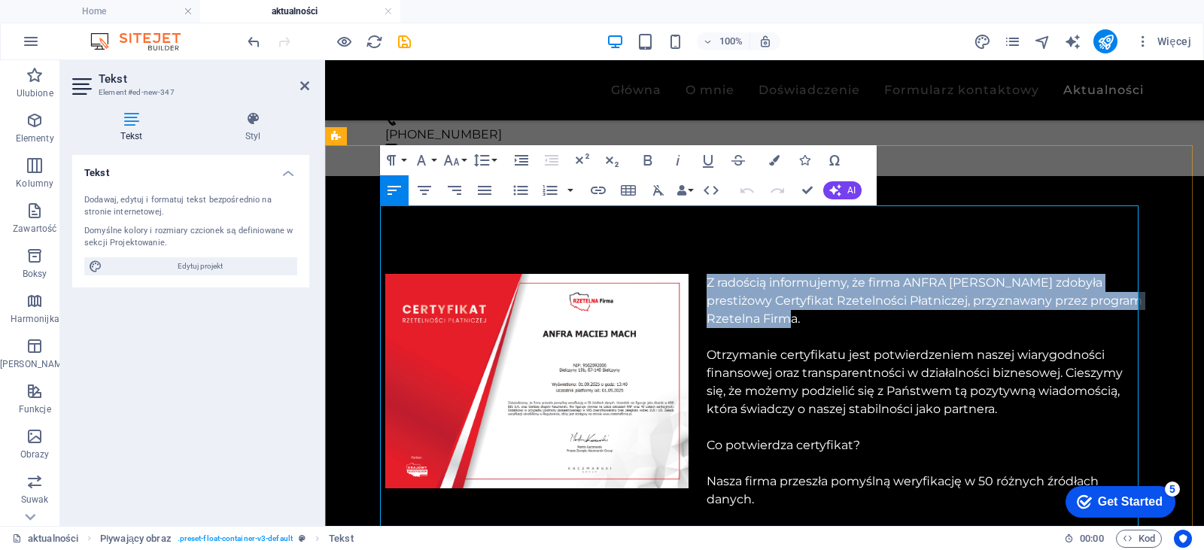
drag, startPoint x: 795, startPoint y: 244, endPoint x: 701, endPoint y: 216, distance: 98.1
click at [701, 274] on p "Z radością informujemy, że firma ANFRA [PERSON_NAME] zdobyła prestiżowy Certyfi…" at bounding box center [764, 481] width 758 height 415
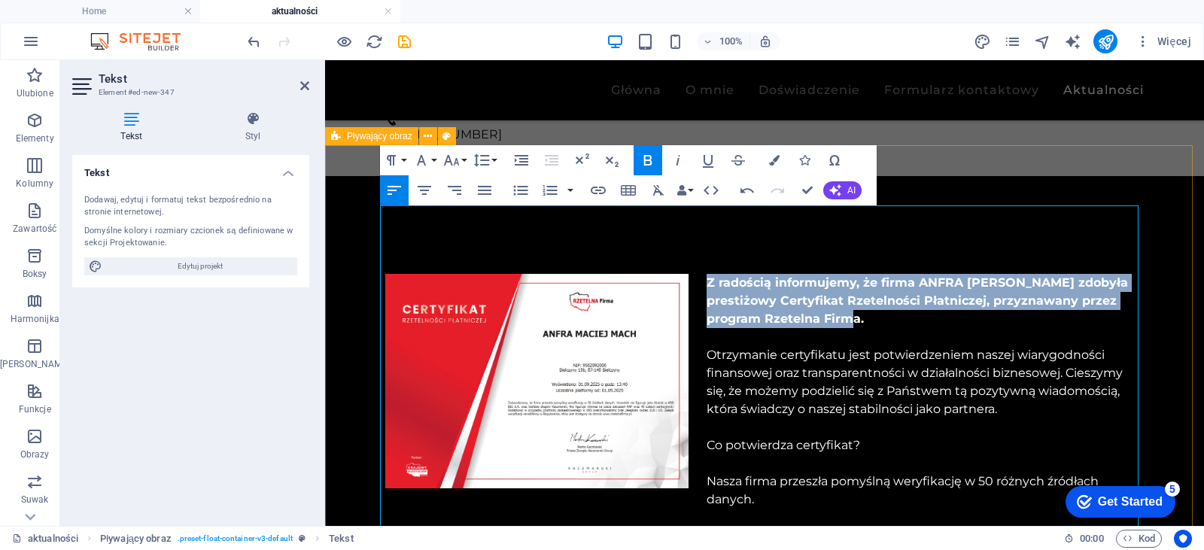
click at [1166, 263] on div "Z radością informujemy, że firma ANFRA [PERSON_NAME] zdobyła prestiżowy Certyfi…" at bounding box center [764, 500] width 879 height 572
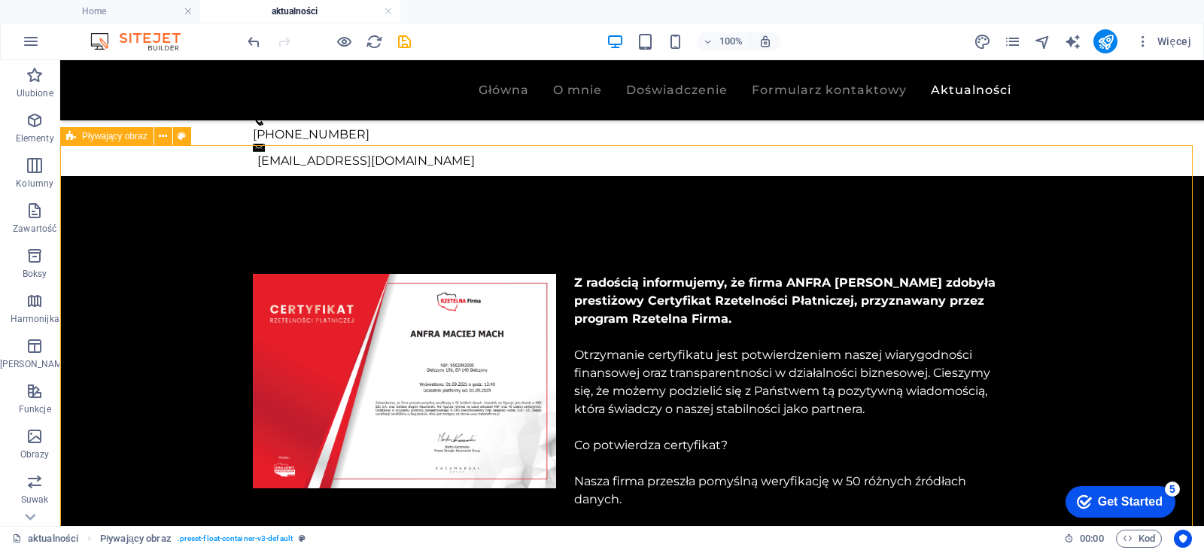
click at [1166, 263] on div "Z radością informujemy, że firma ANFRA [PERSON_NAME] zdobyła prestiżowy Certyfi…" at bounding box center [632, 500] width 1144 height 572
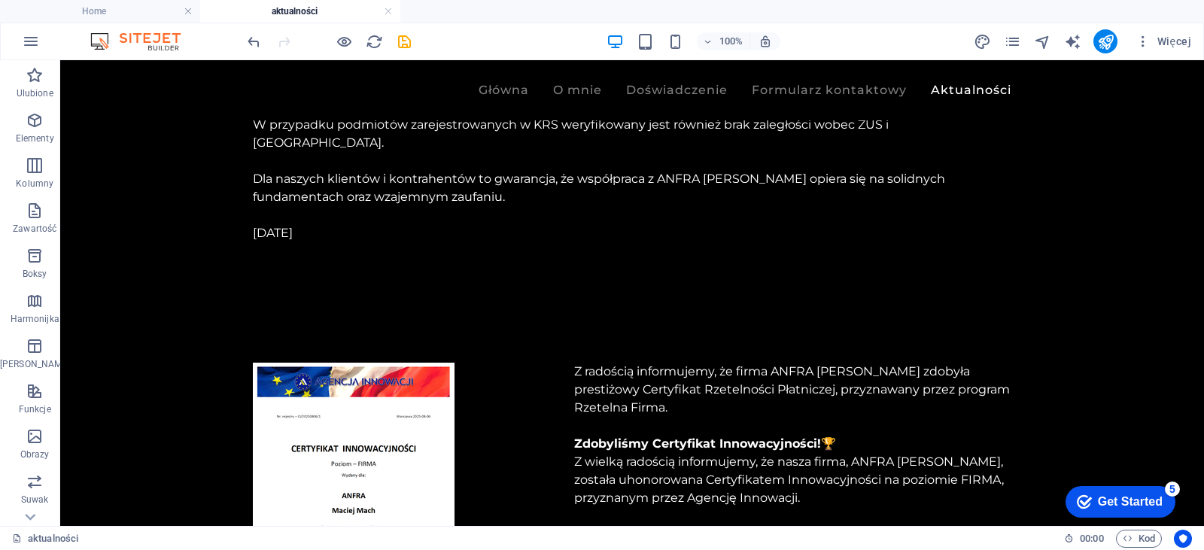
scroll to position [700, 0]
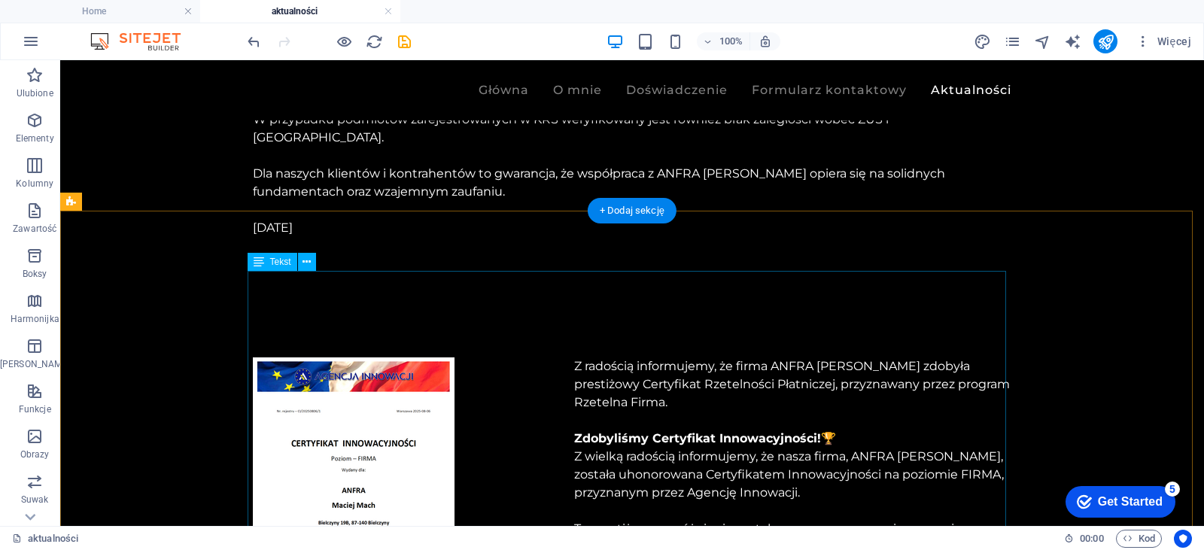
click at [675, 357] on div "Z radością informujemy, że firma ANFRA [PERSON_NAME] zdobyła prestiżowy Certyfi…" at bounding box center [632, 537] width 758 height 361
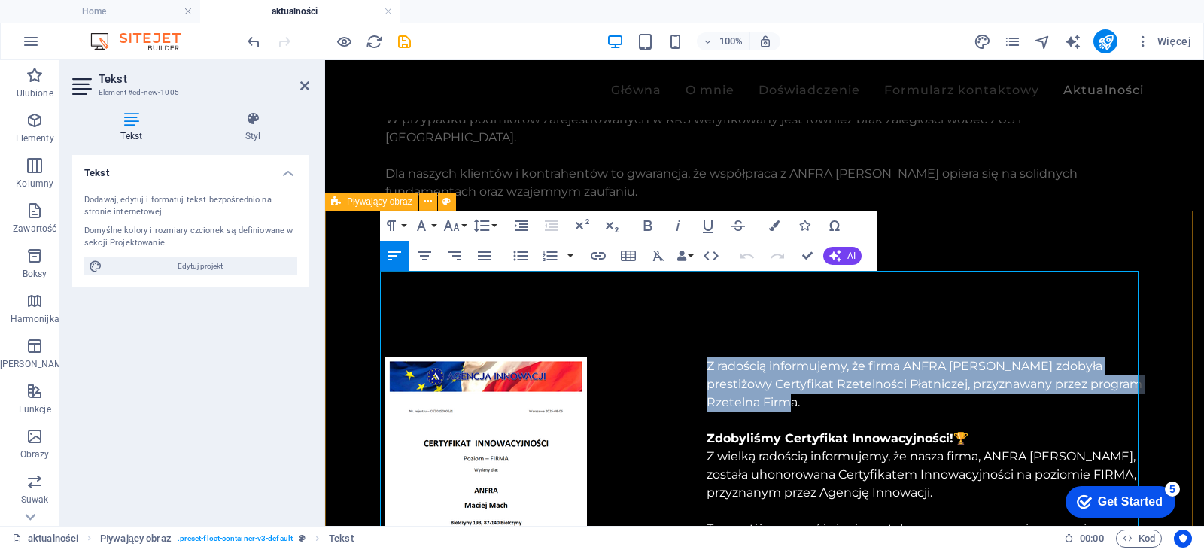
drag, startPoint x: 803, startPoint y: 317, endPoint x: 1010, endPoint y: 317, distance: 206.9
click at [685, 297] on div "Z radością informujemy, że firma ANFRA [PERSON_NAME] zdobyła prestiżowy Certyfi…" at bounding box center [764, 537] width 879 height 481
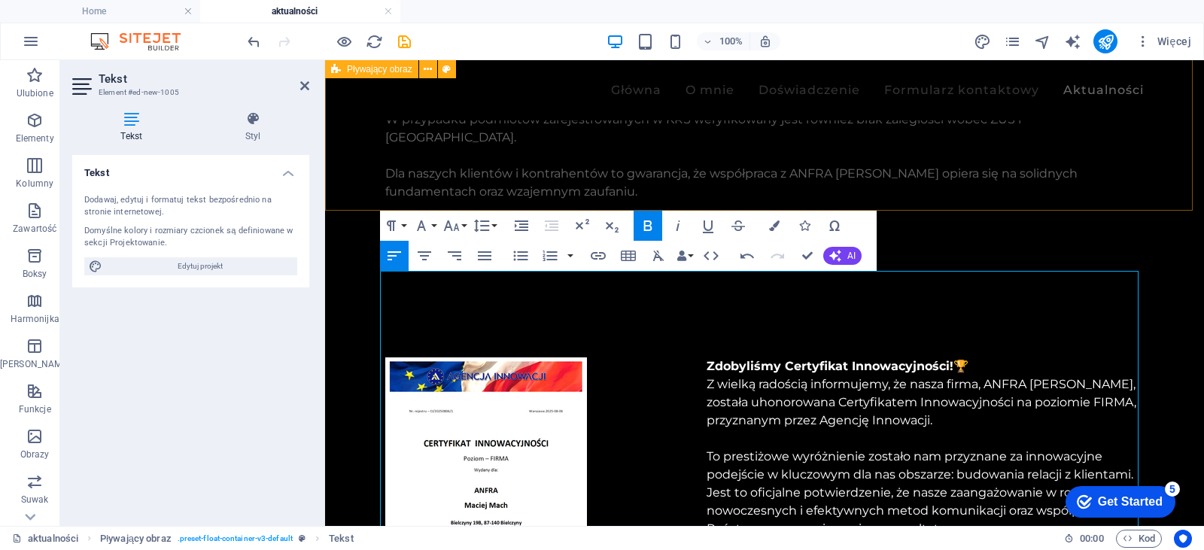
click at [1079, 179] on div "Z radością informujemy, że firma ANFRA [PERSON_NAME] zdobyła prestiżowy Certyfi…" at bounding box center [764, 11] width 879 height 572
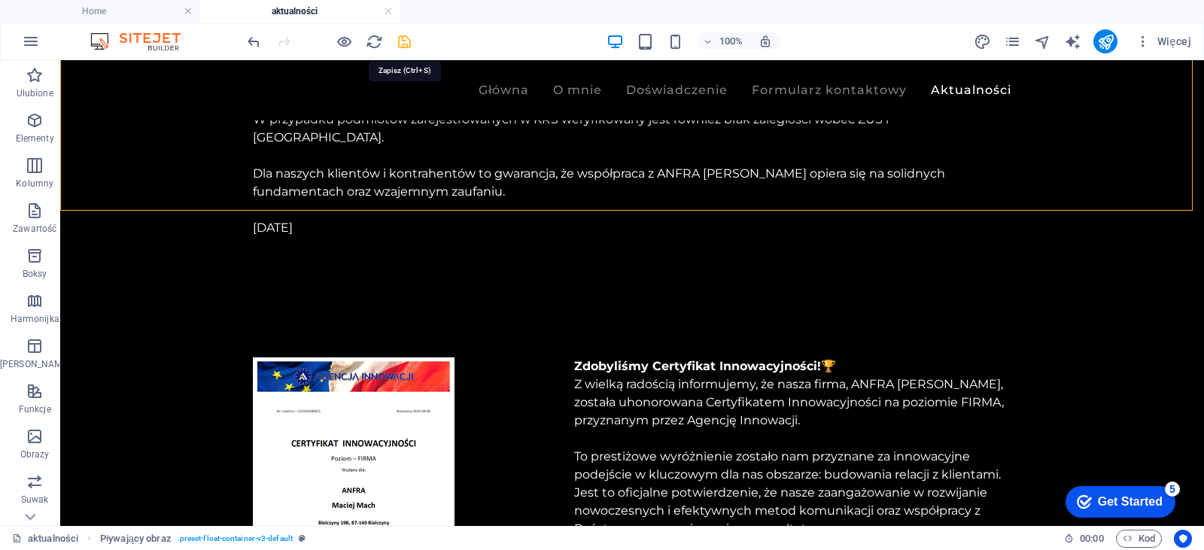
click at [396, 40] on icon "save" at bounding box center [404, 41] width 17 height 17
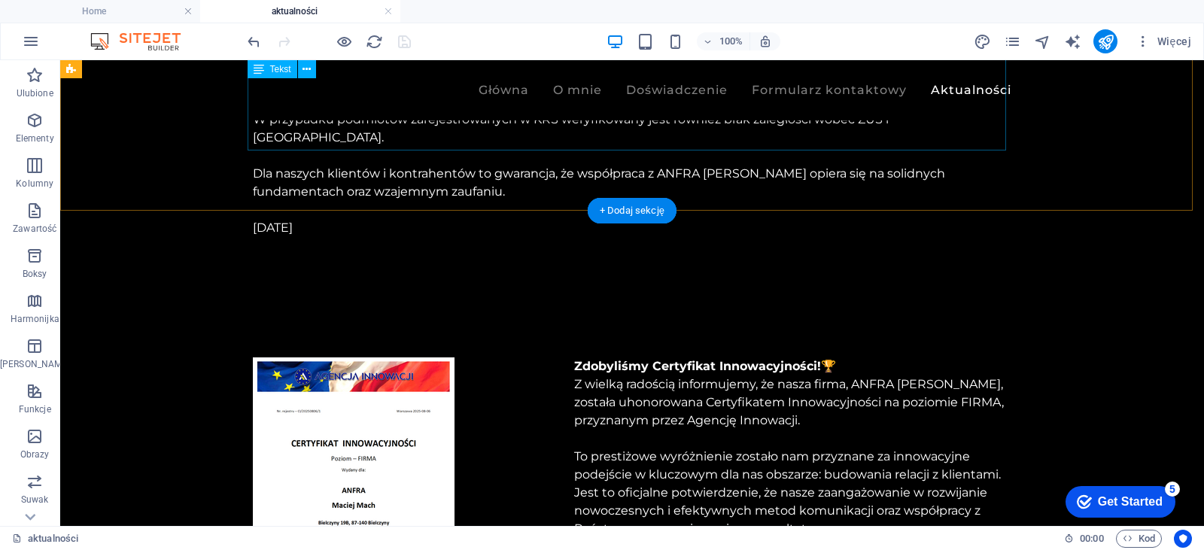
click at [317, 135] on div "Z radością informujemy, że firma ANFRA [PERSON_NAME] zdobyła prestiżowy Certyfi…" at bounding box center [632, 11] width 758 height 451
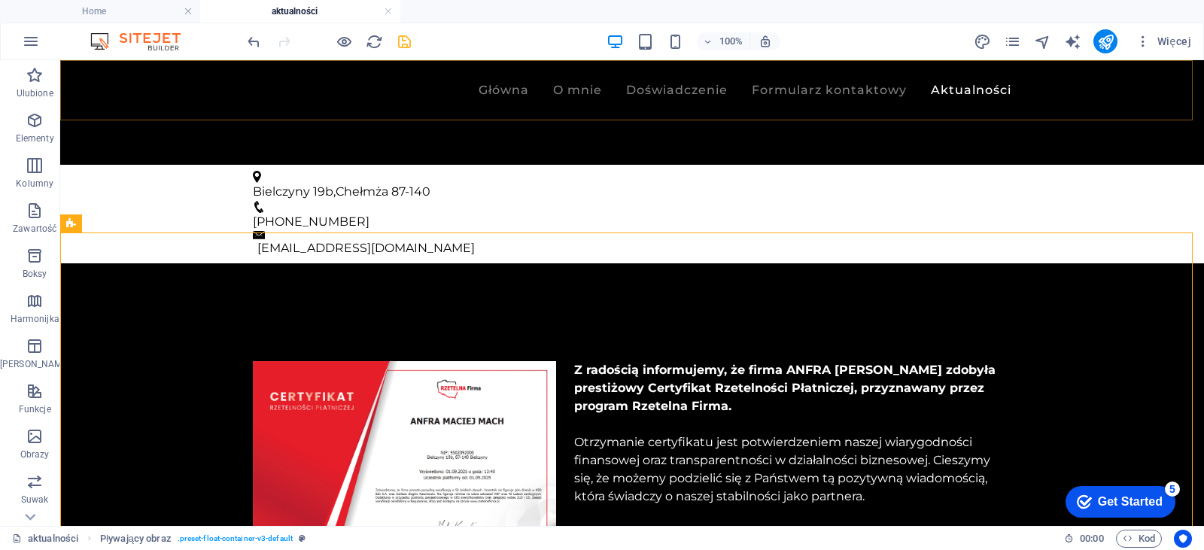
click at [199, 102] on div "Główna O mnie Doświadczenie Formularz kontaktowy Aktualności" at bounding box center [632, 90] width 1144 height 60
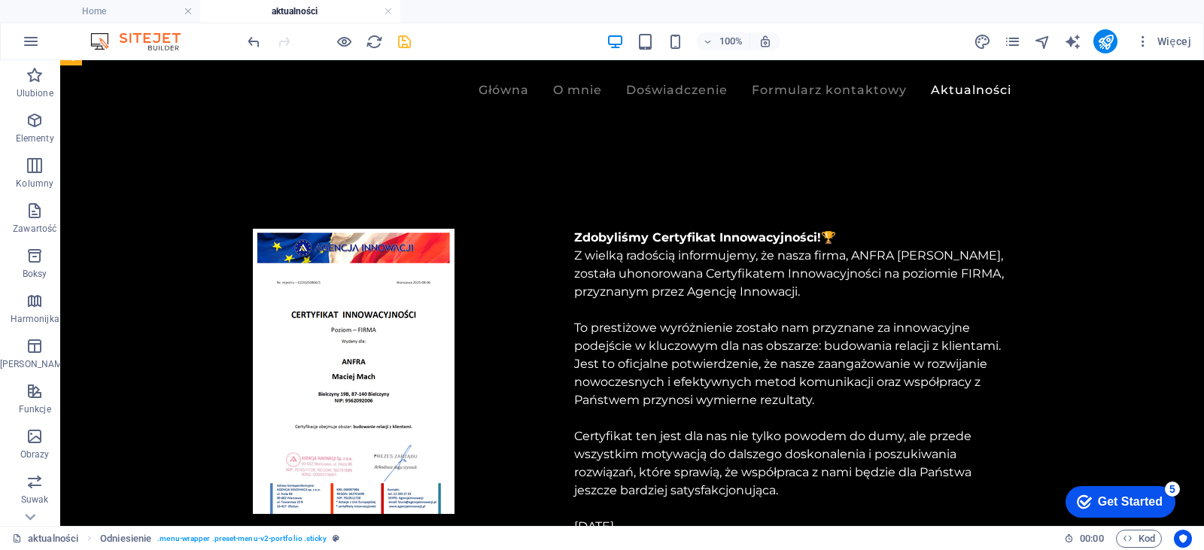
scroll to position [824, 0]
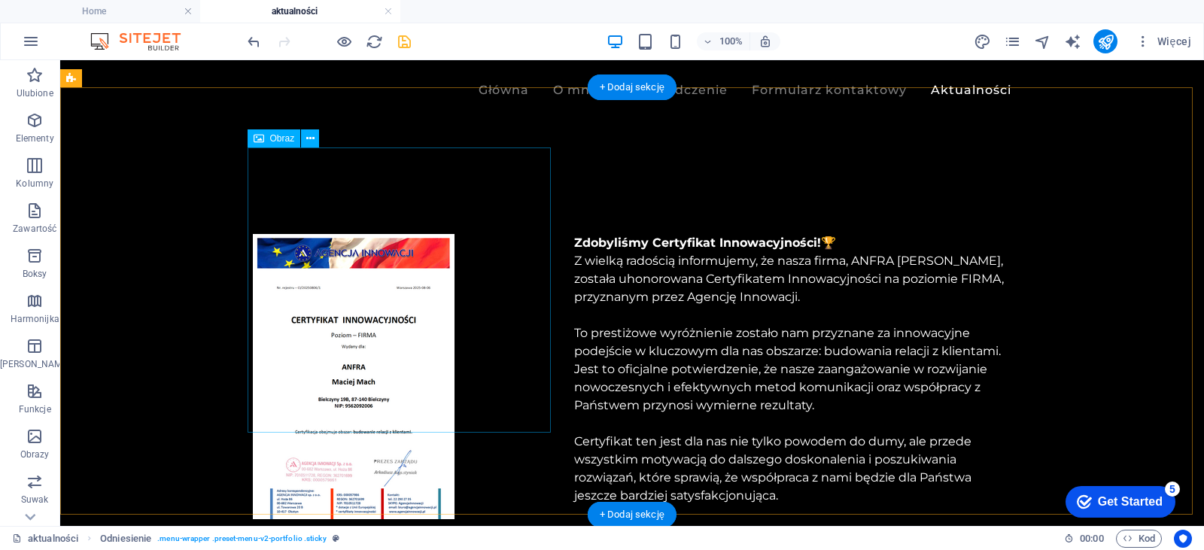
click at [405, 287] on figure at bounding box center [404, 376] width 303 height 285
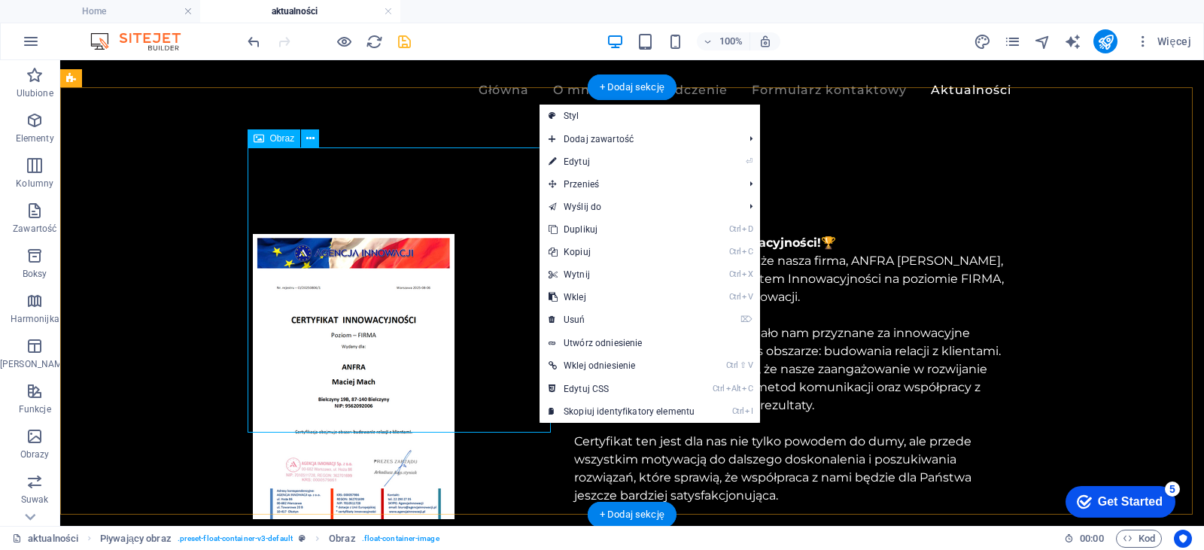
click at [387, 345] on figure at bounding box center [404, 376] width 303 height 285
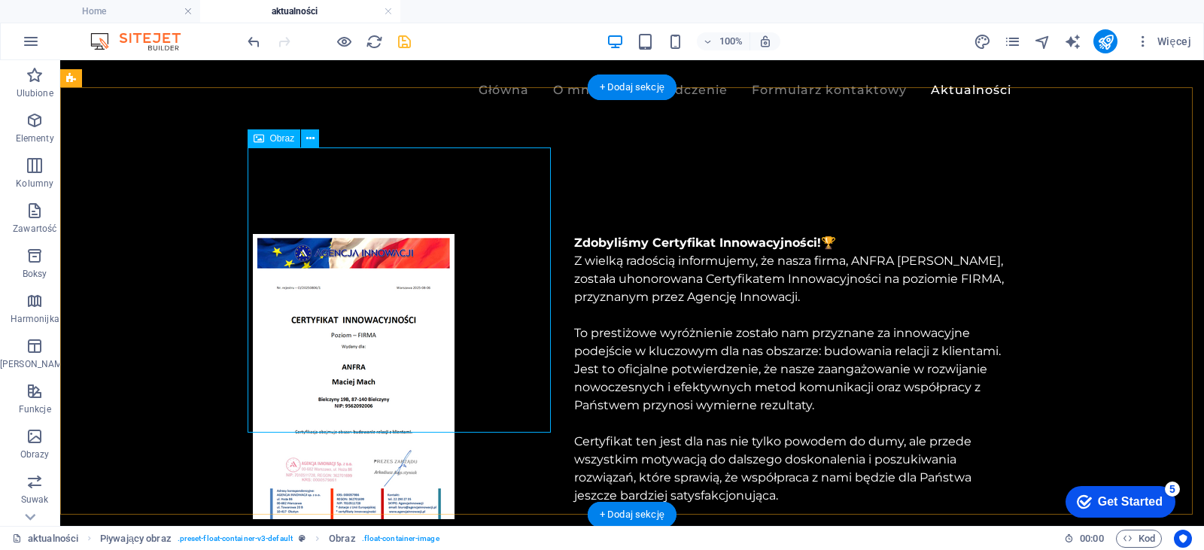
click at [387, 345] on figure at bounding box center [404, 376] width 303 height 285
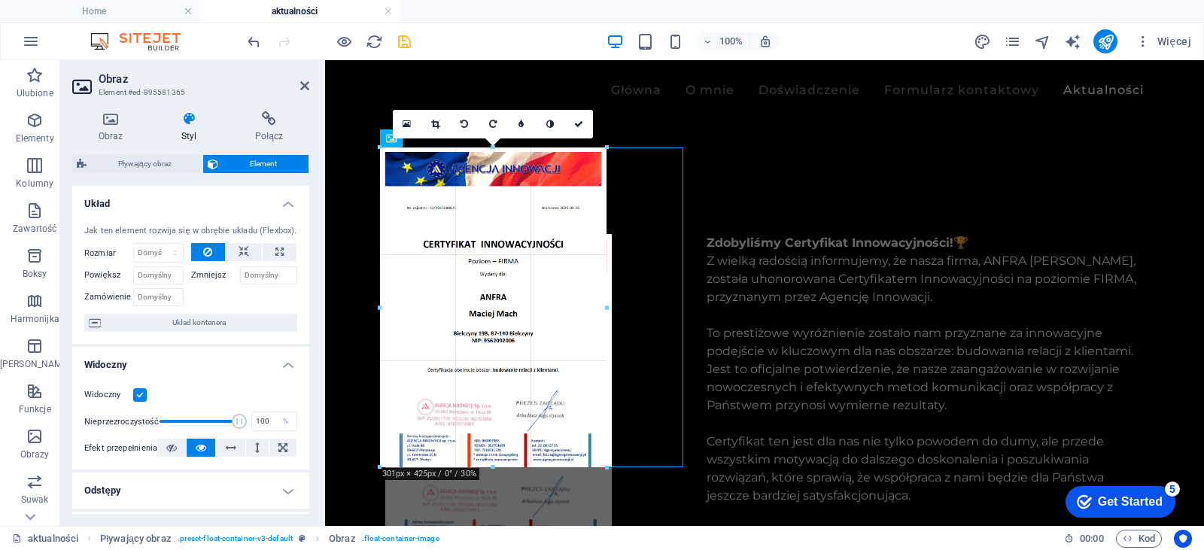
drag, startPoint x: 581, startPoint y: 433, endPoint x: 276, endPoint y: 392, distance: 307.5
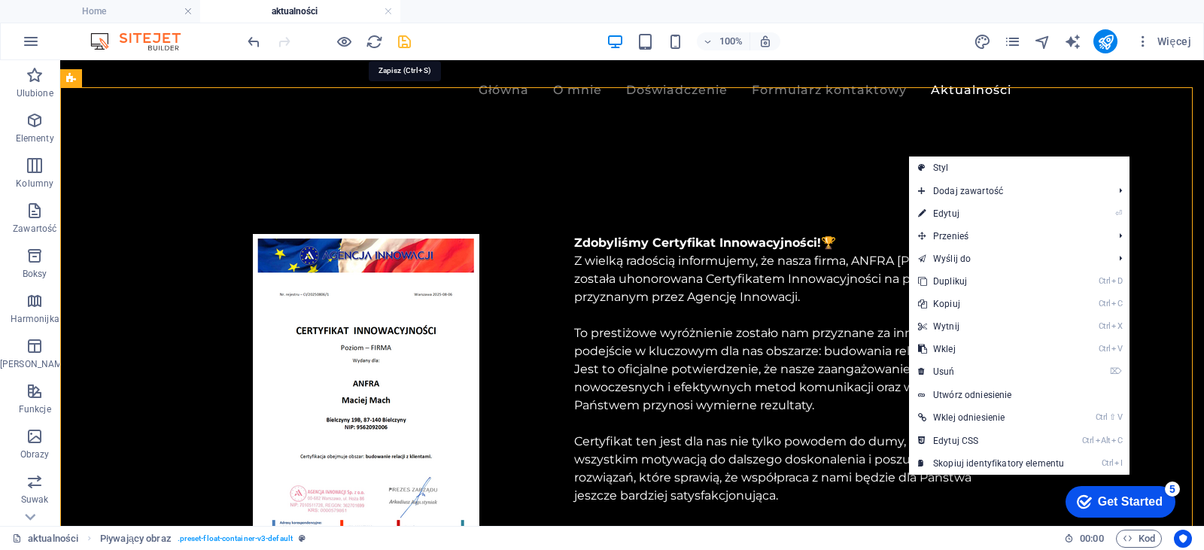
click at [410, 40] on icon "save" at bounding box center [404, 41] width 17 height 17
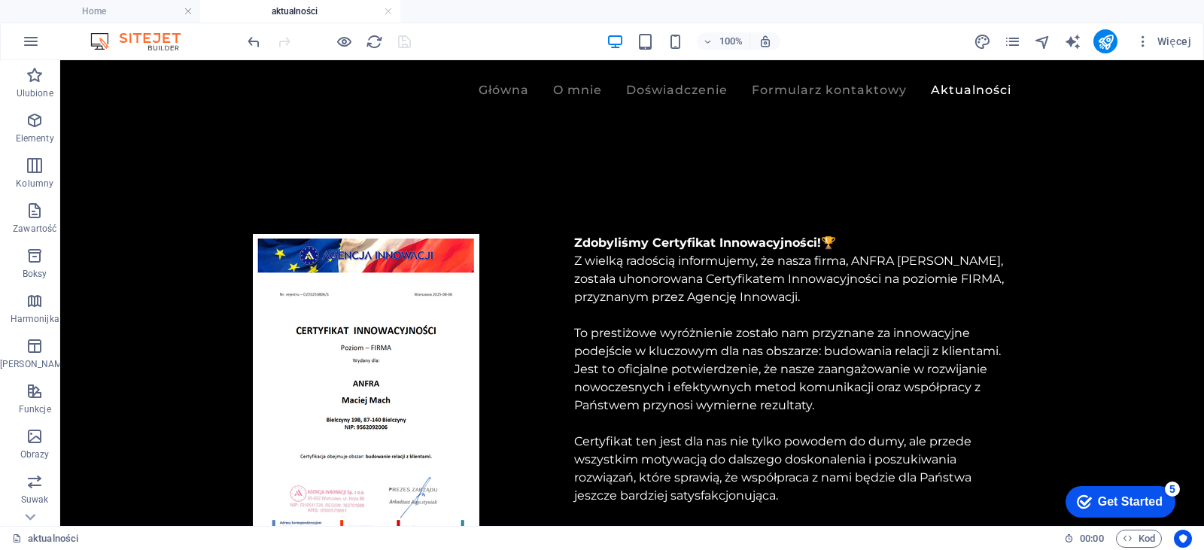
drag, startPoint x: 1201, startPoint y: 236, endPoint x: 1068, endPoint y: 412, distance: 220.7
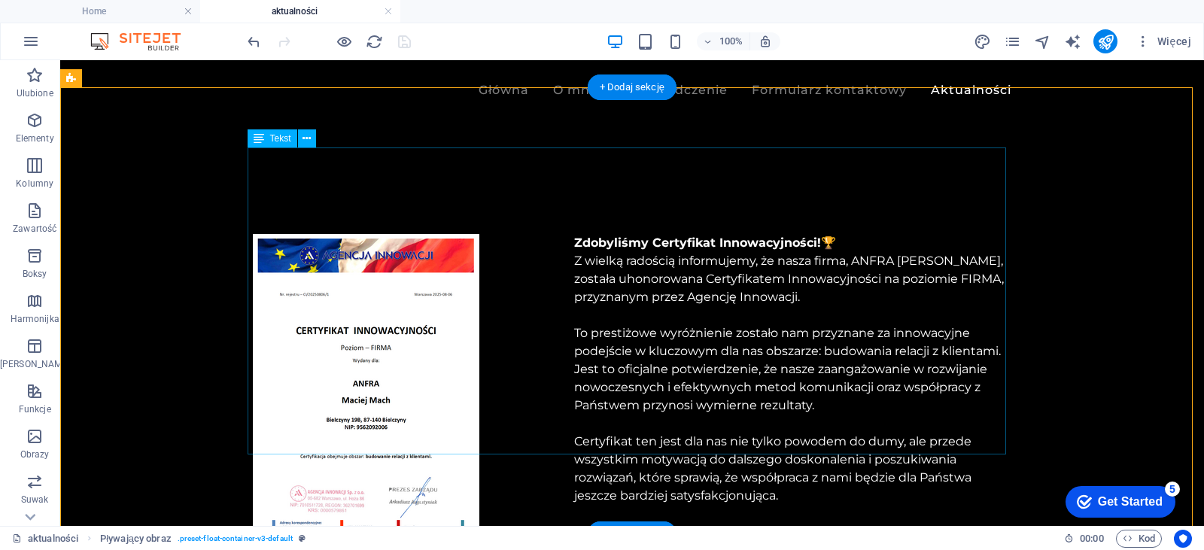
click at [625, 422] on div "Zdobyliśmy Certyfikat Innowacyjności! 🏆 Z wielką radością informujemy, że nasza…" at bounding box center [632, 387] width 758 height 307
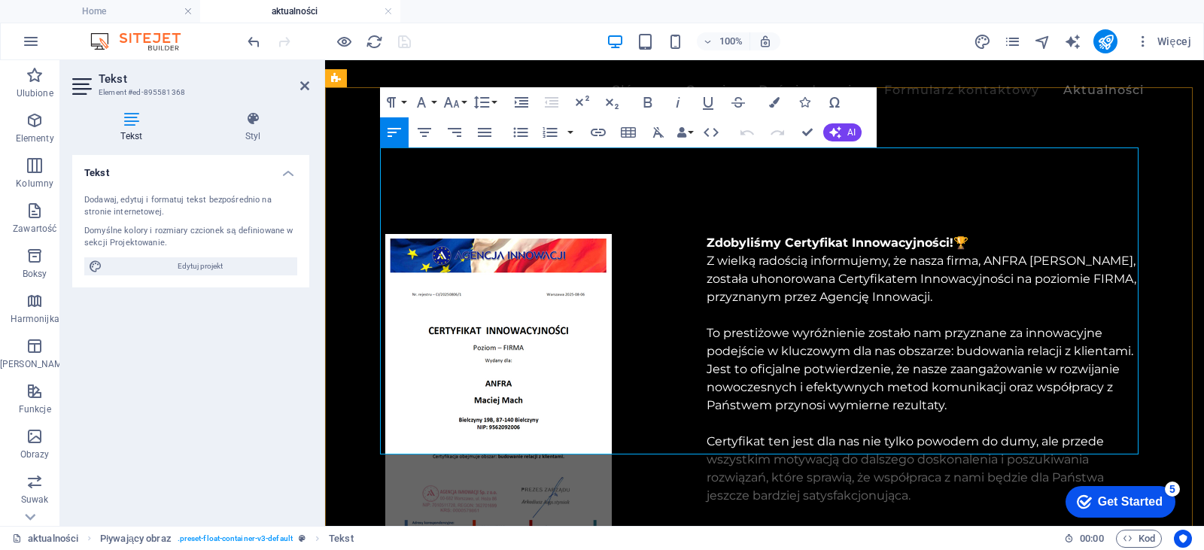
click at [721, 505] on p at bounding box center [764, 514] width 758 height 18
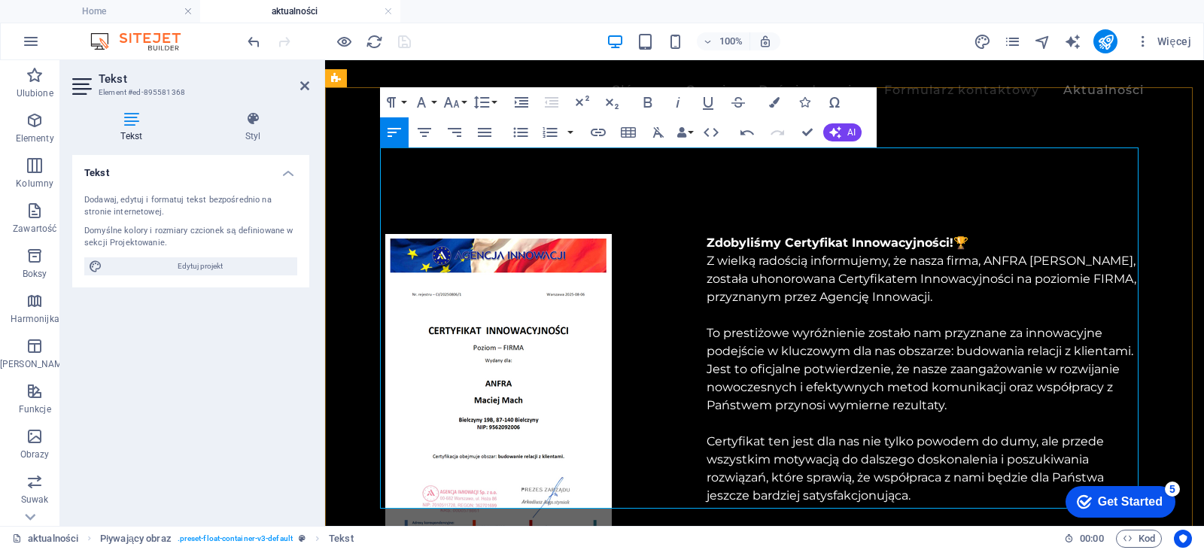
click at [835, 541] on p at bounding box center [764, 550] width 758 height 18
click at [348, 393] on div "Zdobyliśmy Certyfikat Innowacyjności! 🏆 Z wielką radością informujemy, że nasza…" at bounding box center [764, 414] width 879 height 481
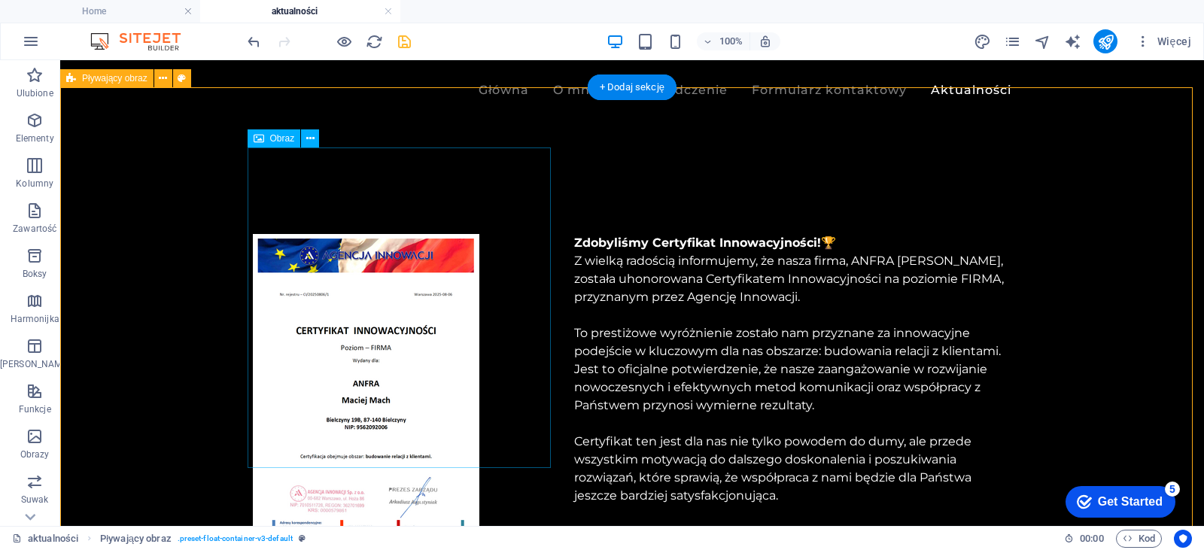
click at [348, 393] on figure at bounding box center [404, 394] width 303 height 320
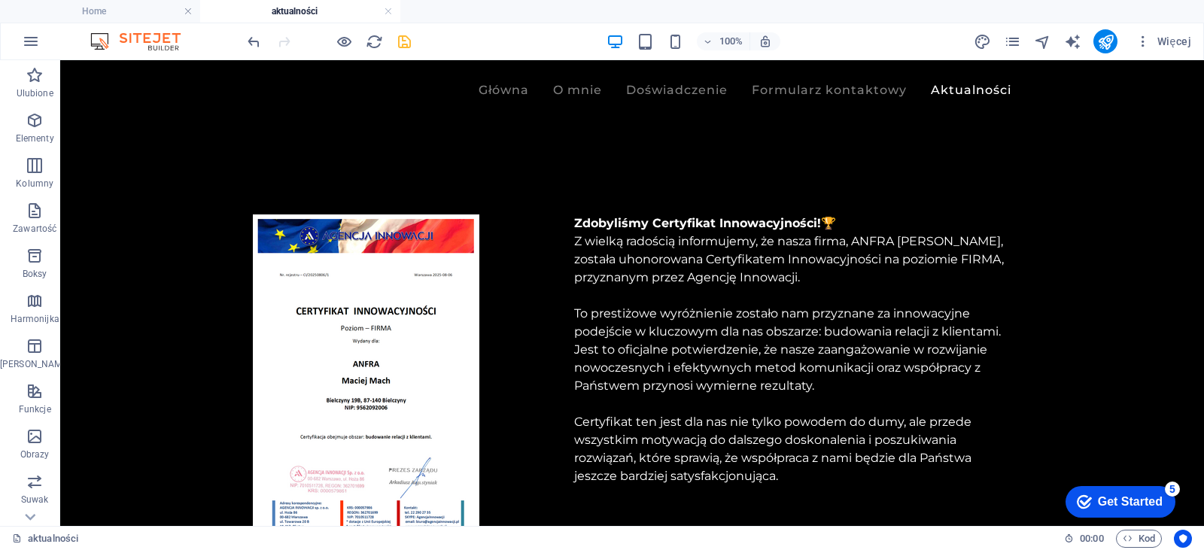
scroll to position [790, 0]
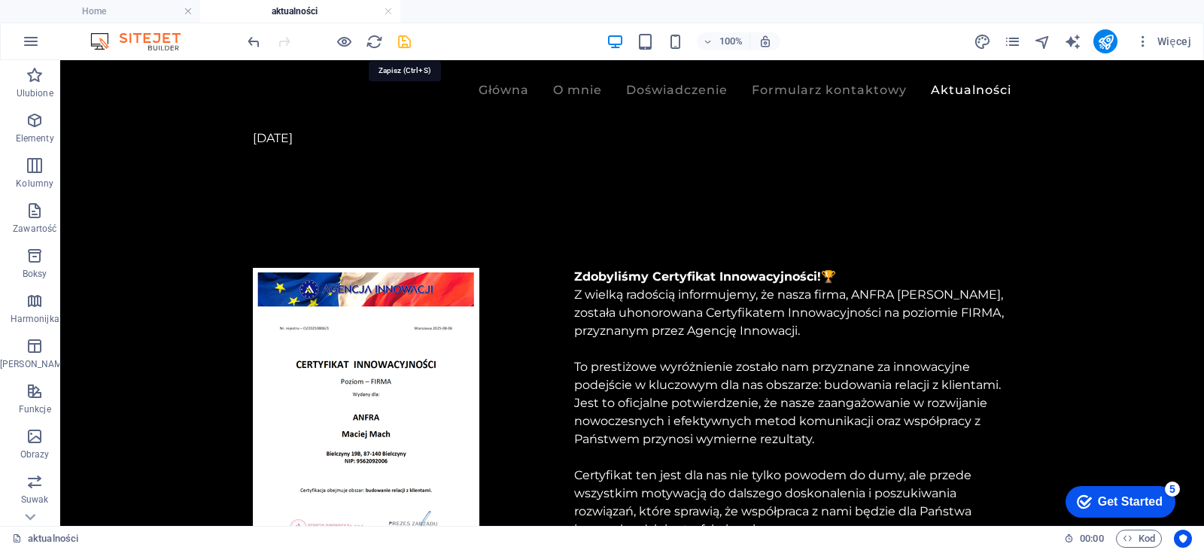
click at [403, 37] on icon "save" at bounding box center [404, 41] width 17 height 17
click at [1016, 37] on icon "pages" at bounding box center [1012, 41] width 17 height 17
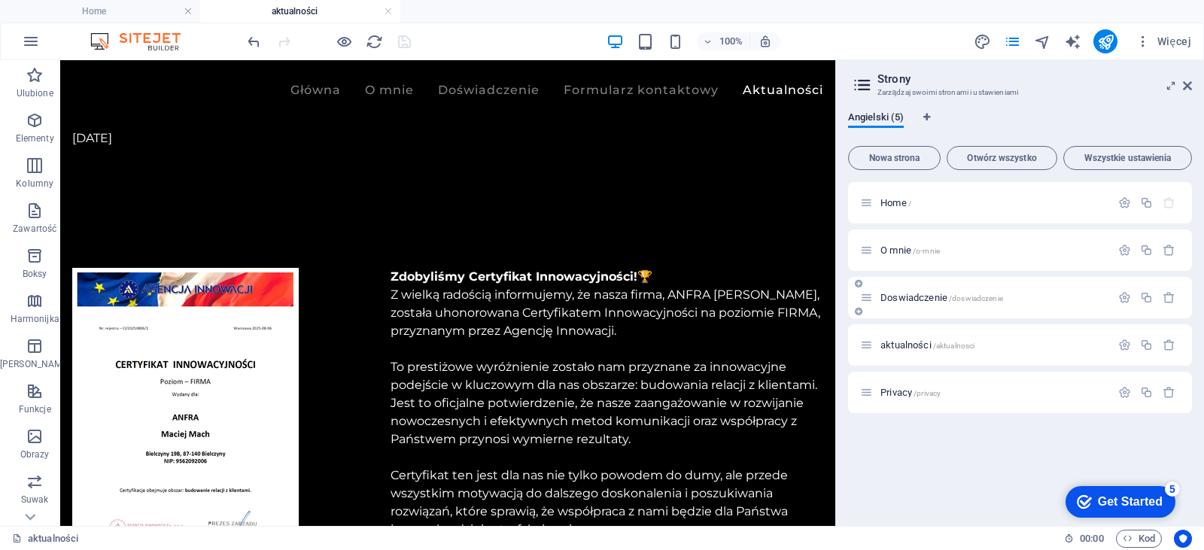
click at [961, 302] on div "Doswiadczenie /doswiadczenie" at bounding box center [985, 297] width 251 height 17
click at [970, 296] on span "/doswiadczenie" at bounding box center [976, 298] width 54 height 8
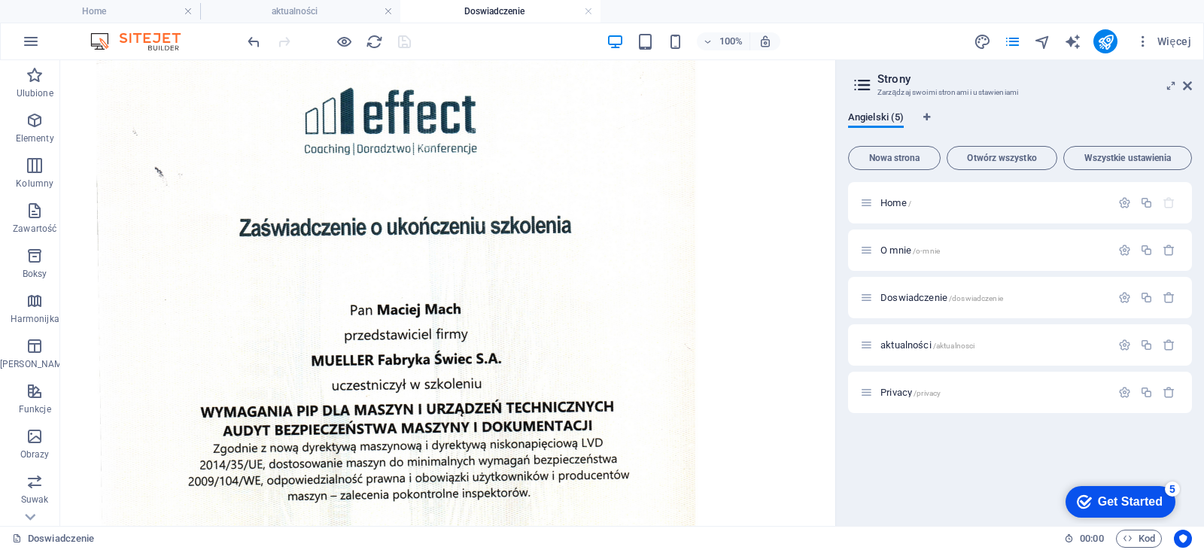
scroll to position [0, 0]
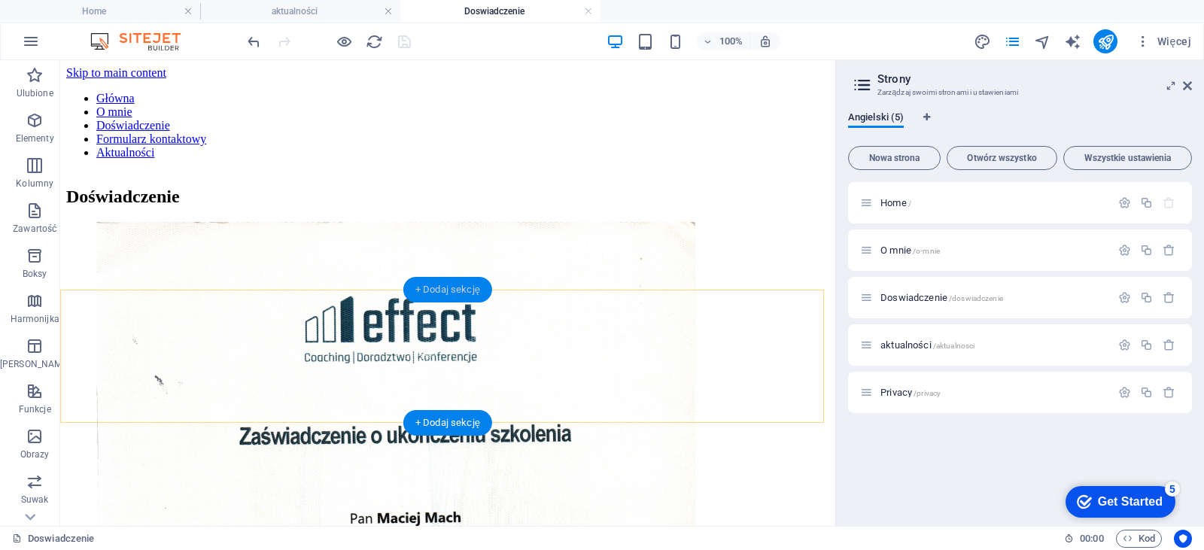
click at [451, 284] on div "+ Dodaj sekcję" at bounding box center [447, 290] width 89 height 26
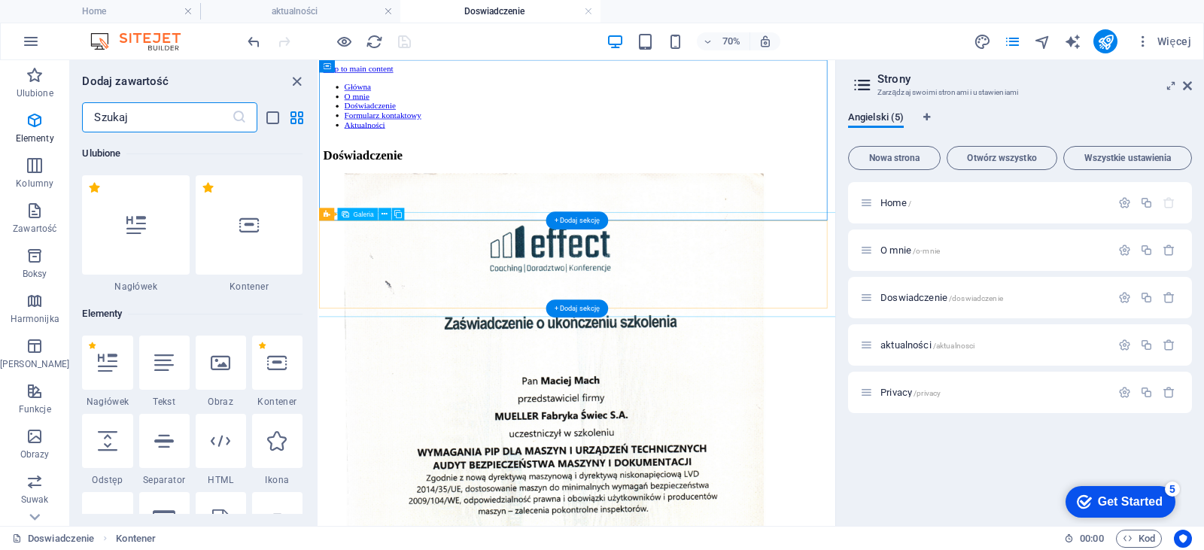
scroll to position [2632, 0]
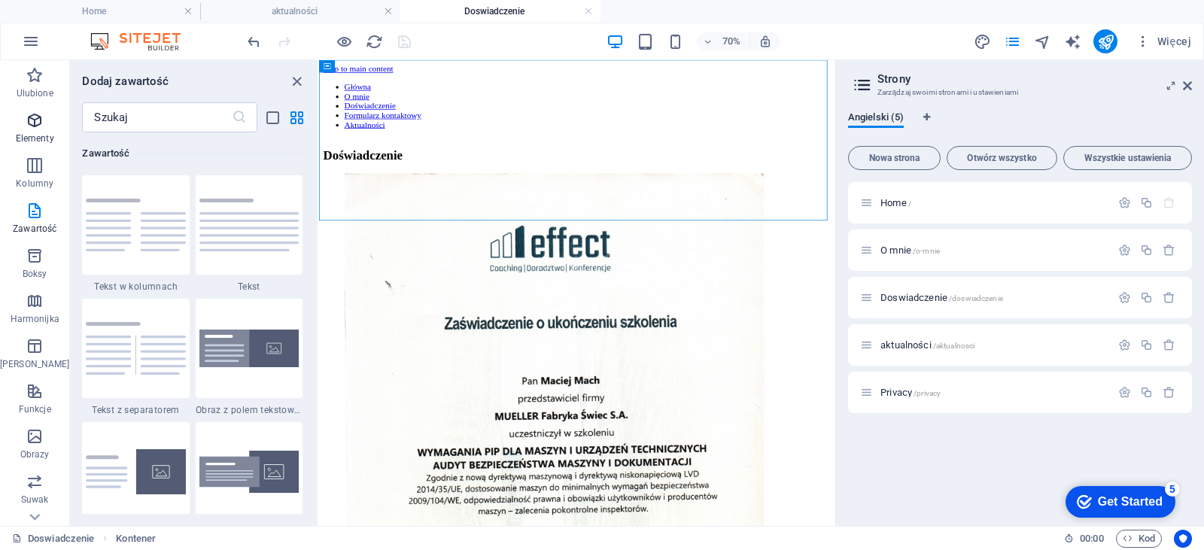
click at [26, 120] on icon "button" at bounding box center [35, 120] width 18 height 18
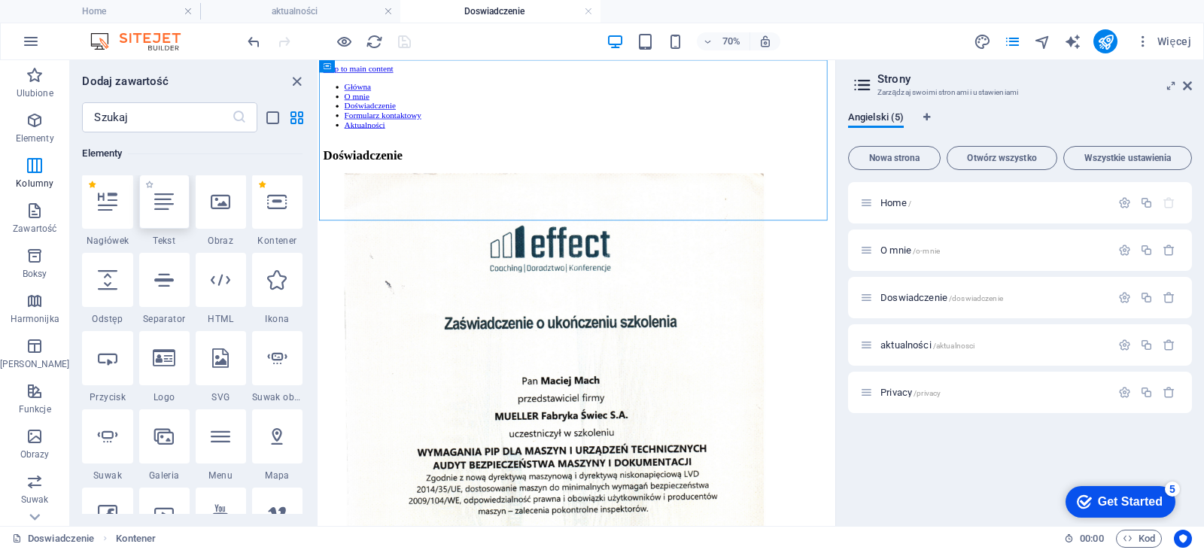
scroll to position [160, 0]
click at [109, 278] on icon at bounding box center [108, 281] width 20 height 20
select select "px"
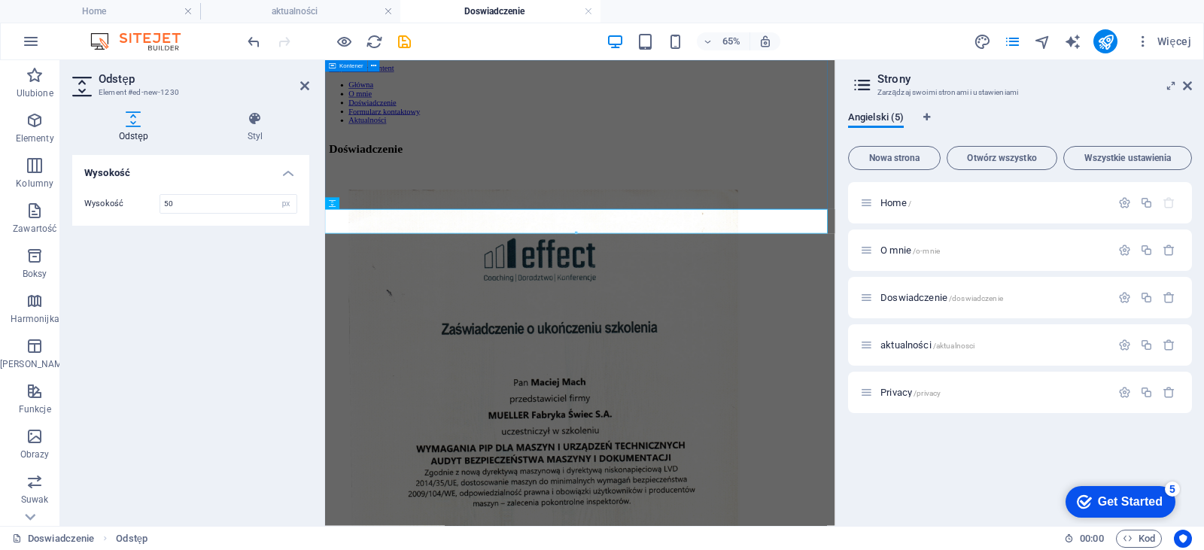
click at [1003, 207] on div "Doświadczenie" at bounding box center [717, 197] width 773 height 20
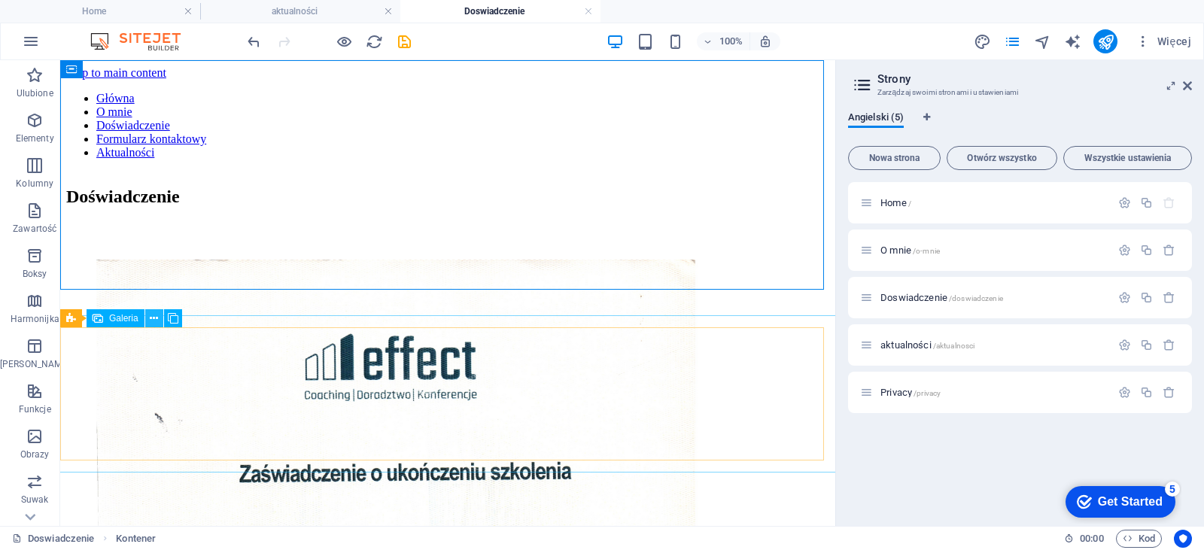
click at [150, 324] on icon at bounding box center [154, 319] width 8 height 16
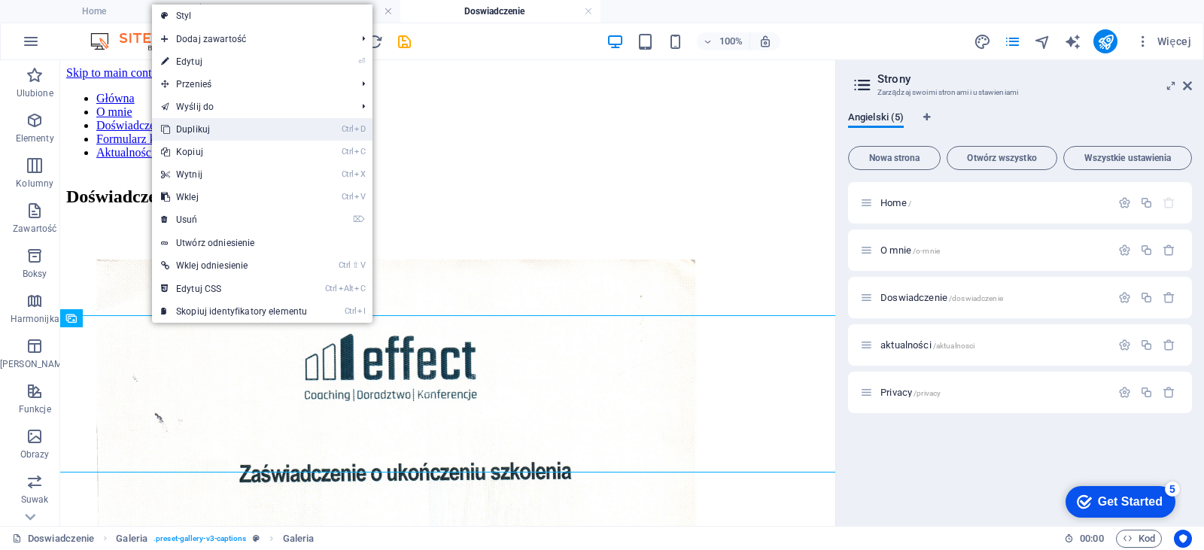
click at [220, 124] on link "Ctrl D Duplikuj" at bounding box center [234, 129] width 164 height 23
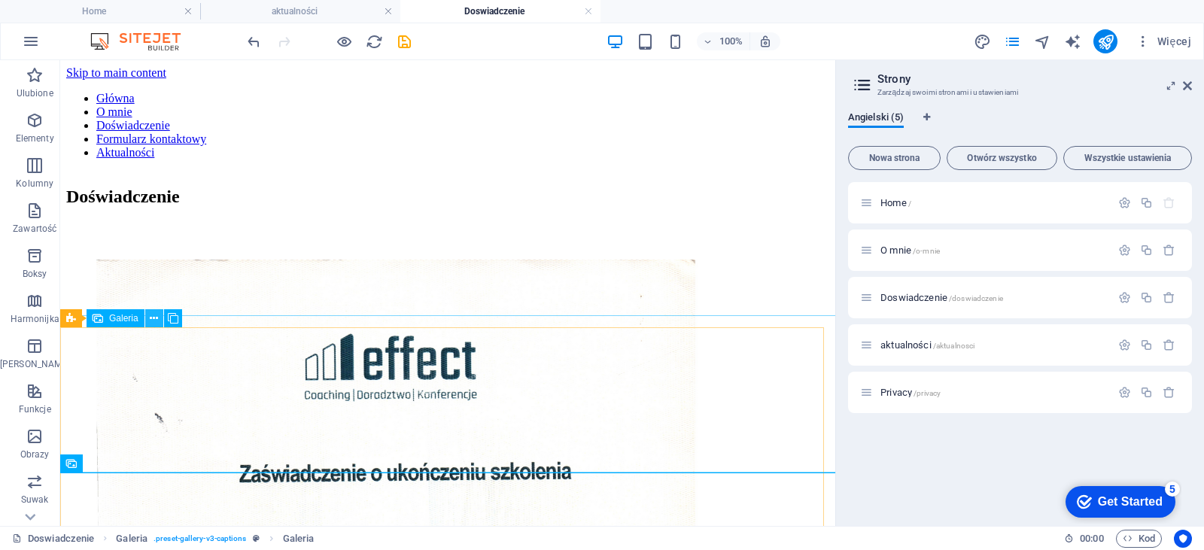
click at [150, 319] on icon at bounding box center [154, 319] width 8 height 16
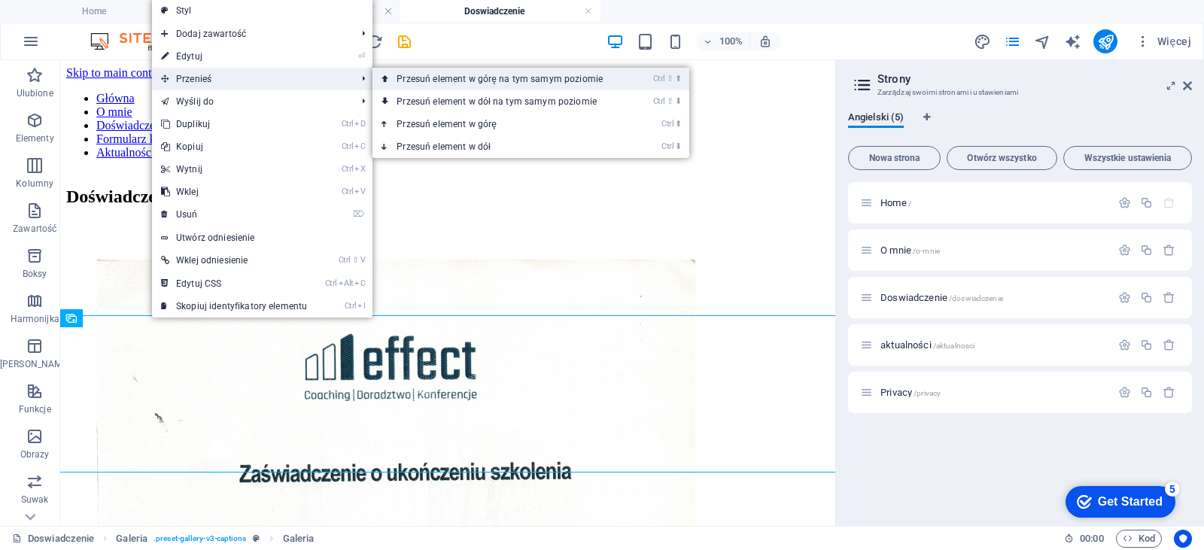
click at [439, 84] on link "Ctrl ⇧ ⬆ Przesuń element w górę na tym samym poziomie" at bounding box center [502, 79] width 260 height 23
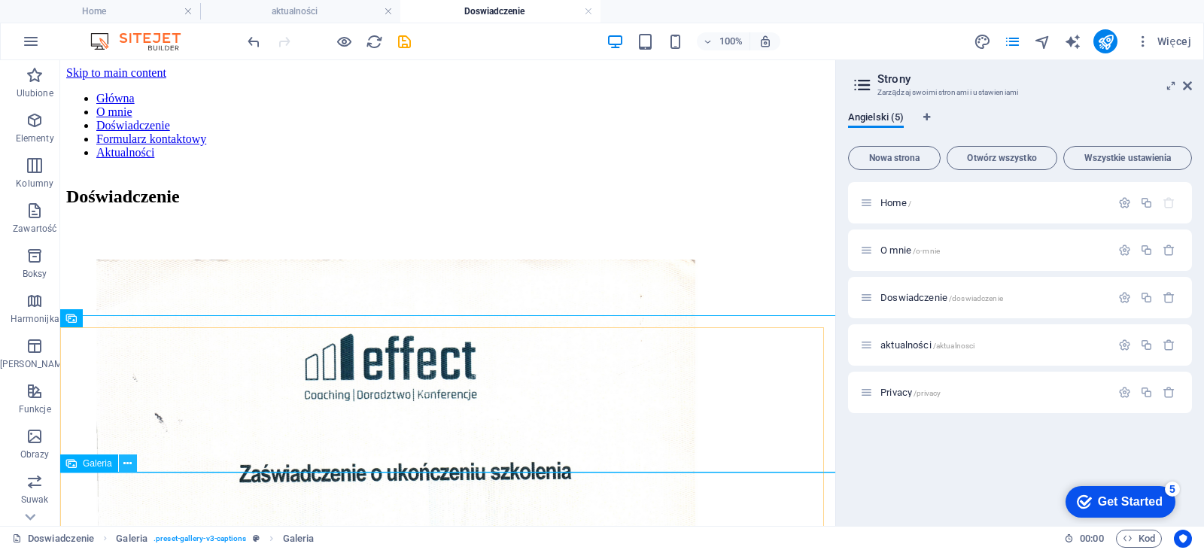
click at [130, 465] on icon at bounding box center [127, 464] width 8 height 16
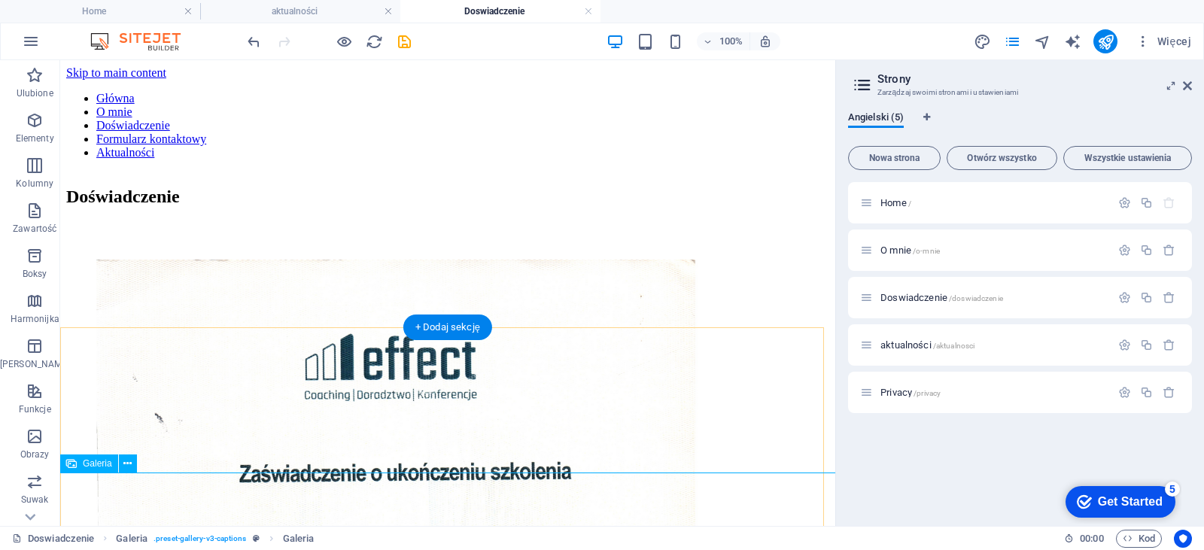
drag, startPoint x: 457, startPoint y: 493, endPoint x: 963, endPoint y: 388, distance: 517.0
select select "4"
select select "px"
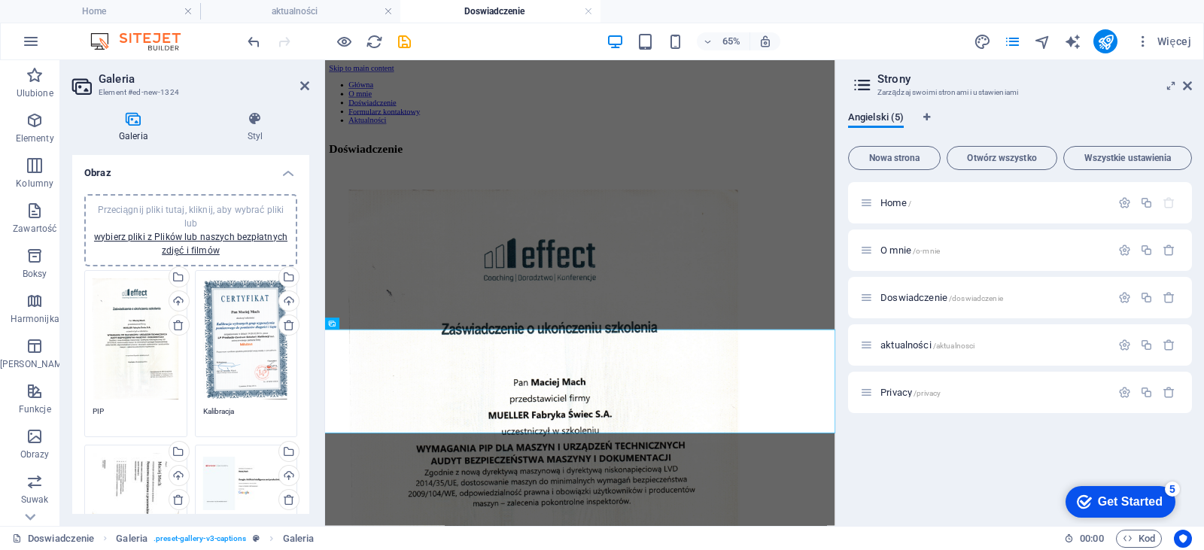
click at [299, 80] on h2 "Galeria" at bounding box center [204, 79] width 211 height 14
click at [303, 83] on icon at bounding box center [304, 86] width 9 height 12
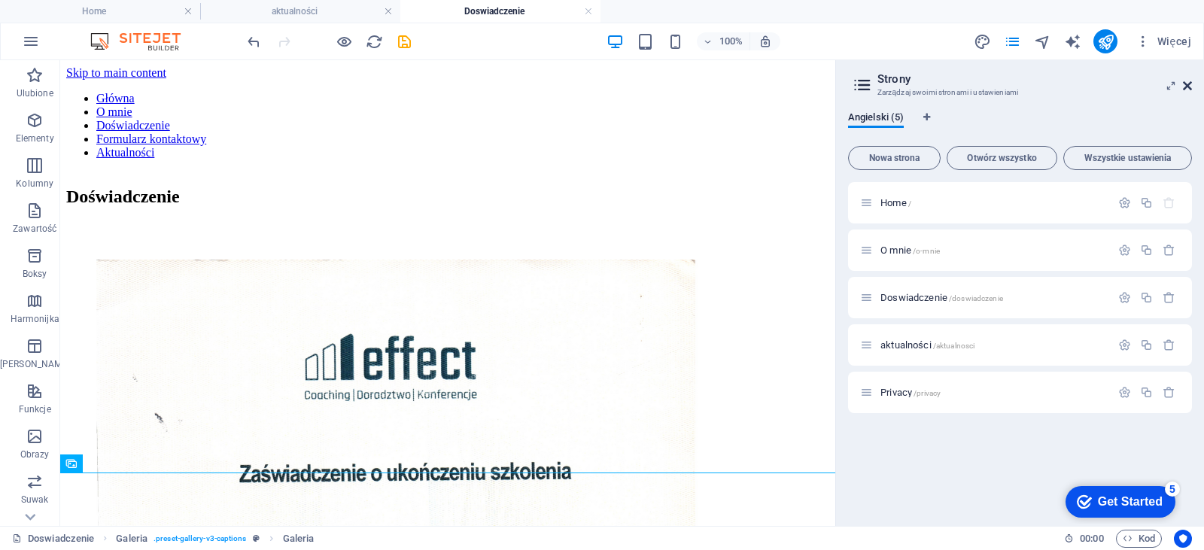
click at [1191, 88] on icon at bounding box center [1187, 86] width 9 height 12
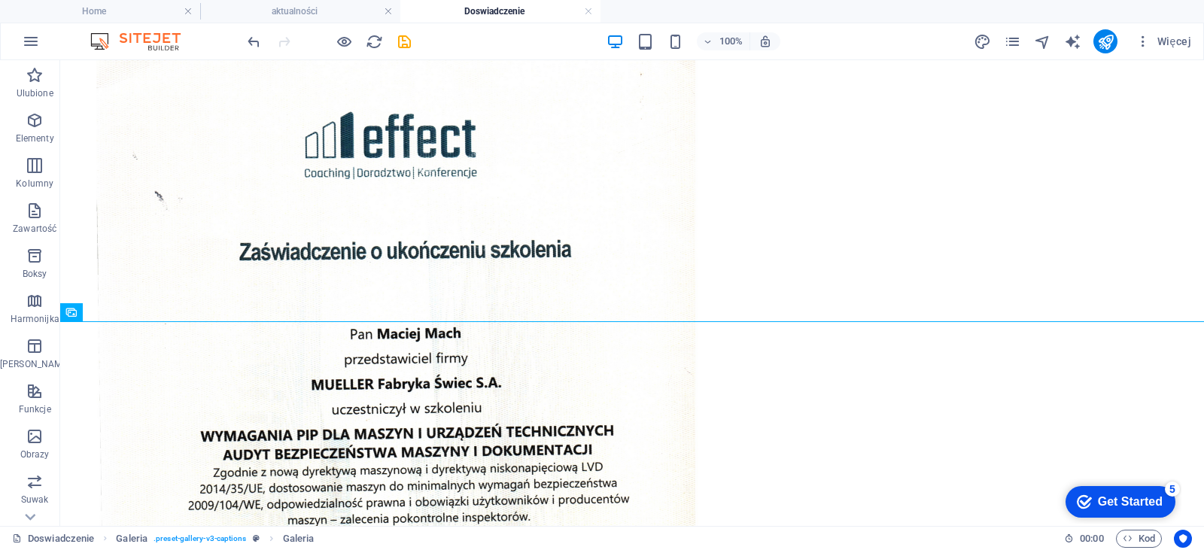
scroll to position [132, 0]
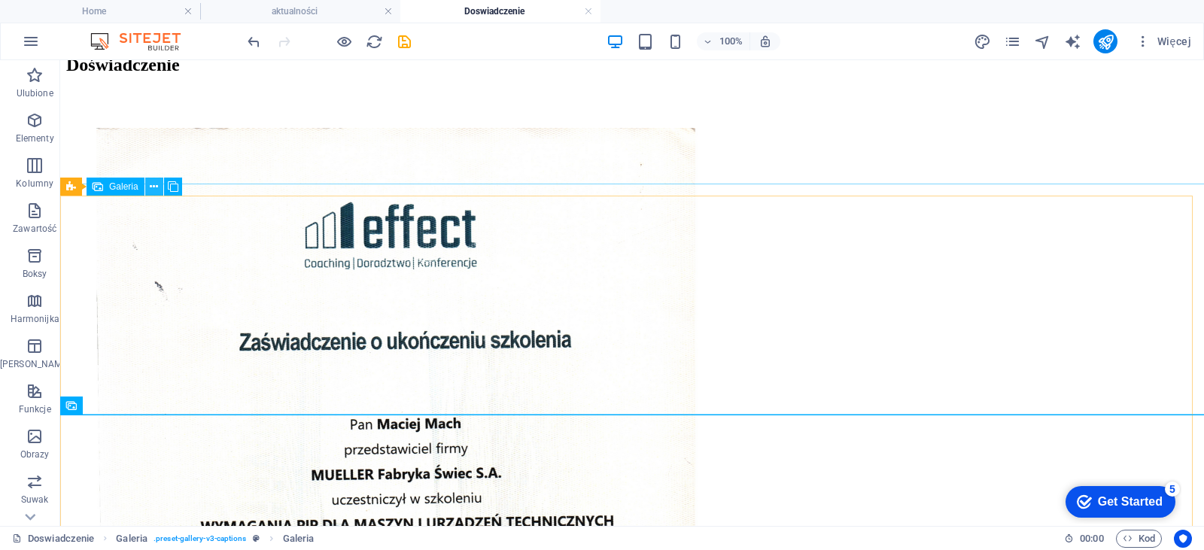
click at [152, 193] on icon at bounding box center [154, 187] width 8 height 16
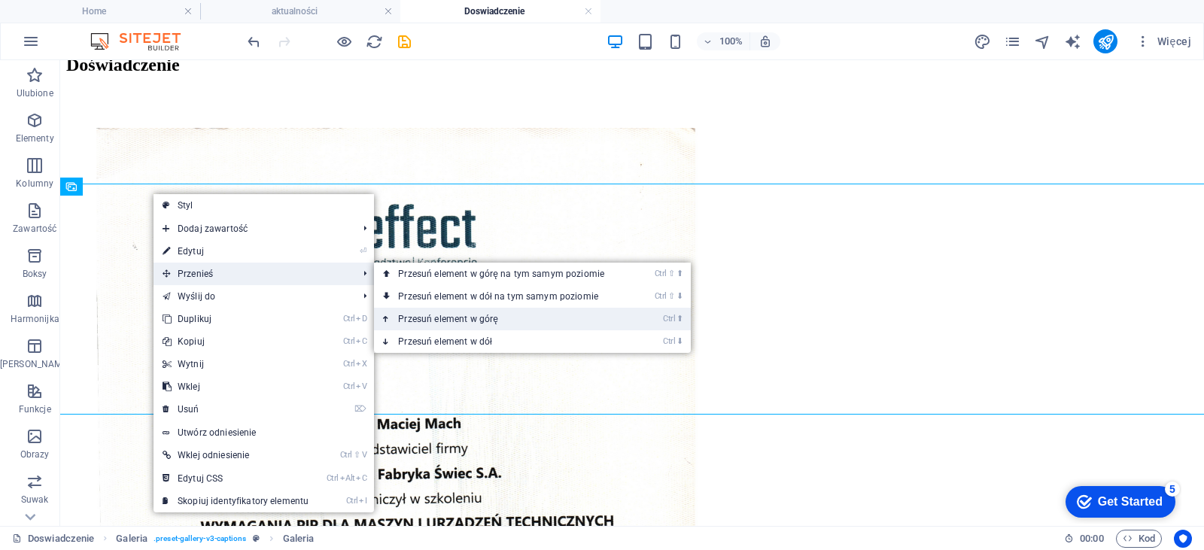
click at [481, 326] on link "Ctrl ⬆ Przesuń element w górę" at bounding box center [504, 319] width 260 height 23
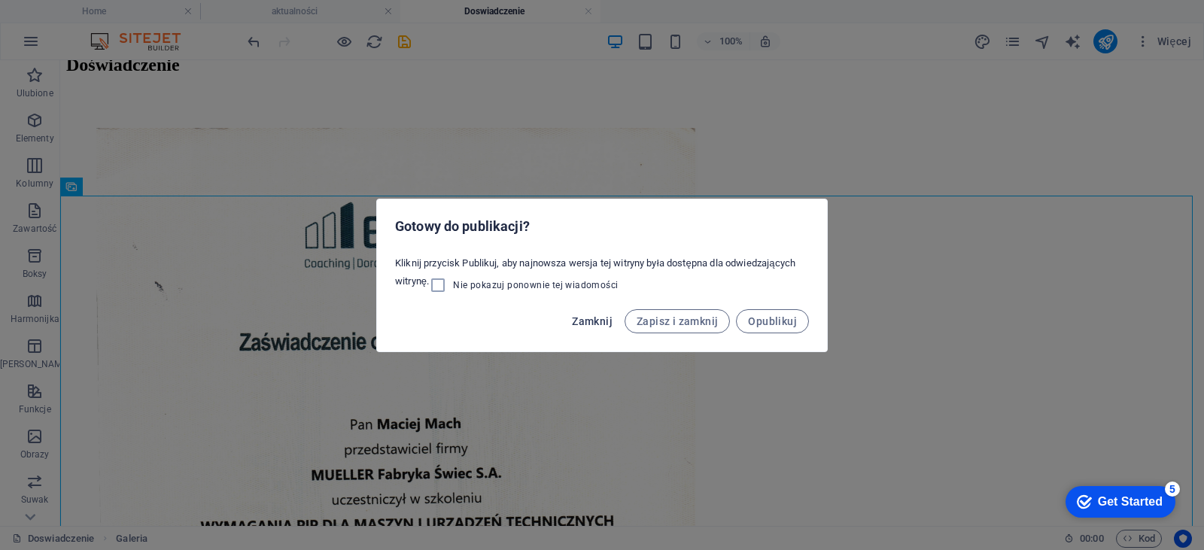
click at [590, 319] on span "Zamknij" at bounding box center [592, 321] width 41 height 12
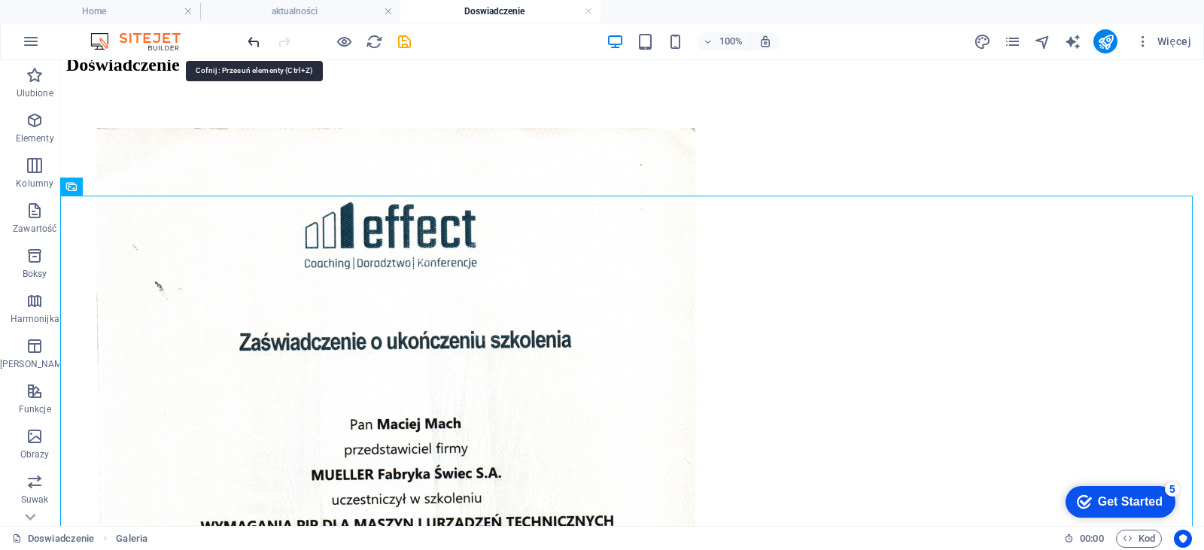
click at [259, 40] on icon "undo" at bounding box center [253, 41] width 17 height 17
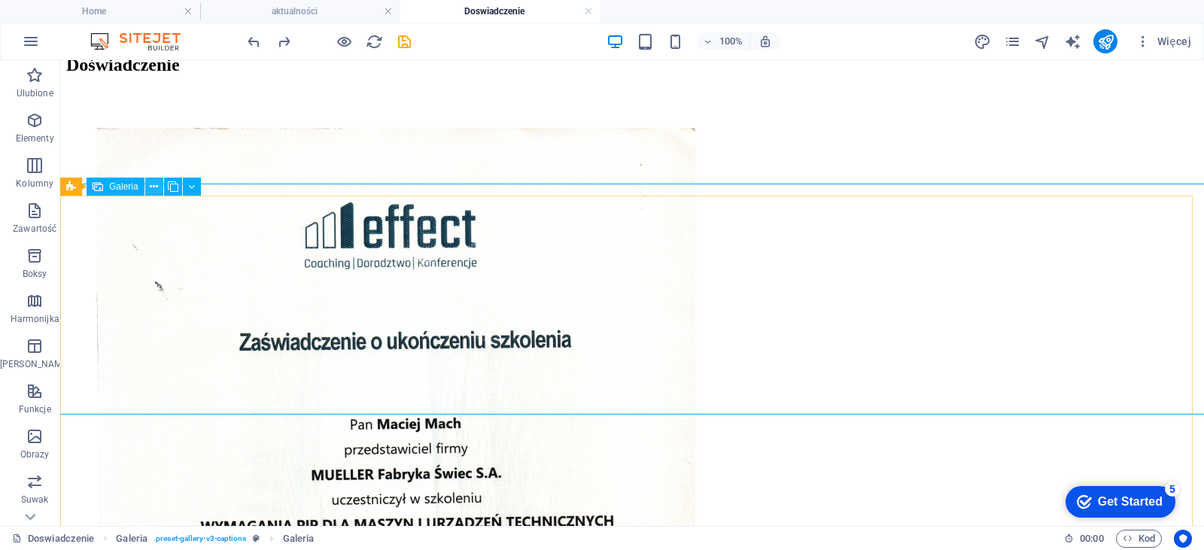
click at [155, 189] on icon at bounding box center [154, 187] width 8 height 16
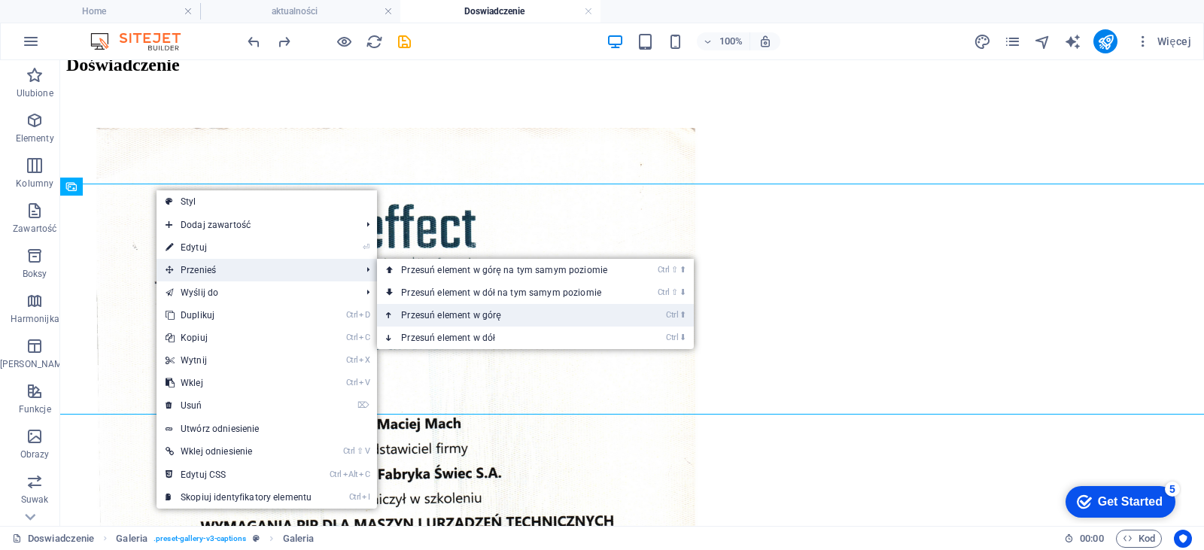
click at [453, 308] on link "Ctrl ⬆ Przesuń element w górę" at bounding box center [507, 315] width 260 height 23
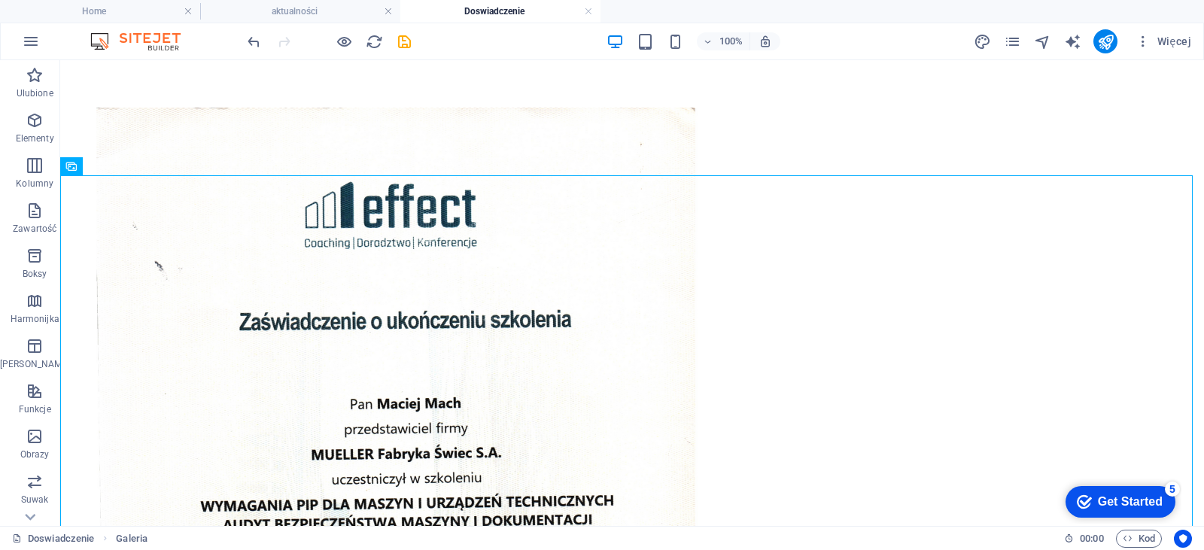
scroll to position [0, 0]
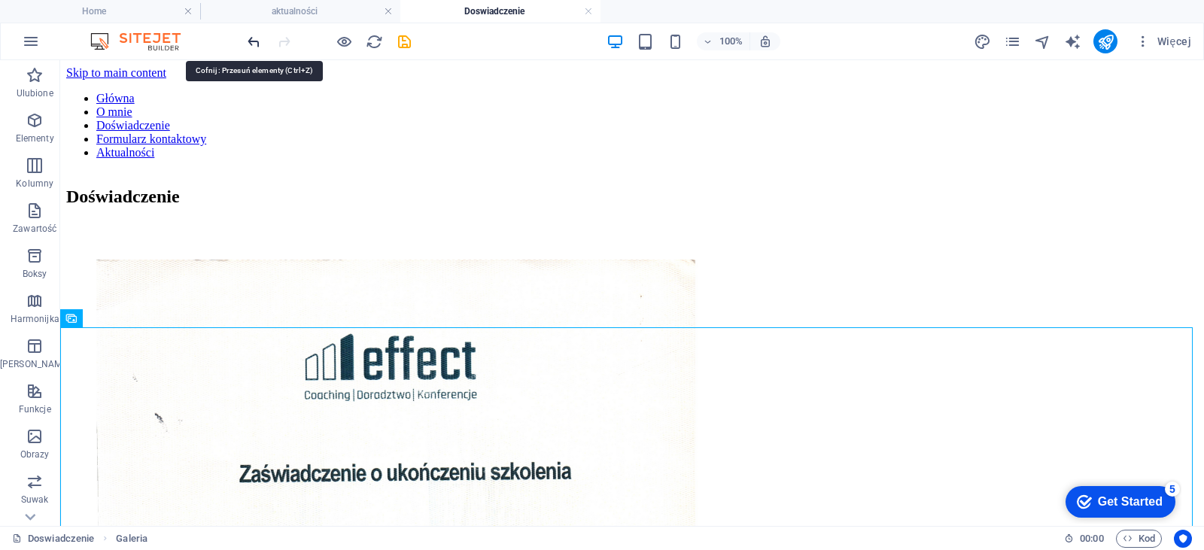
click at [257, 46] on icon "undo" at bounding box center [253, 41] width 17 height 17
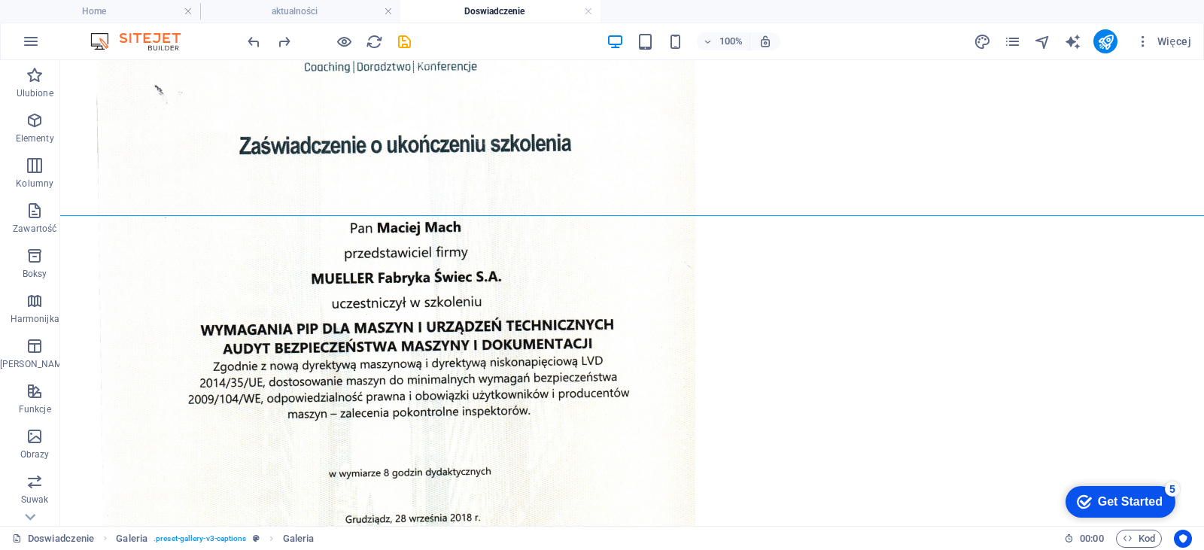
scroll to position [330, 0]
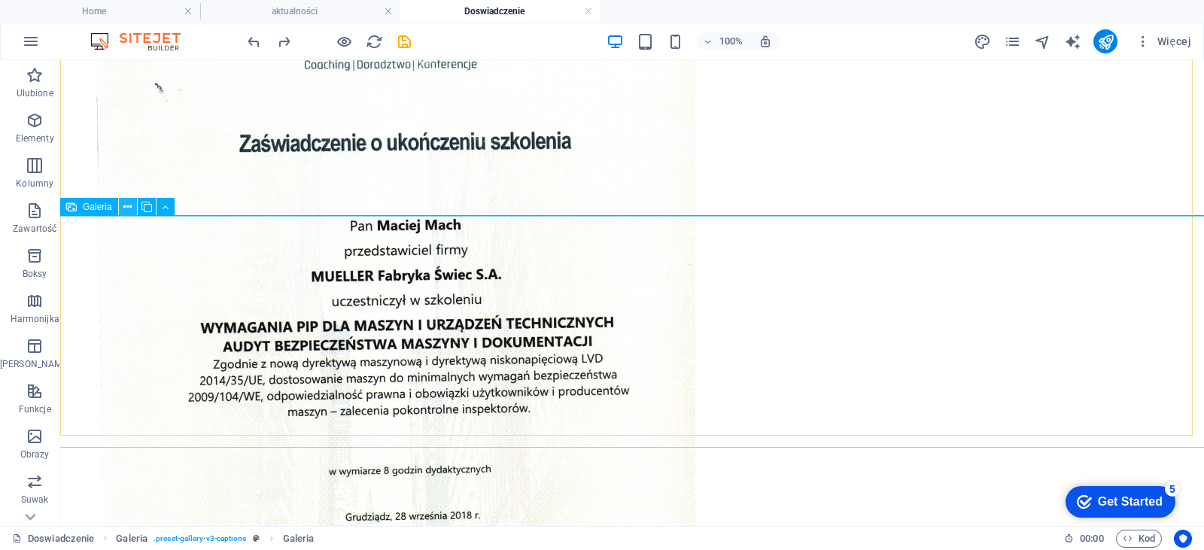
click at [123, 204] on button at bounding box center [128, 207] width 18 height 18
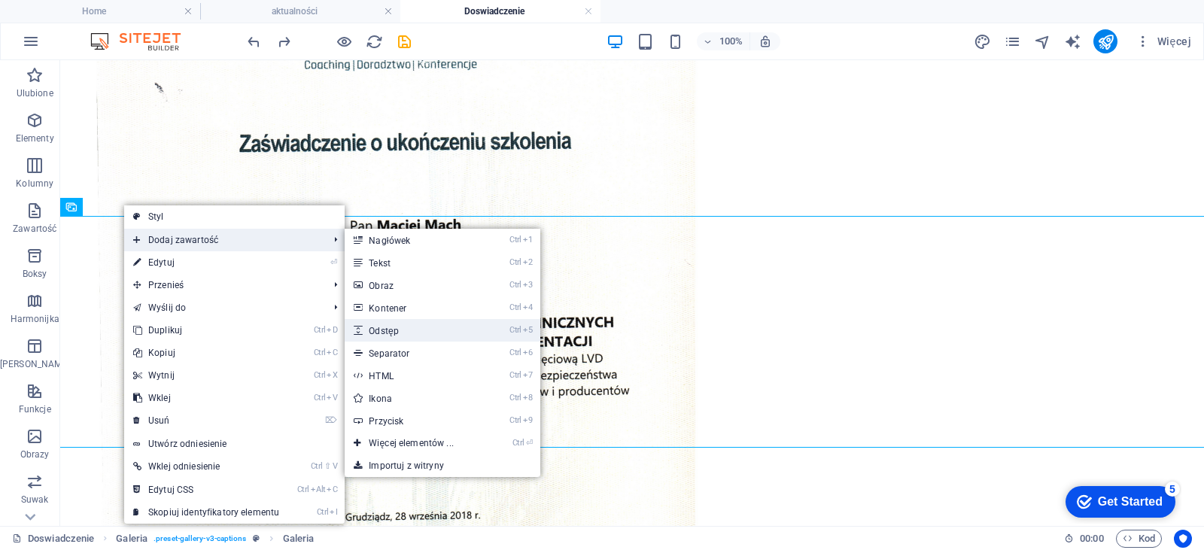
click at [435, 323] on link "Ctrl 5 Odstęp" at bounding box center [414, 330] width 138 height 23
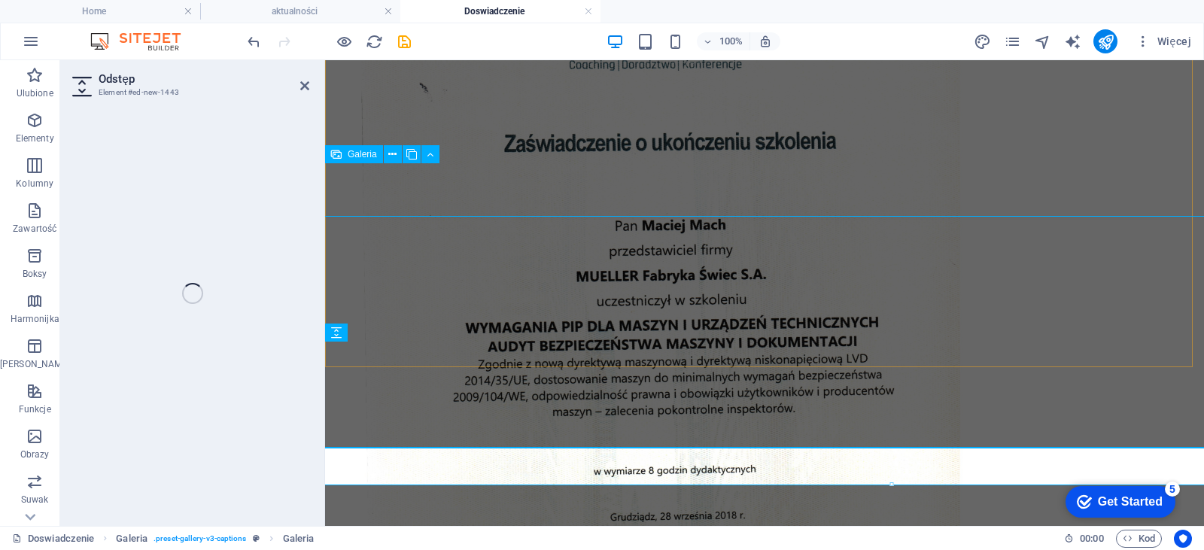
select select "px"
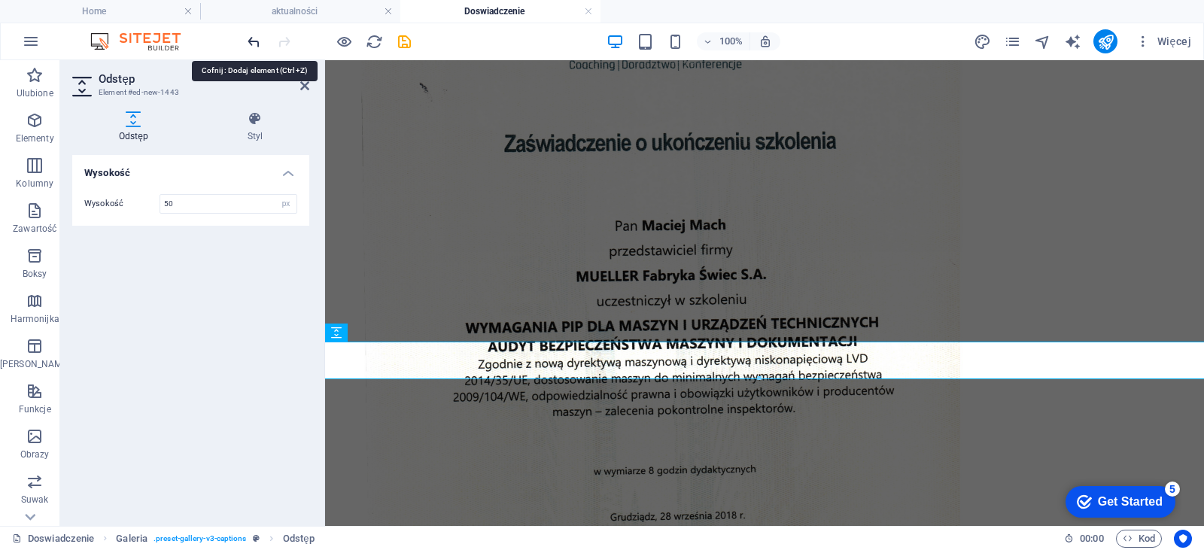
click at [253, 40] on icon "undo" at bounding box center [253, 41] width 17 height 17
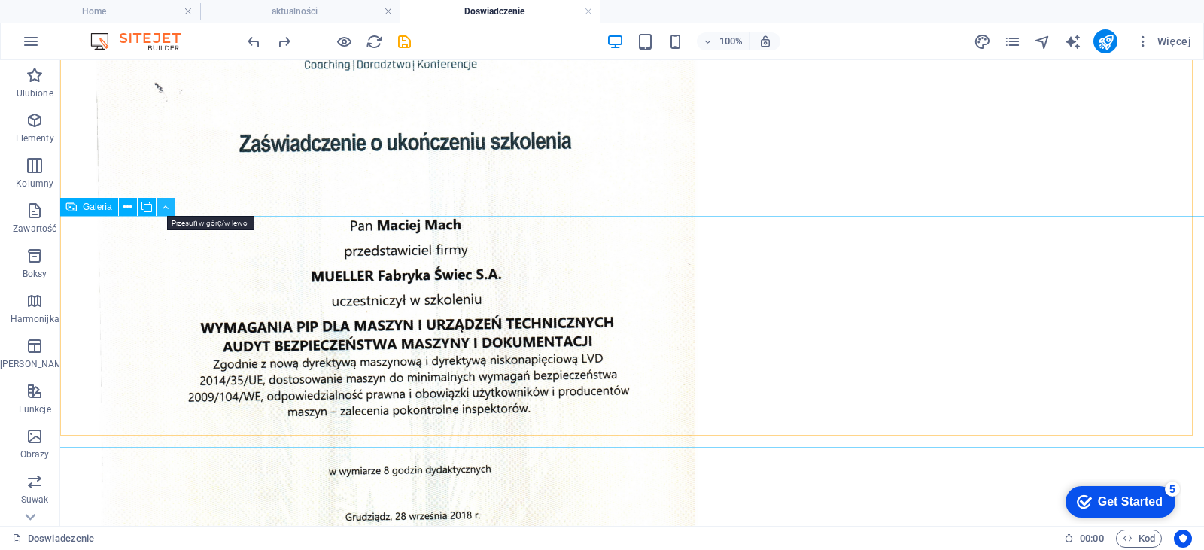
click at [166, 208] on icon at bounding box center [165, 207] width 7 height 16
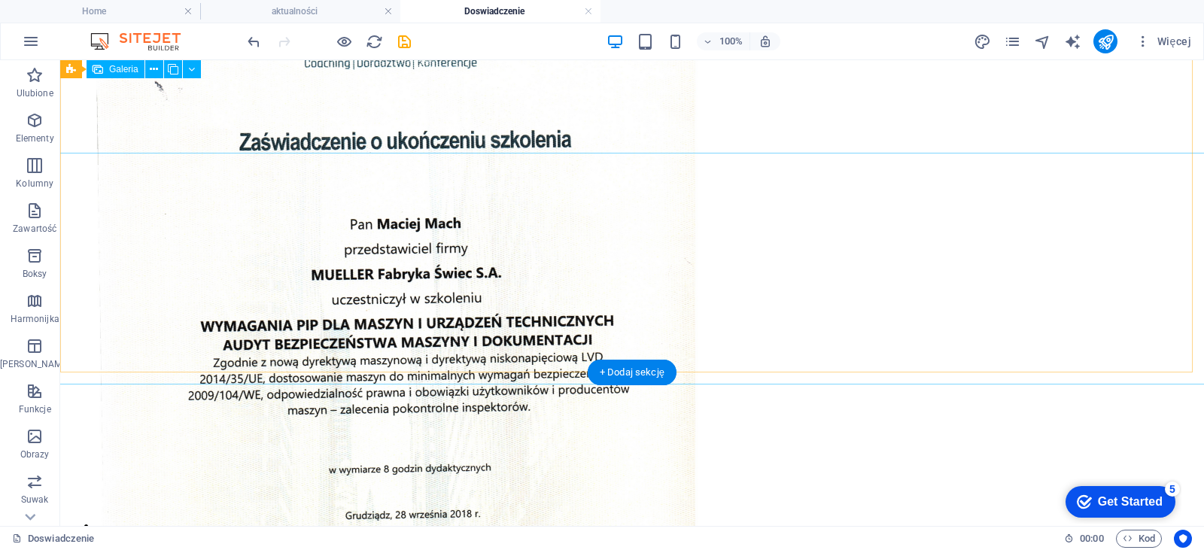
scroll to position [138, 0]
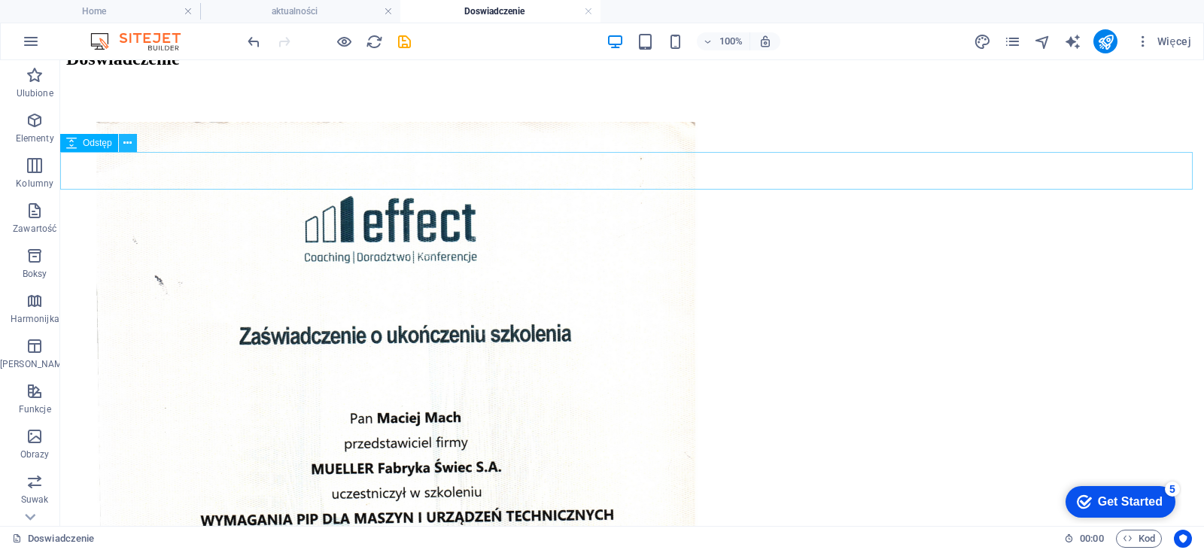
click at [123, 136] on button at bounding box center [128, 143] width 18 height 18
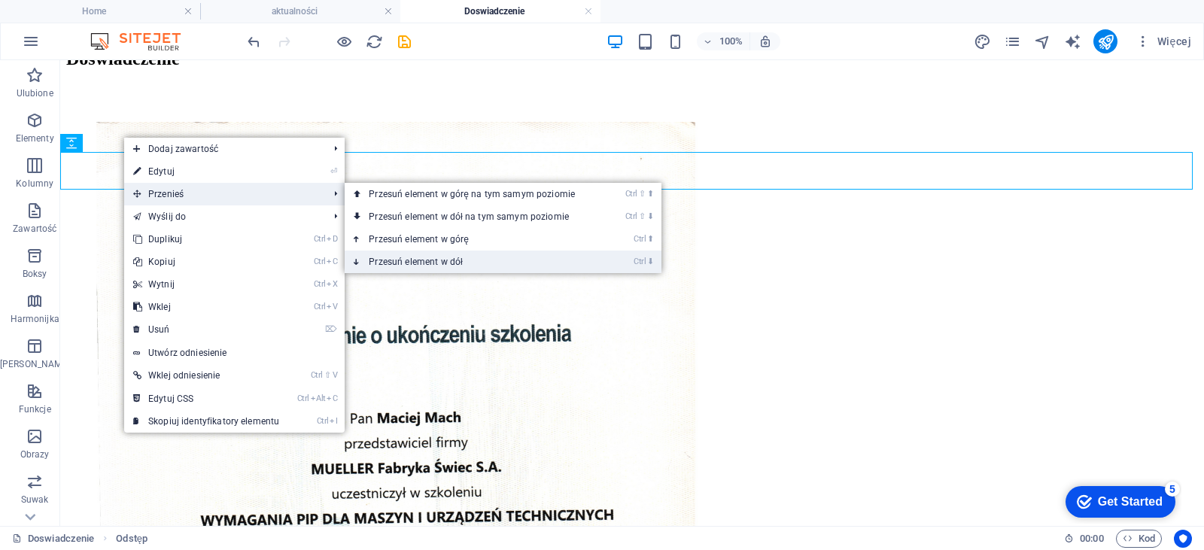
click at [431, 259] on link "Ctrl ⬇ Przesuń element w dół" at bounding box center [475, 262] width 260 height 23
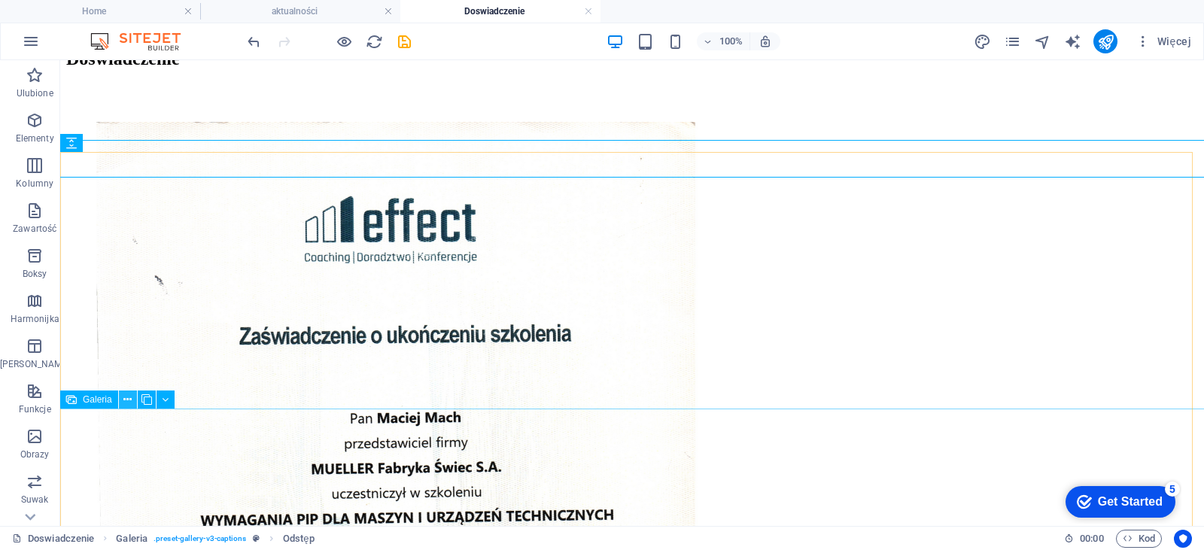
click at [132, 403] on button at bounding box center [128, 399] width 18 height 18
click at [152, 143] on icon at bounding box center [154, 143] width 8 height 16
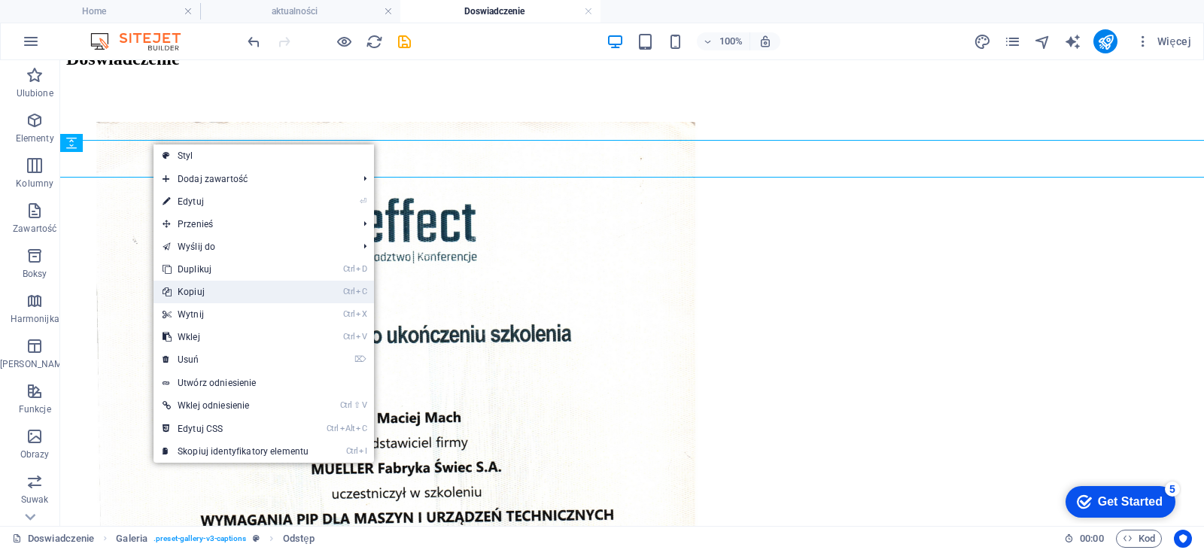
click at [228, 289] on link "Ctrl C Kopiuj" at bounding box center [235, 292] width 164 height 23
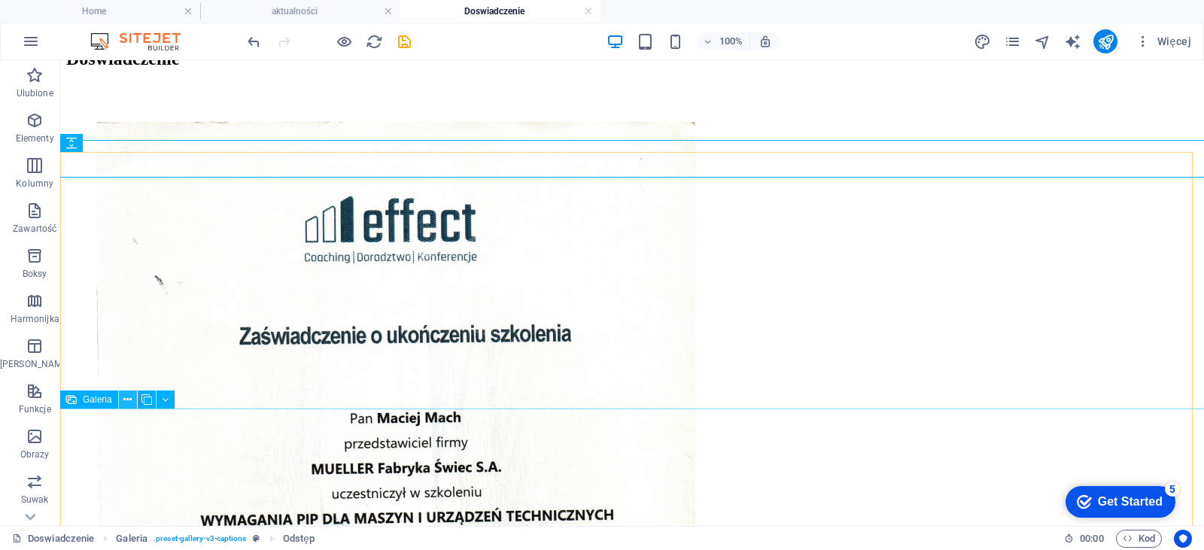
click at [131, 390] on button at bounding box center [128, 399] width 18 height 18
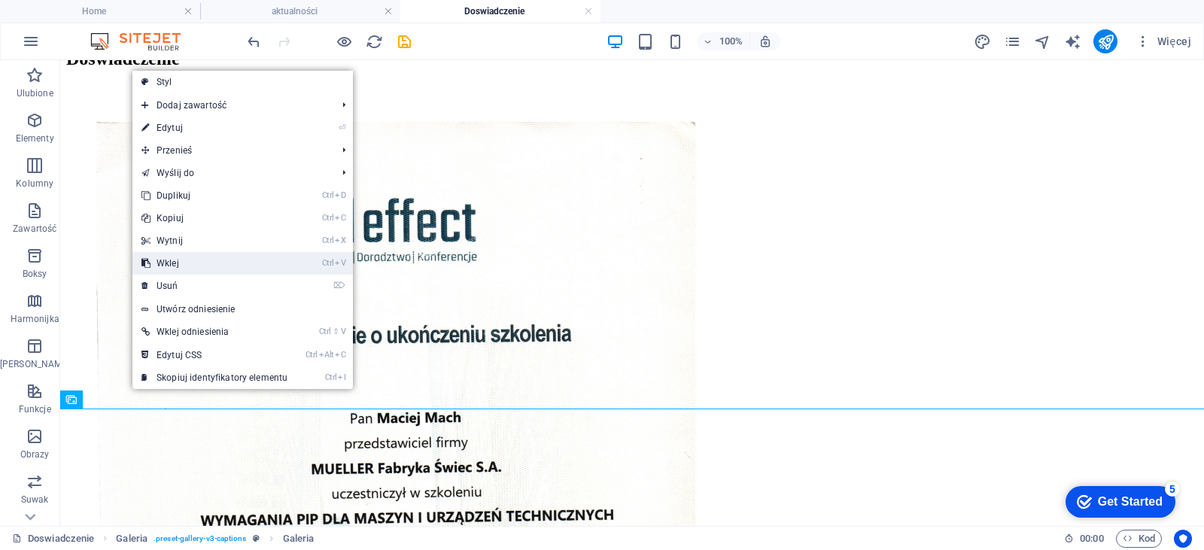
click at [187, 260] on link "Ctrl V Wklej" at bounding box center [214, 263] width 164 height 23
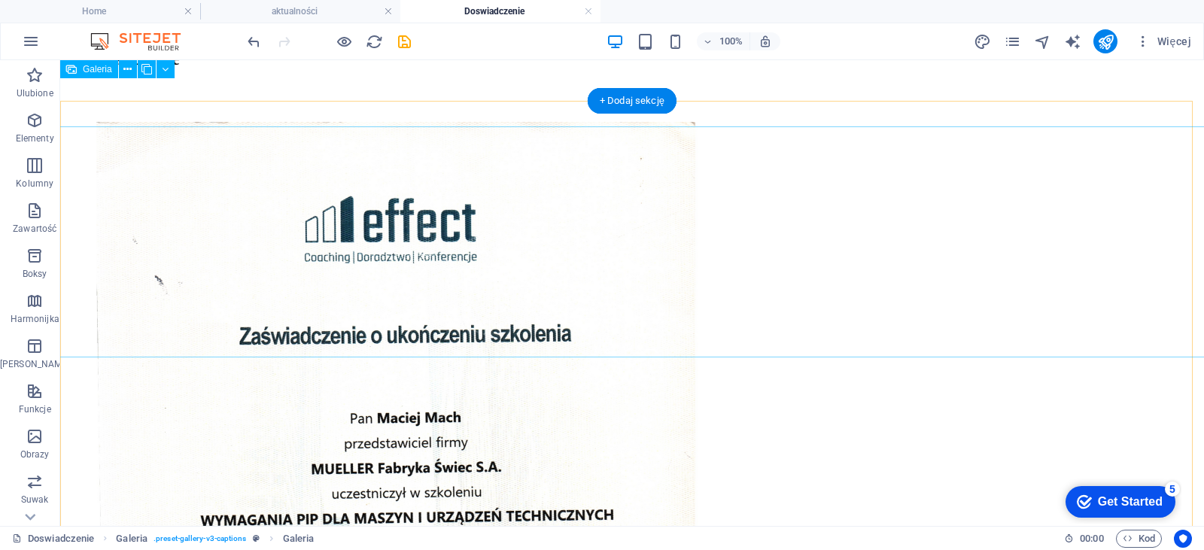
scroll to position [503, 0]
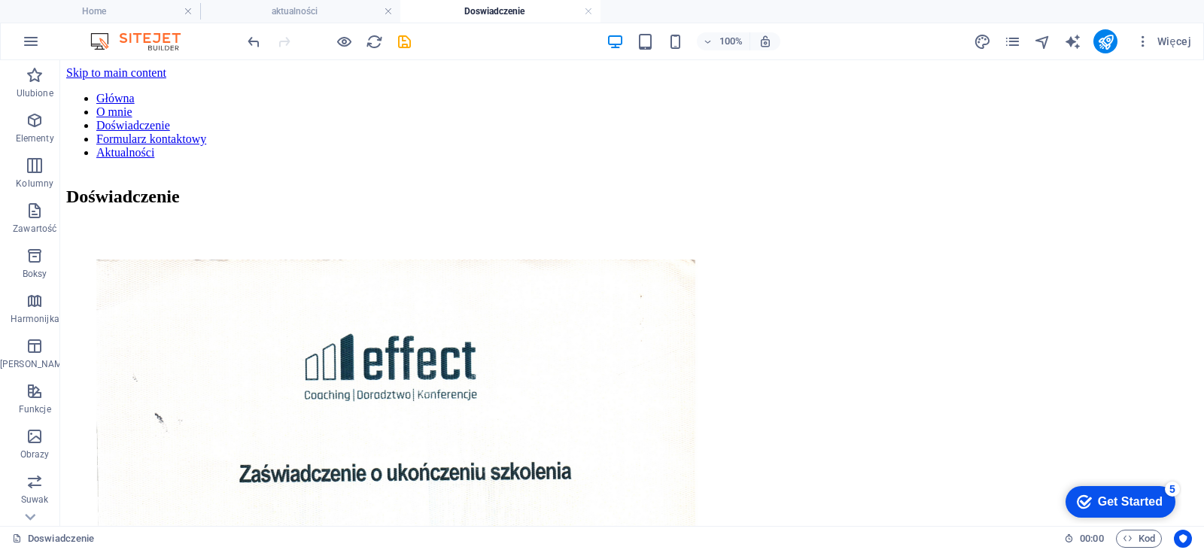
scroll to position [17, 0]
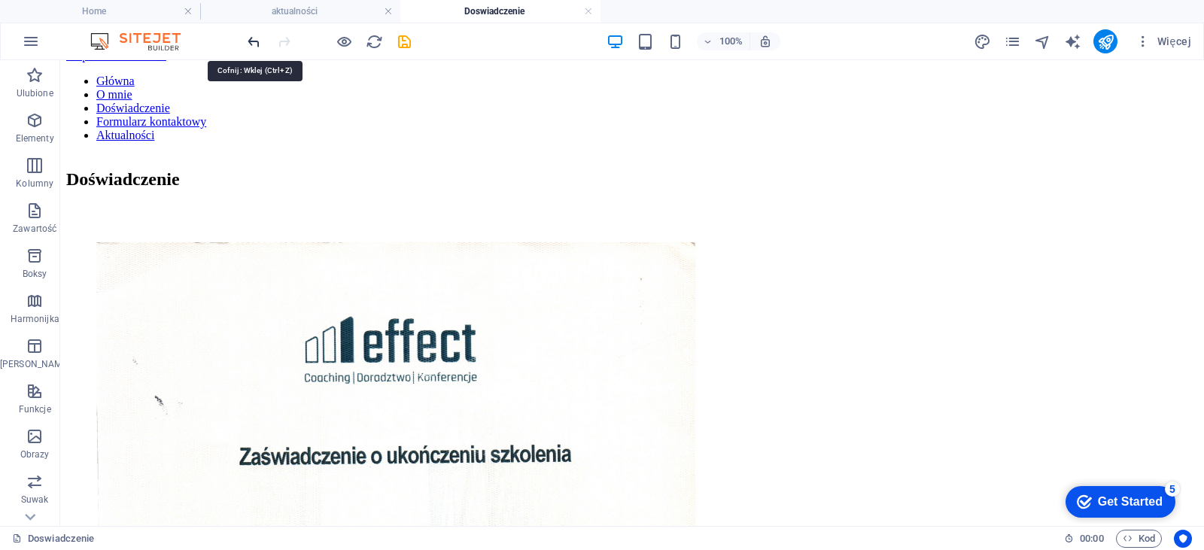
click at [249, 43] on icon "undo" at bounding box center [253, 41] width 17 height 17
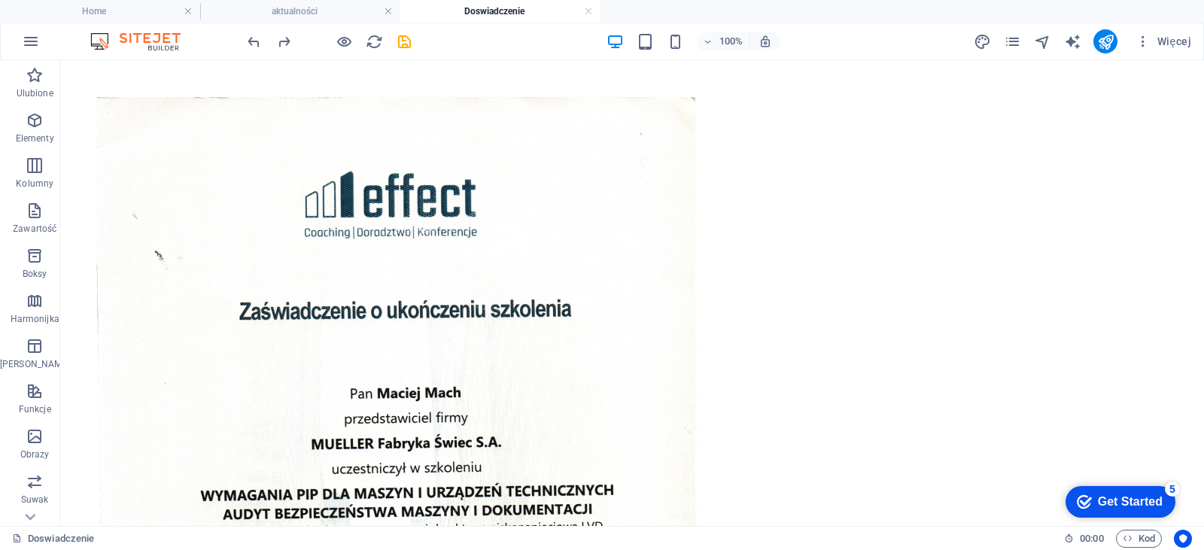
scroll to position [134, 0]
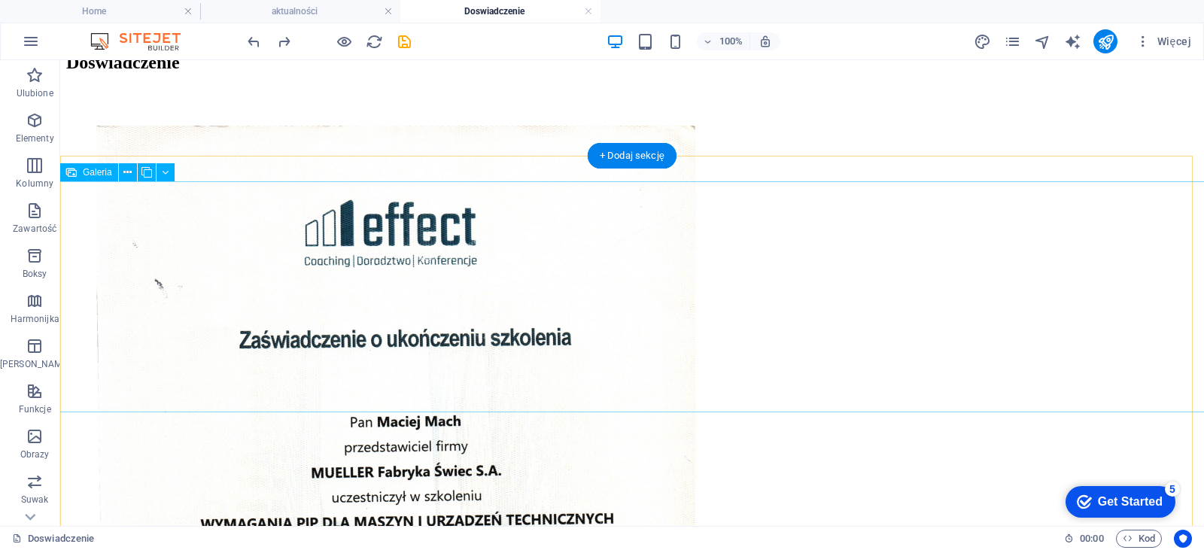
select select "4"
select select "px"
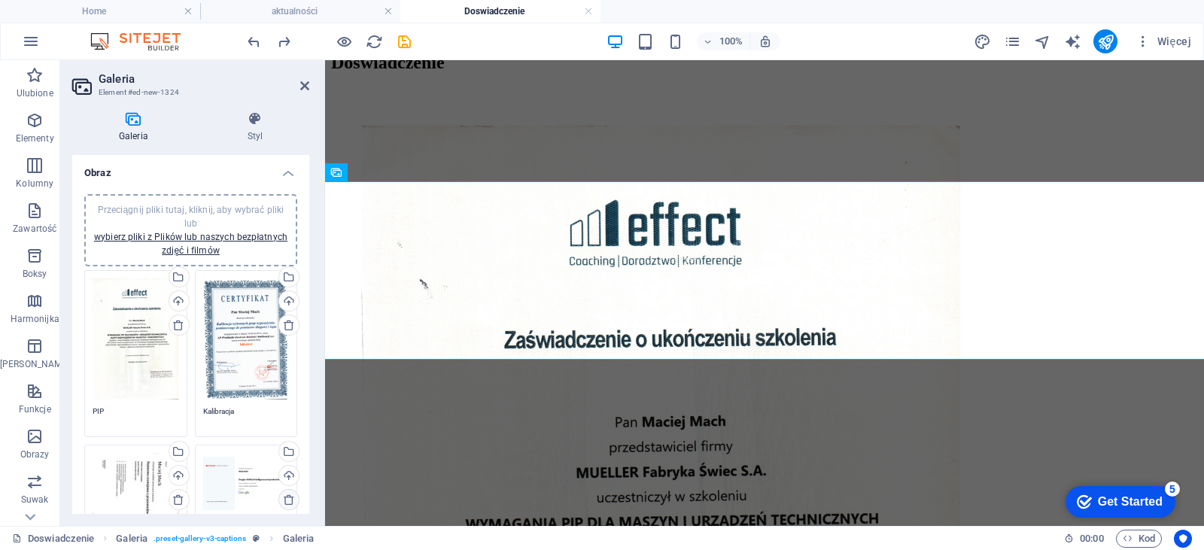
click at [286, 497] on icon at bounding box center [289, 500] width 12 height 12
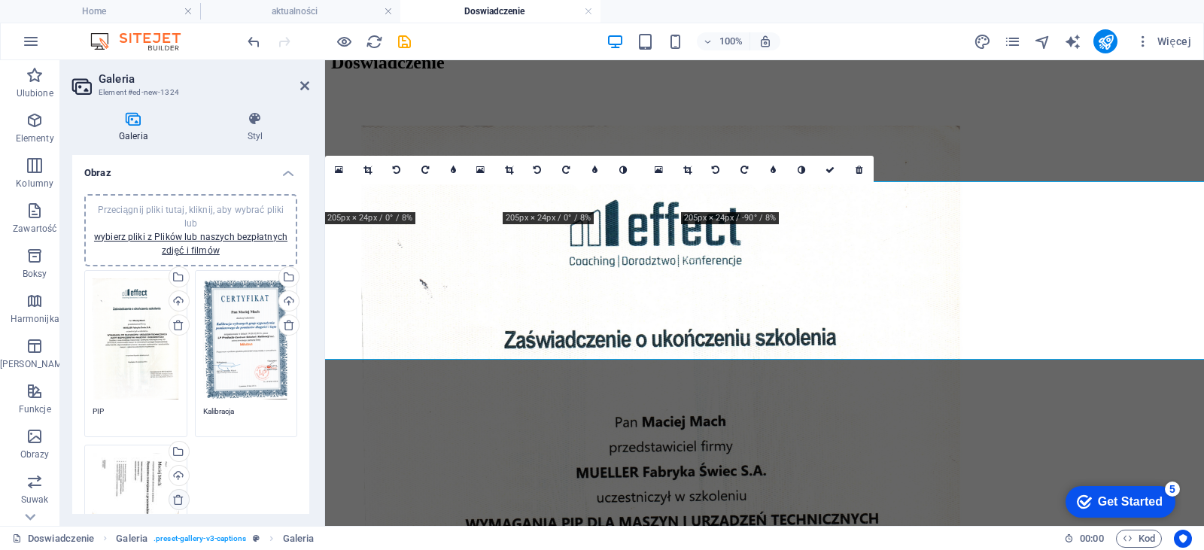
click at [173, 497] on icon at bounding box center [178, 500] width 12 height 12
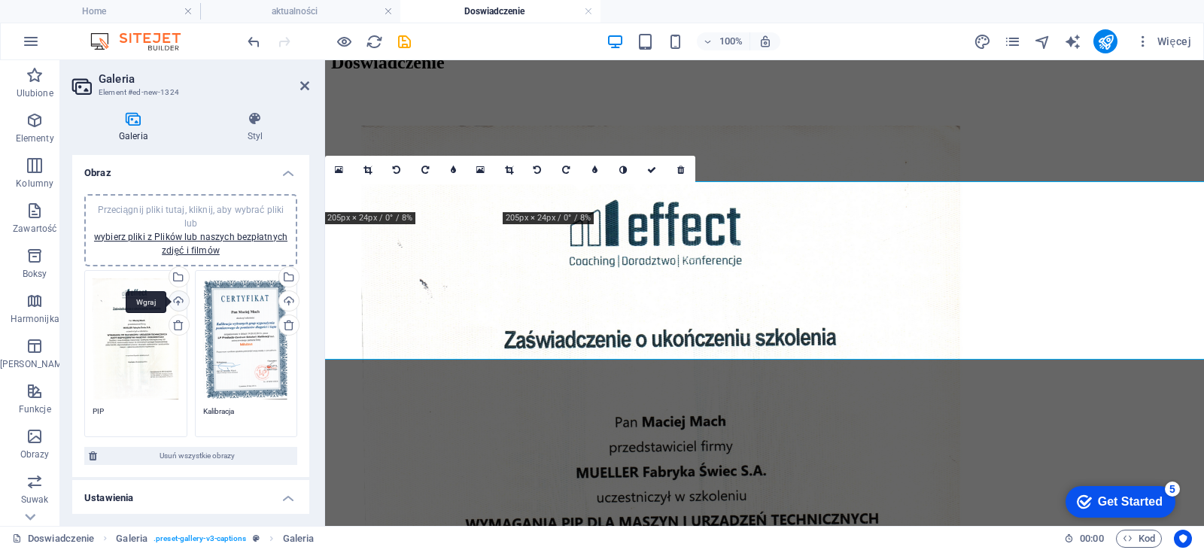
click at [178, 305] on div "Wgraj" at bounding box center [177, 302] width 23 height 23
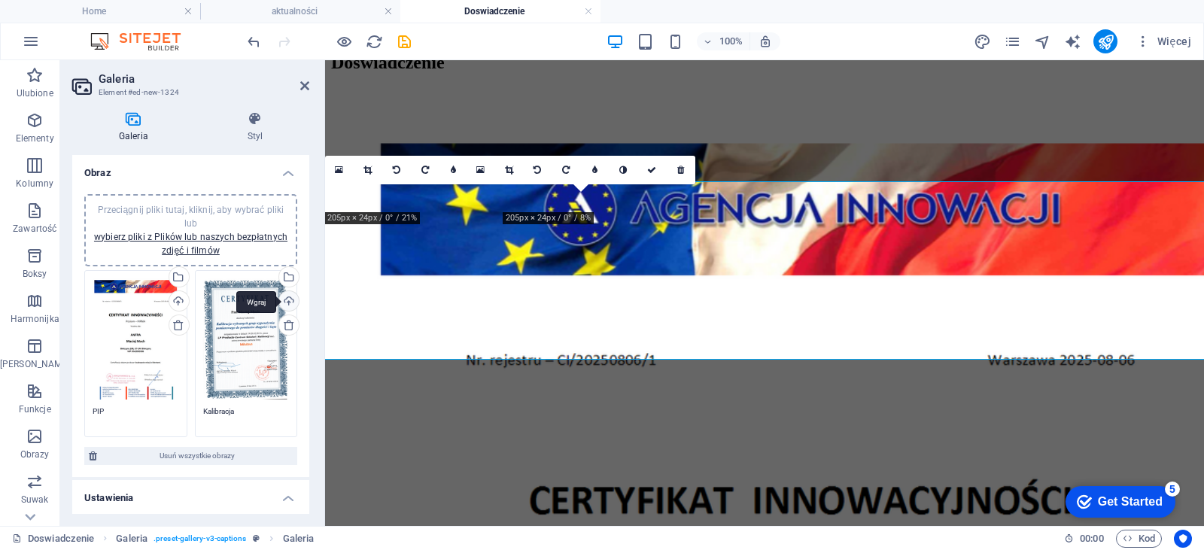
click at [282, 296] on div "Wgraj" at bounding box center [287, 302] width 23 height 23
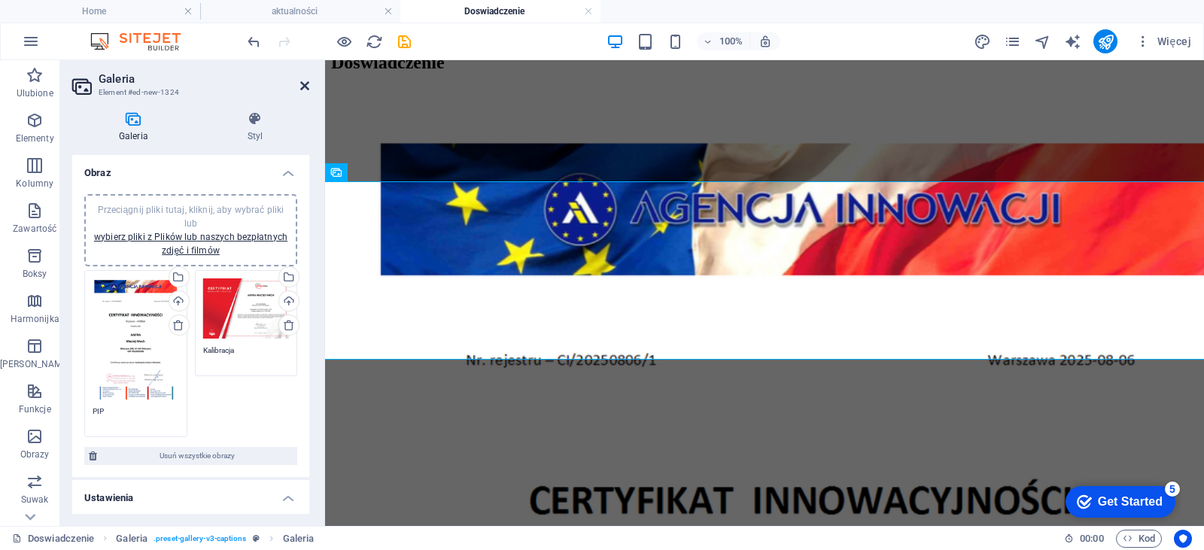
click at [302, 87] on icon at bounding box center [304, 86] width 9 height 12
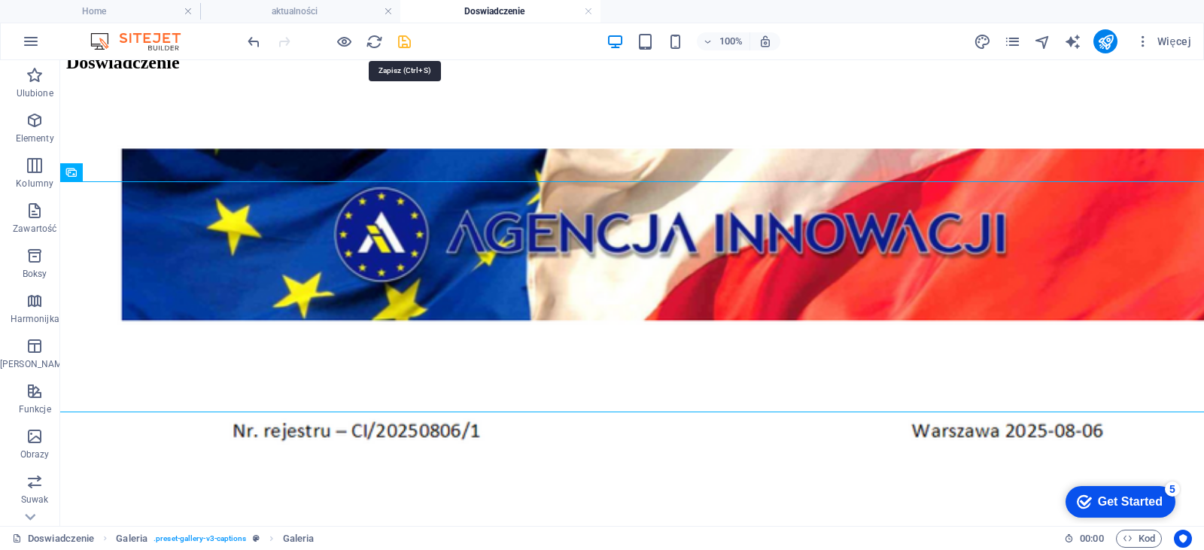
click at [404, 38] on icon "save" at bounding box center [404, 41] width 17 height 17
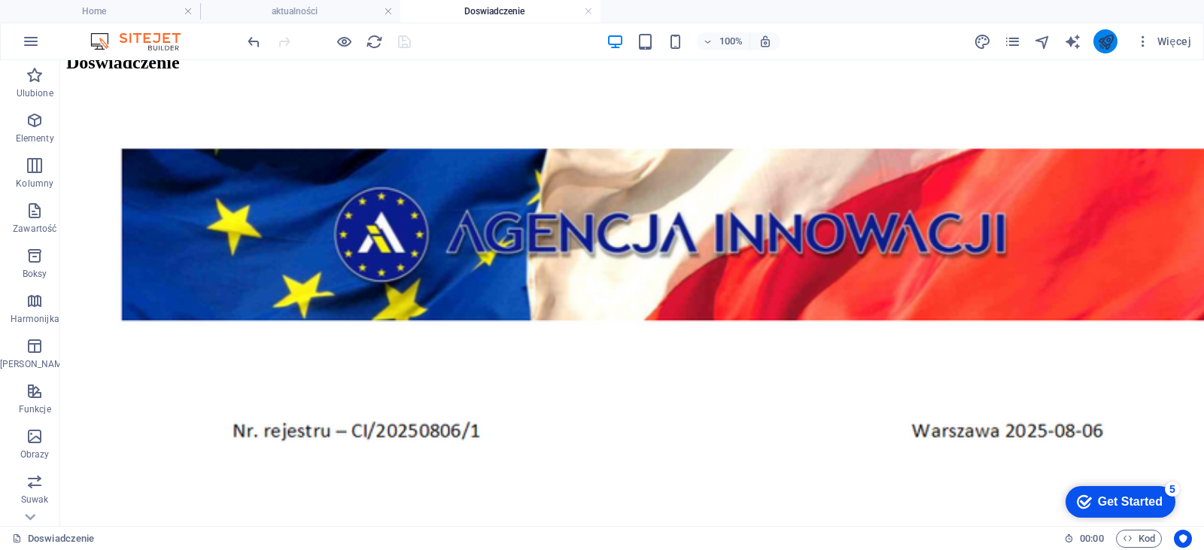
click at [1117, 39] on button "publish" at bounding box center [1105, 41] width 24 height 24
